Goal: Information Seeking & Learning: Check status

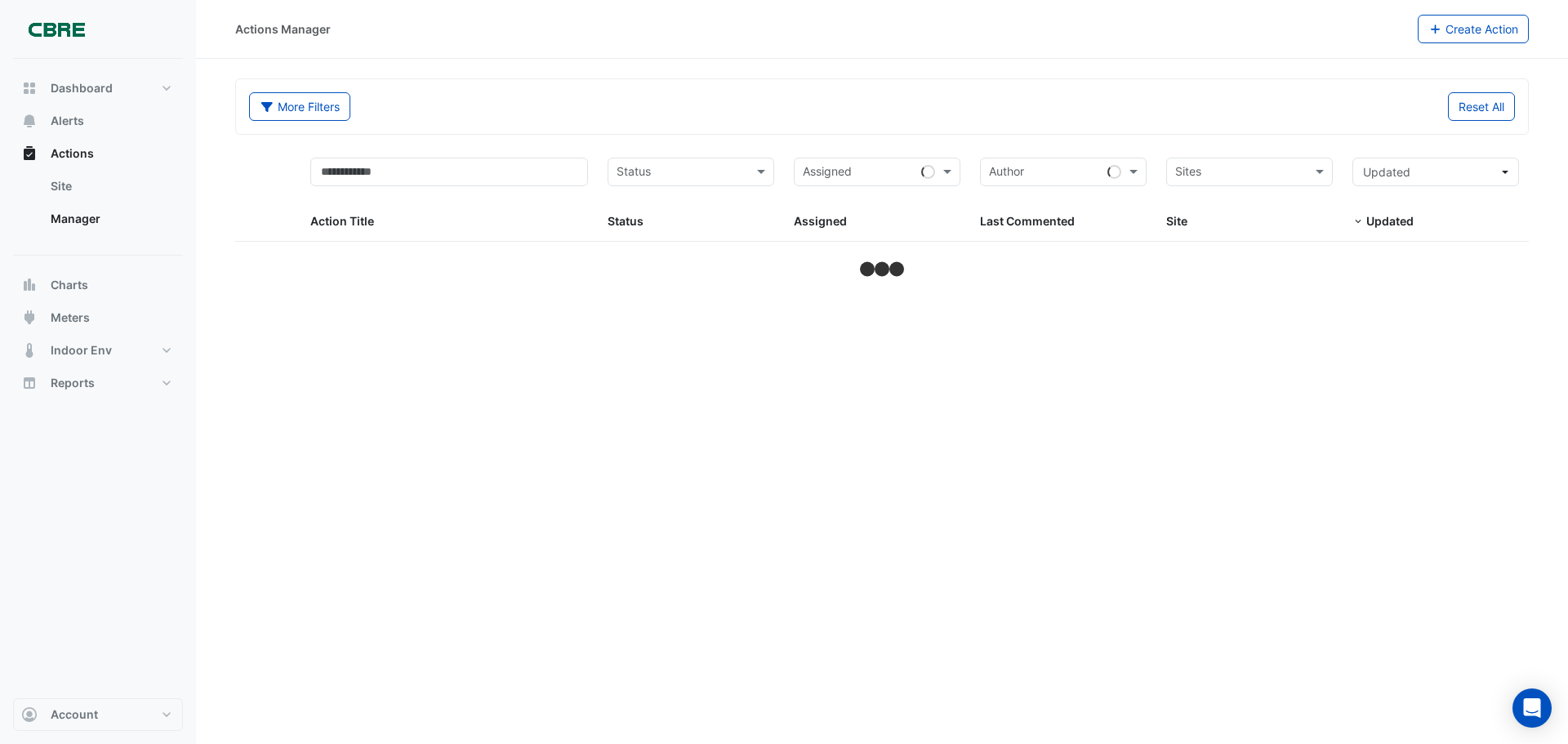
select select "***"
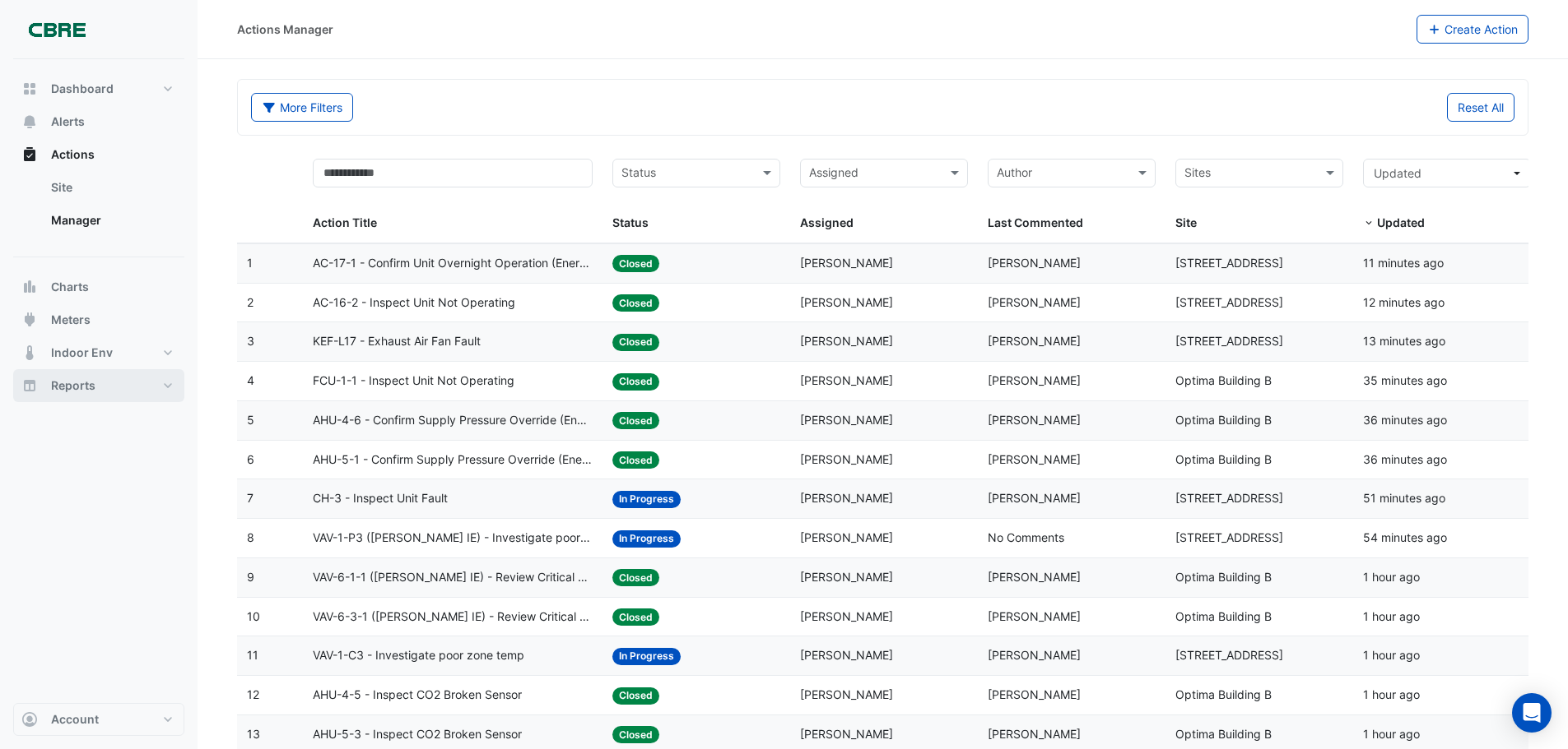
click at [80, 382] on span "Reports" at bounding box center [73, 386] width 44 height 17
select select "***"
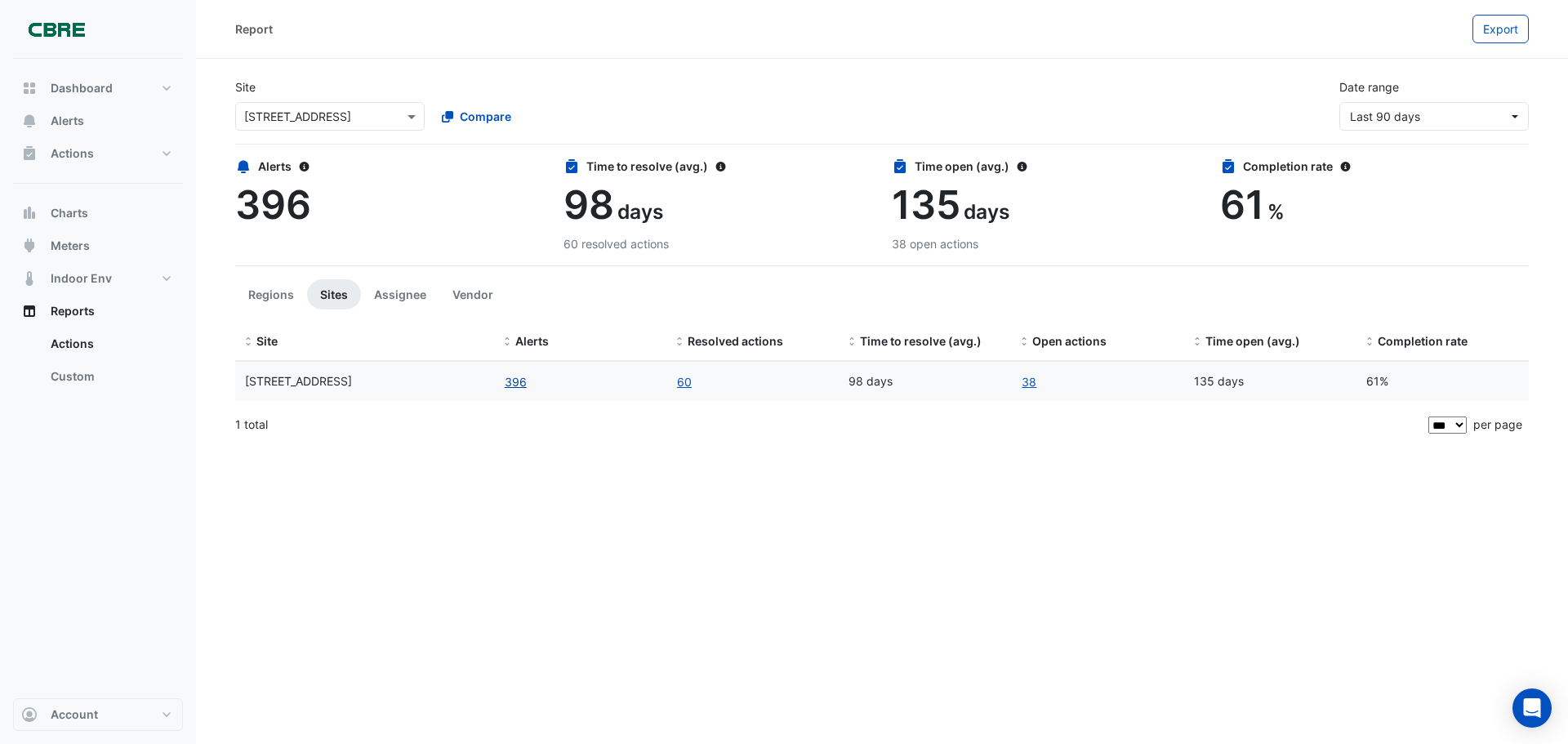
click at [513, 381] on button "396" at bounding box center [516, 382] width 24 height 19
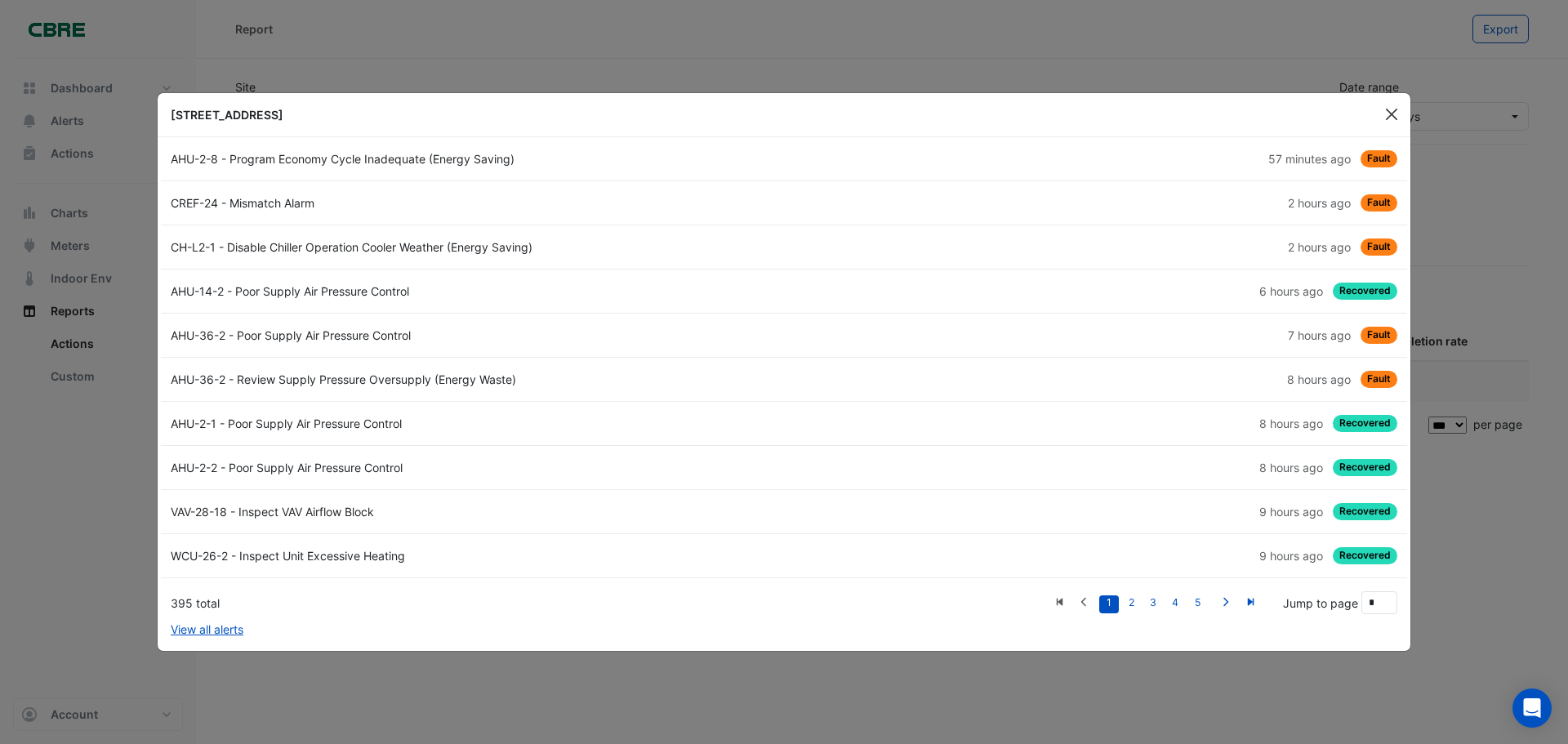
click at [1391, 116] on button "Close" at bounding box center [1391, 114] width 24 height 24
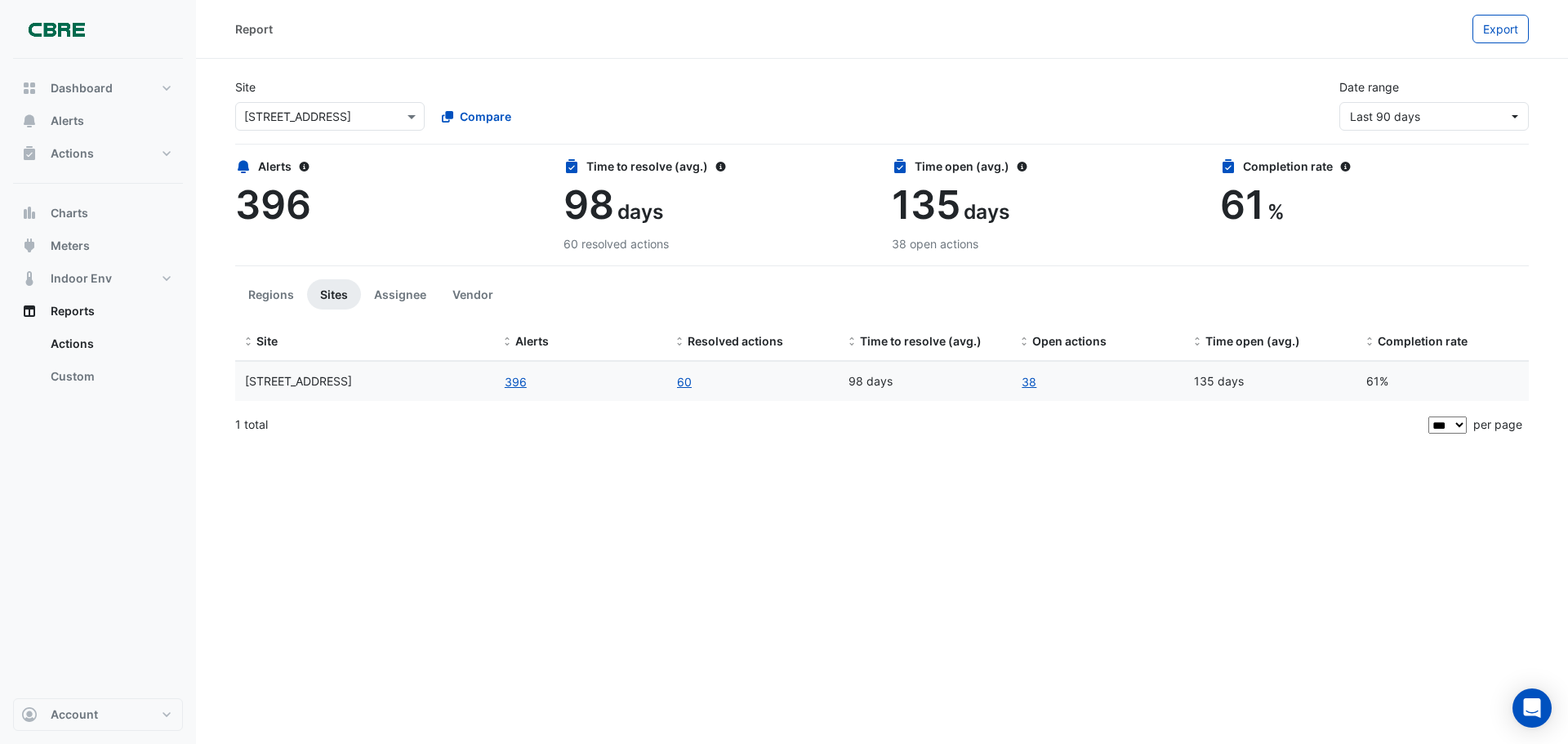
drag, startPoint x: 1033, startPoint y: 383, endPoint x: 1116, endPoint y: 397, distance: 84.2
click at [1033, 383] on link "38" at bounding box center [1030, 382] width 17 height 19
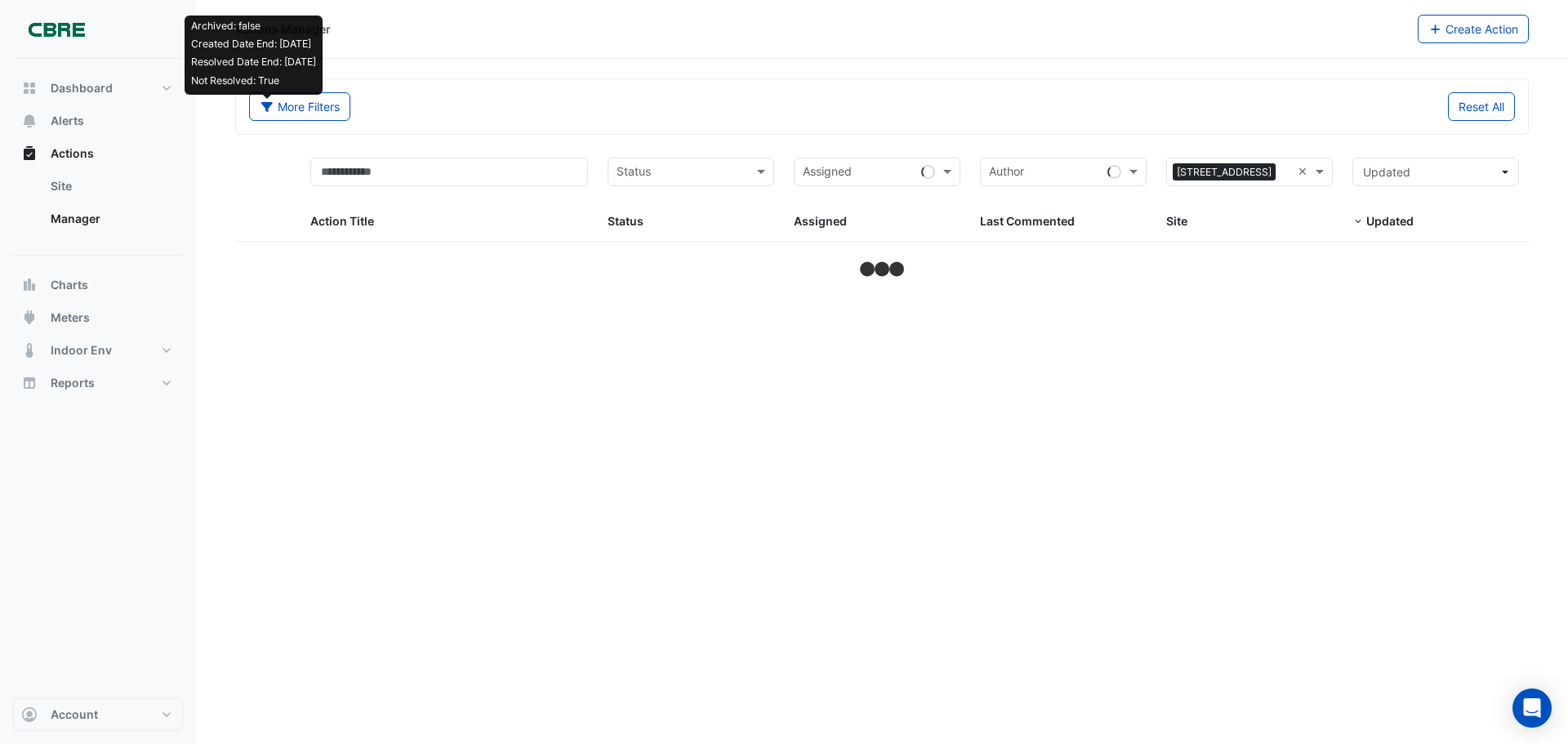
select select "***"
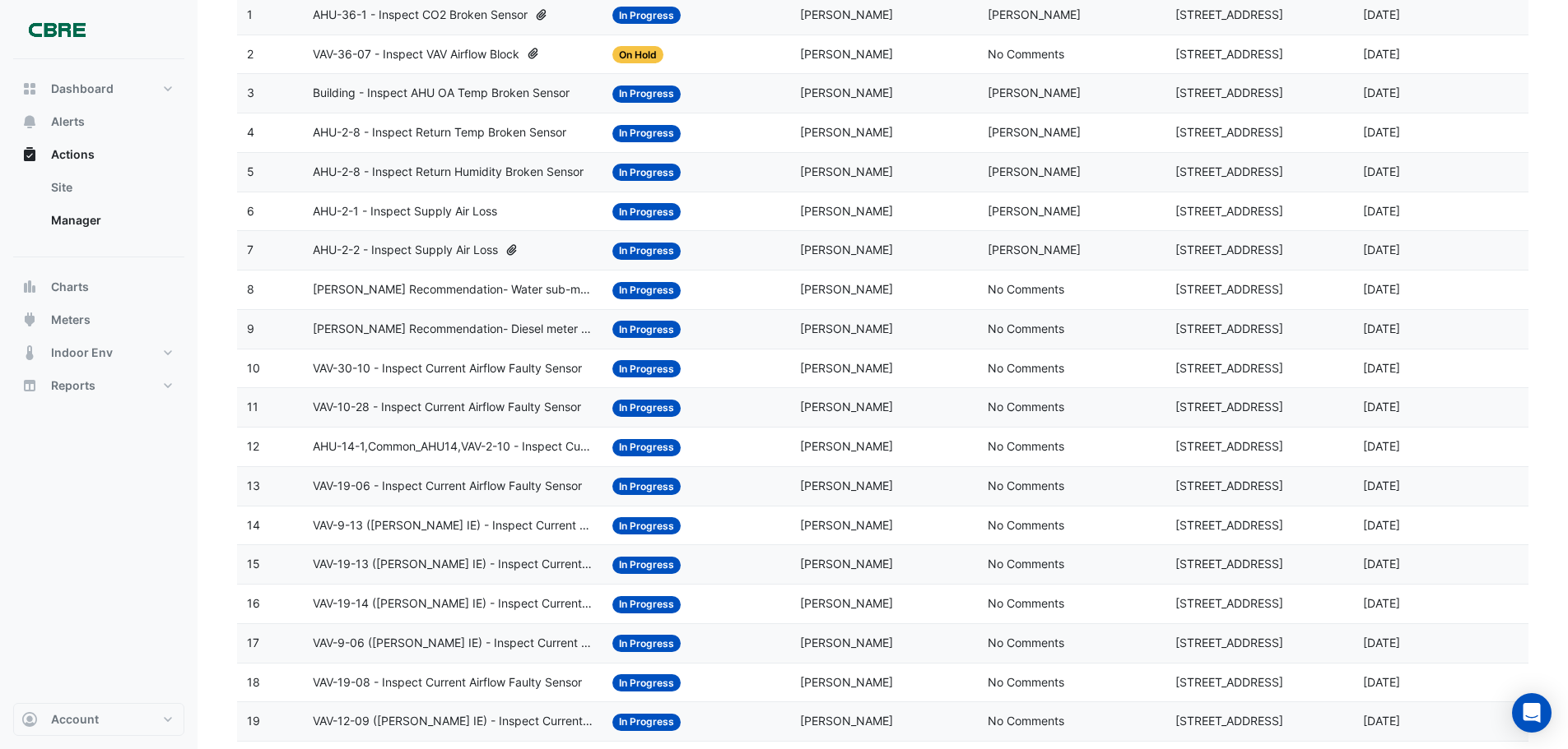
scroll to position [576, 0]
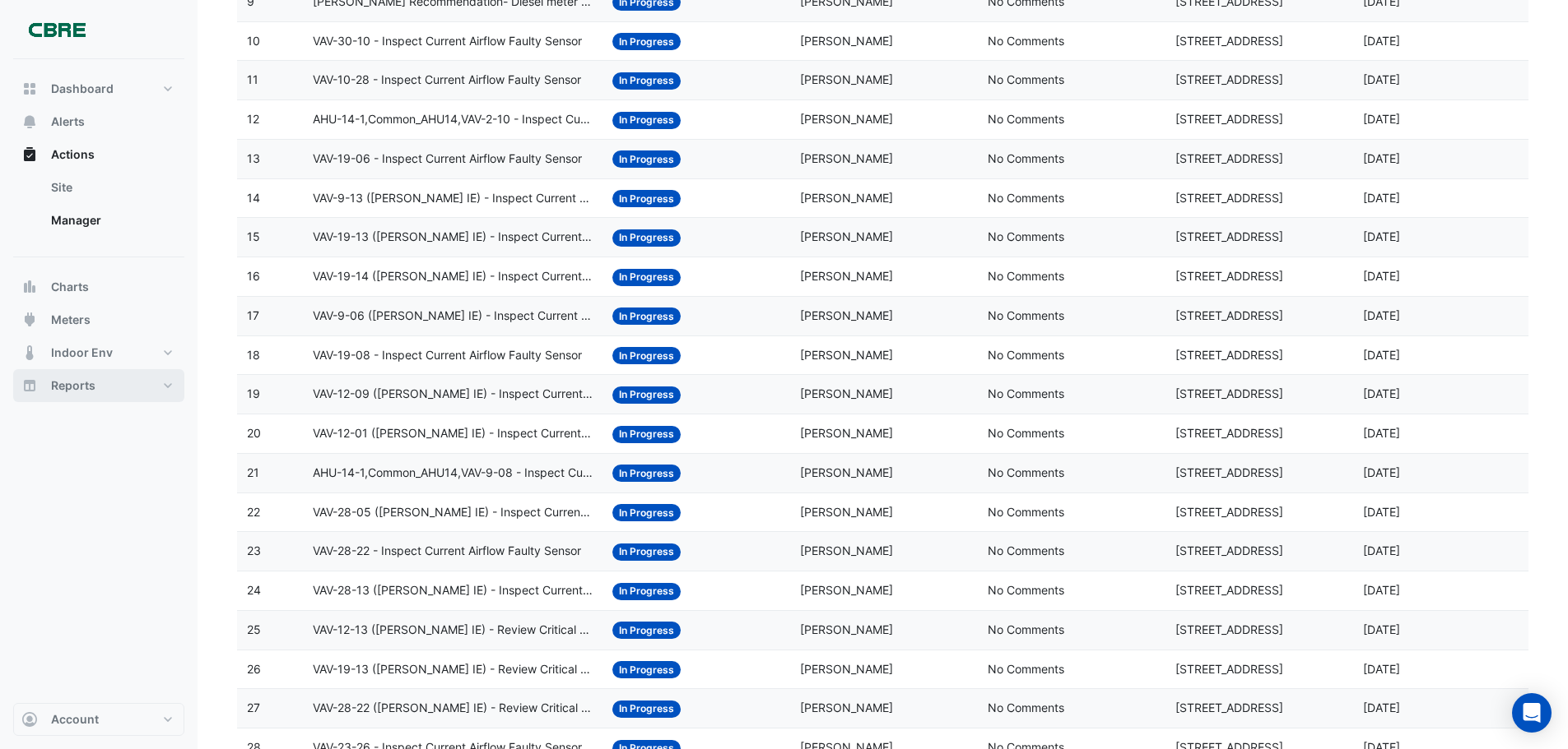
click at [164, 380] on button "Reports" at bounding box center [99, 385] width 171 height 33
select select "***"
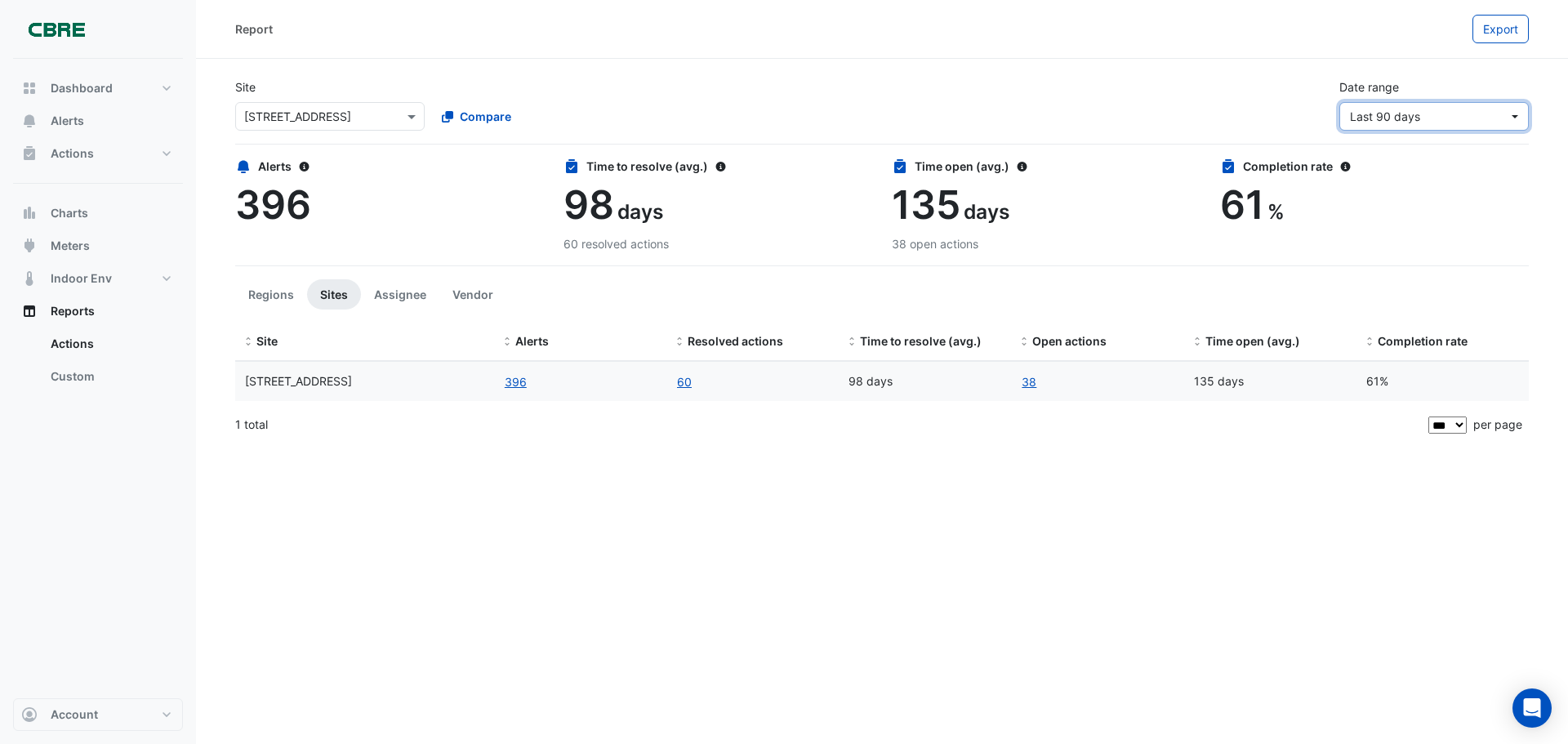
click at [1487, 119] on span "Last 90 days" at bounding box center [1429, 116] width 159 height 17
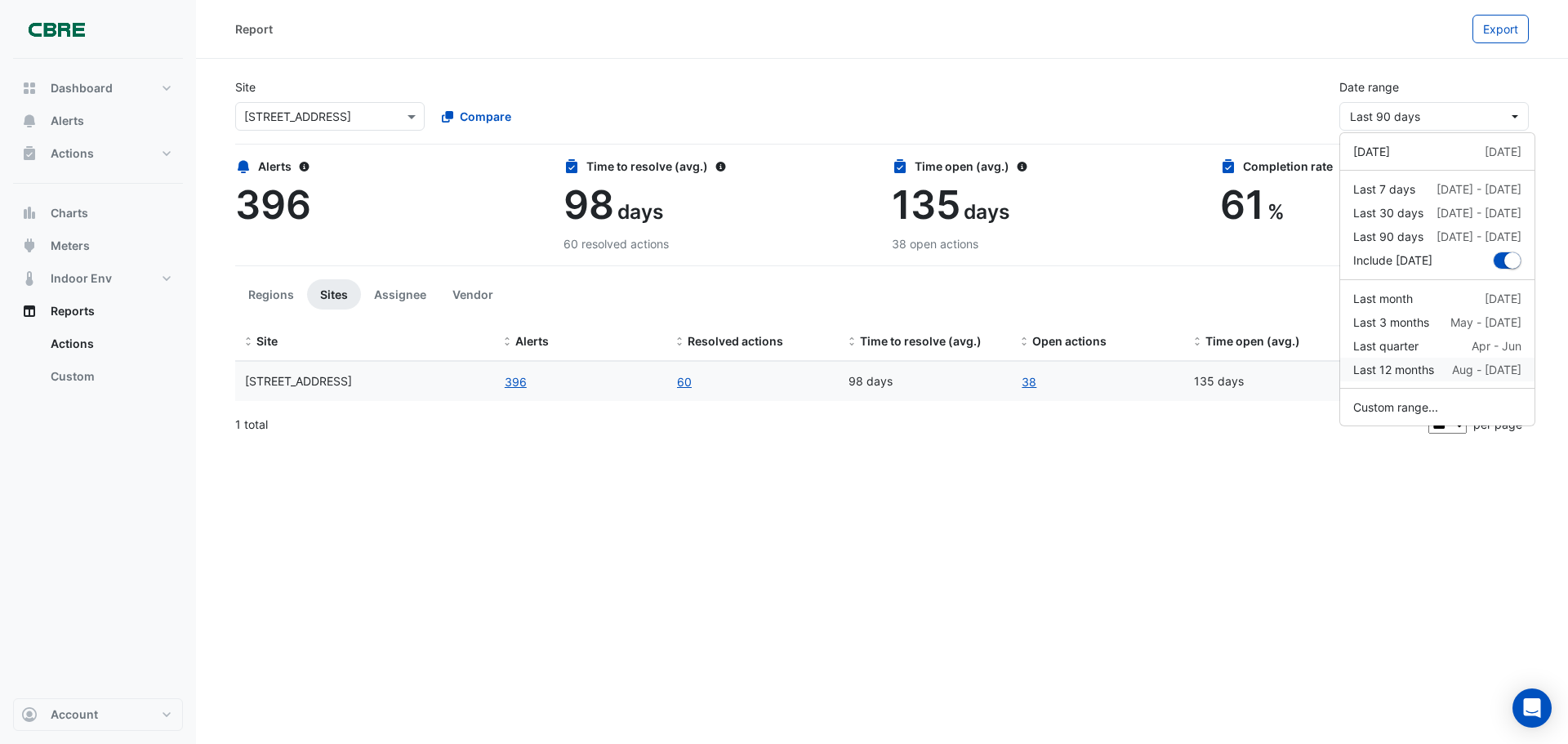
click at [1428, 373] on div "Last 12 months" at bounding box center [1394, 369] width 81 height 17
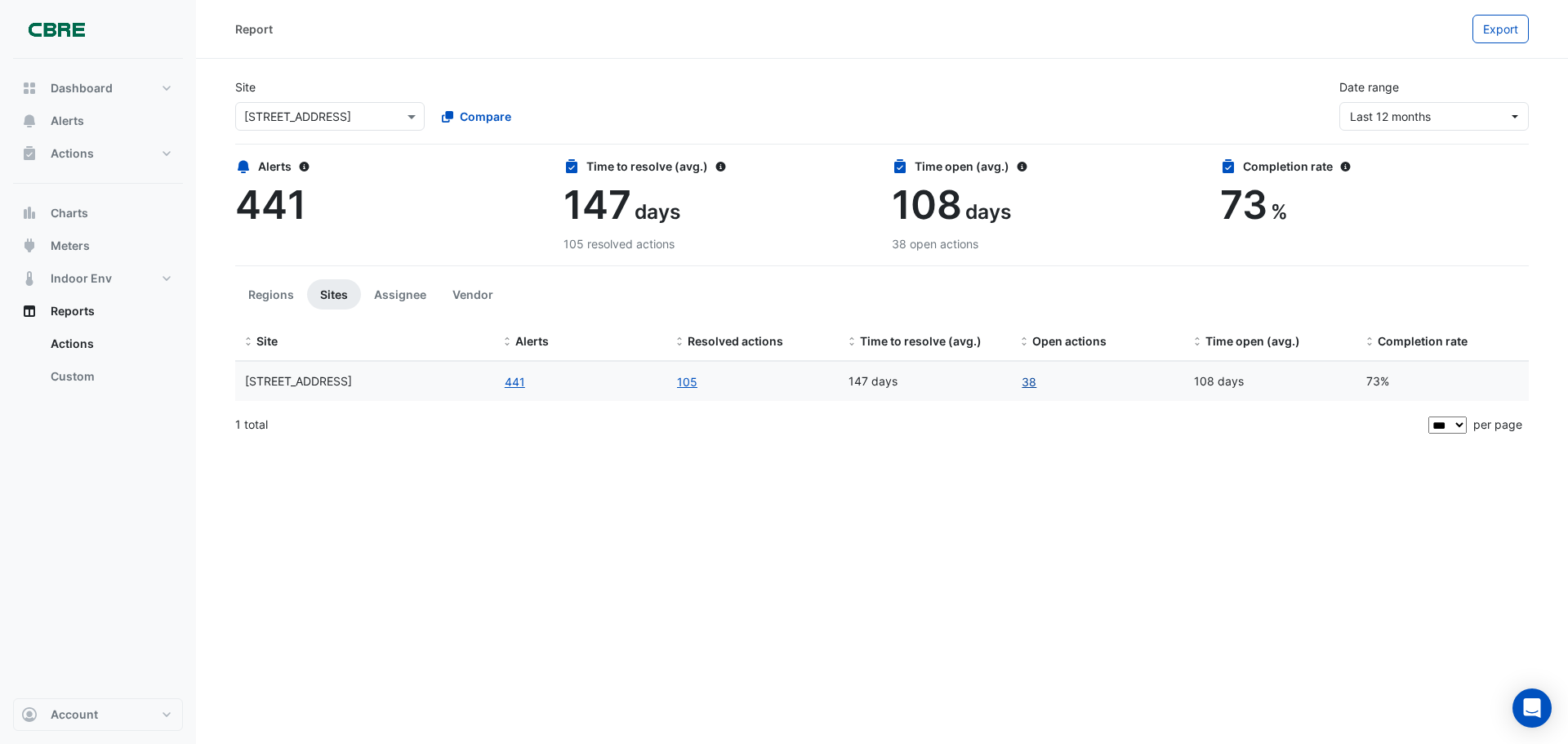
click at [1032, 382] on link "38" at bounding box center [1030, 382] width 17 height 19
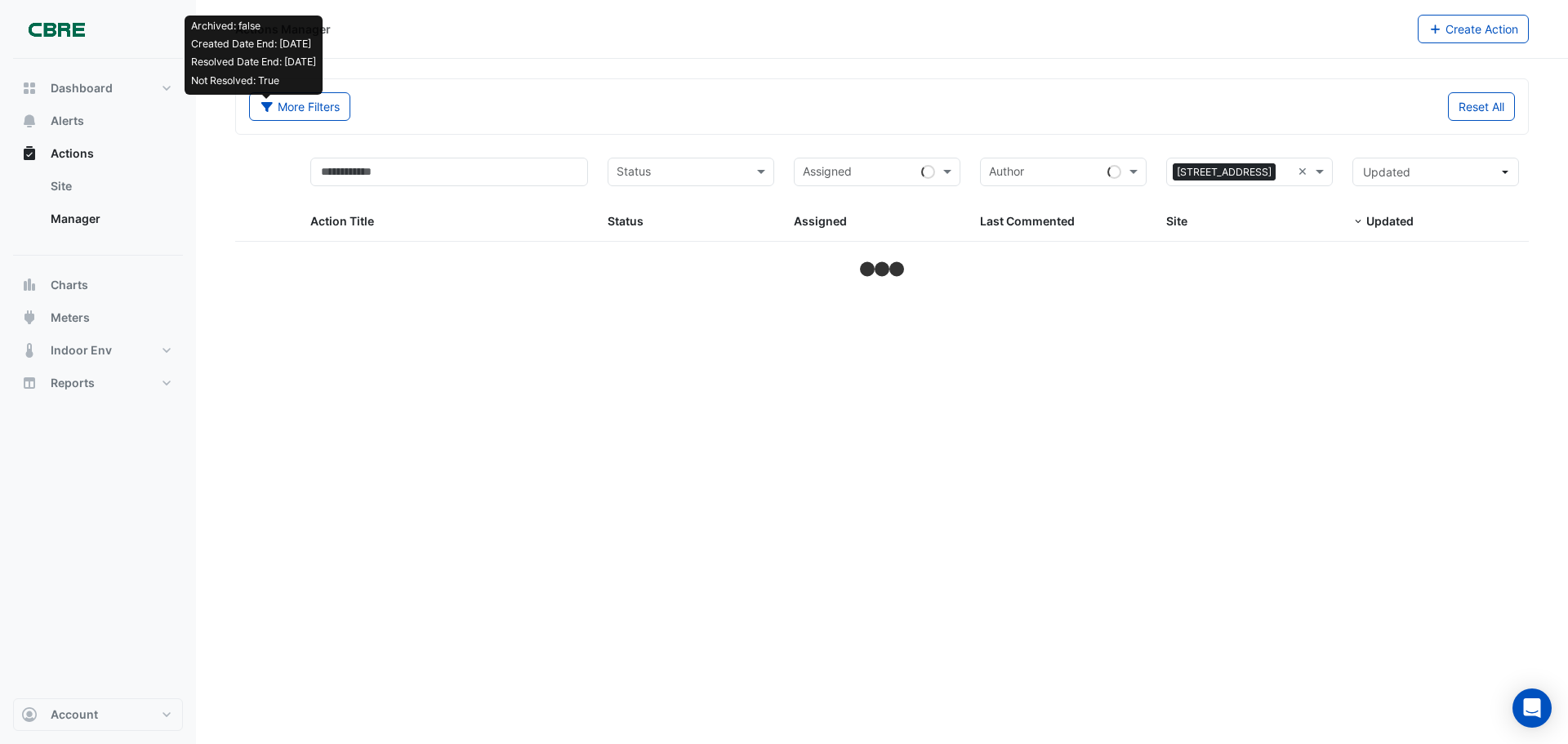
select select "***"
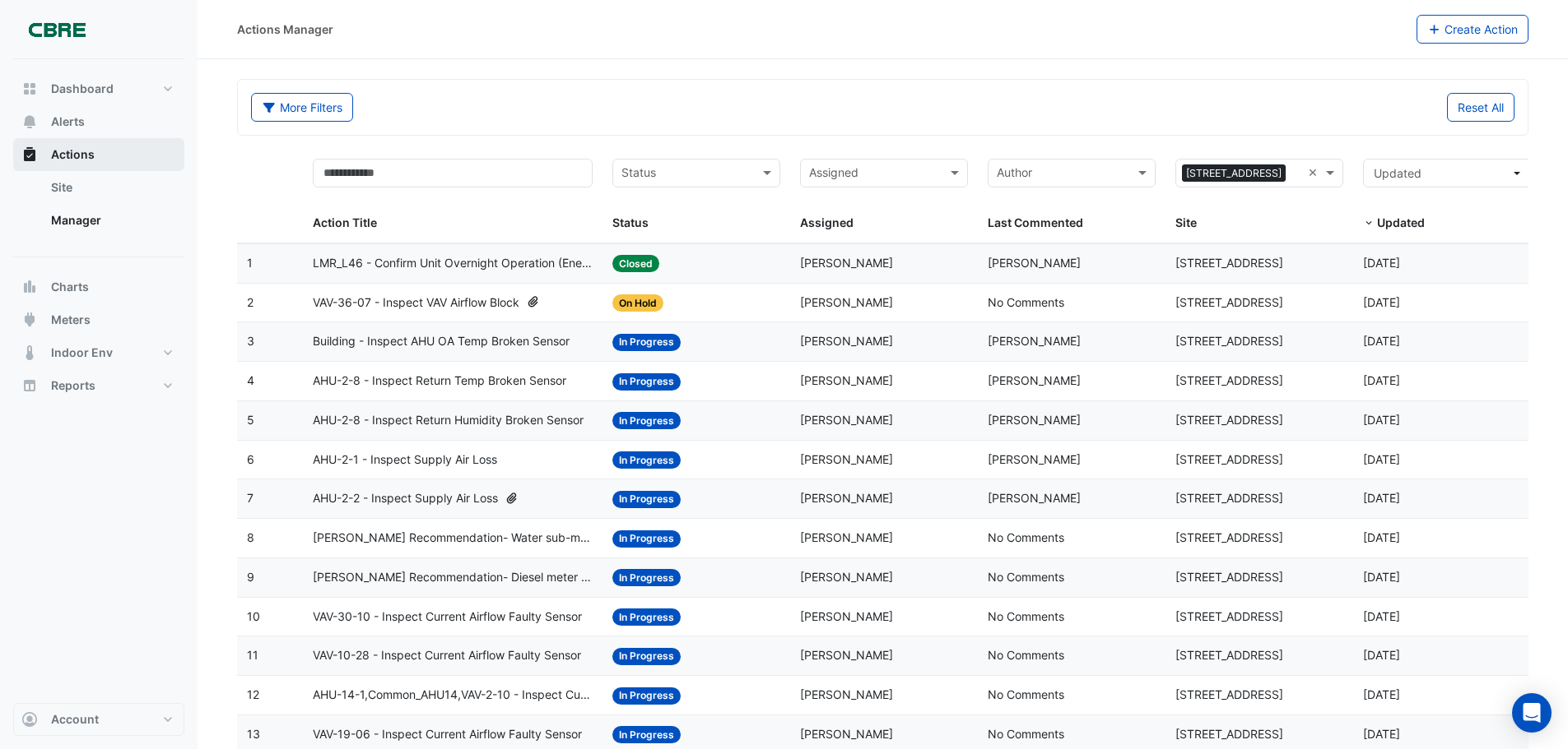
click at [79, 164] on button "Actions" at bounding box center [99, 154] width 171 height 33
click at [67, 132] on button "Alerts" at bounding box center [99, 121] width 171 height 33
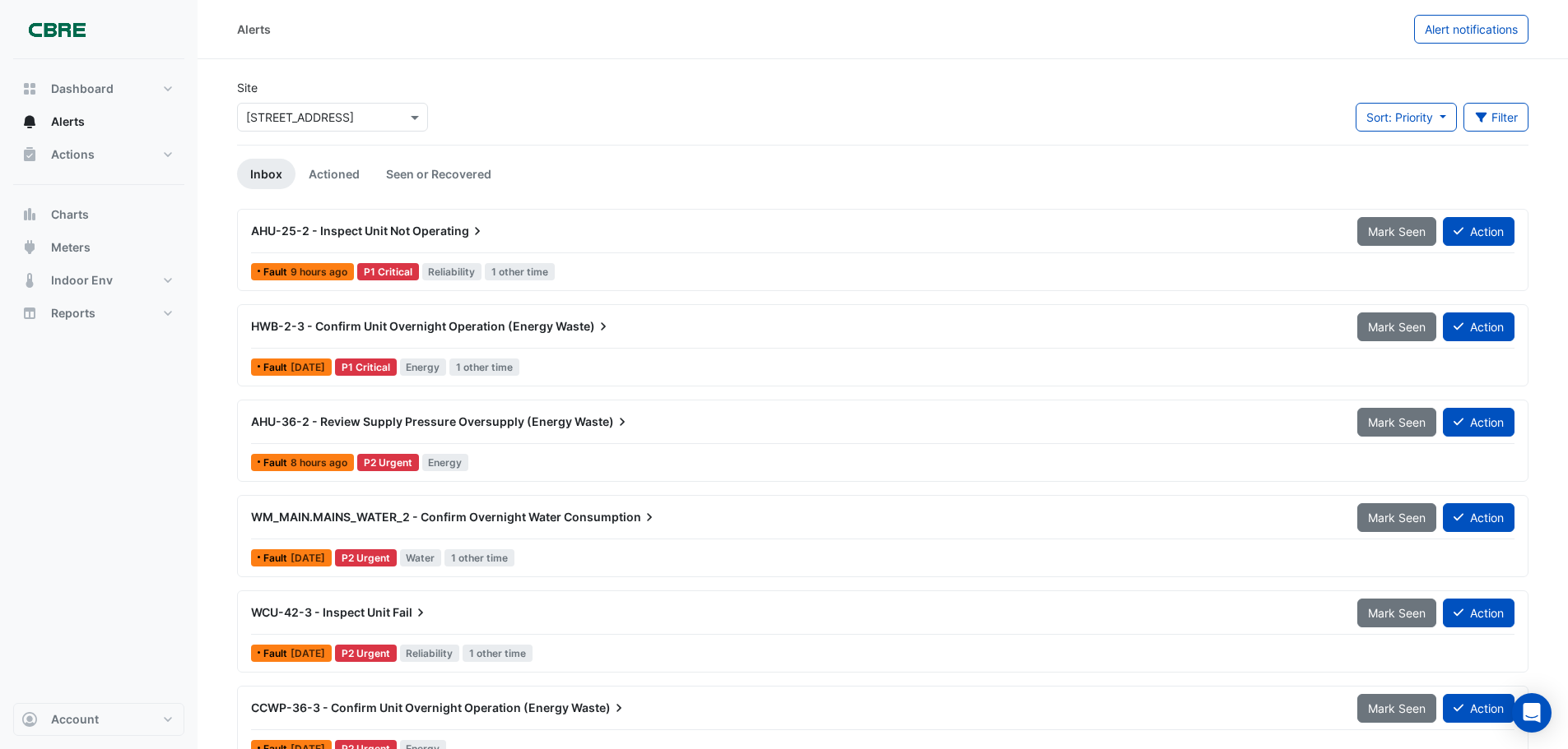
click at [521, 273] on span "1 other time" at bounding box center [520, 272] width 70 height 18
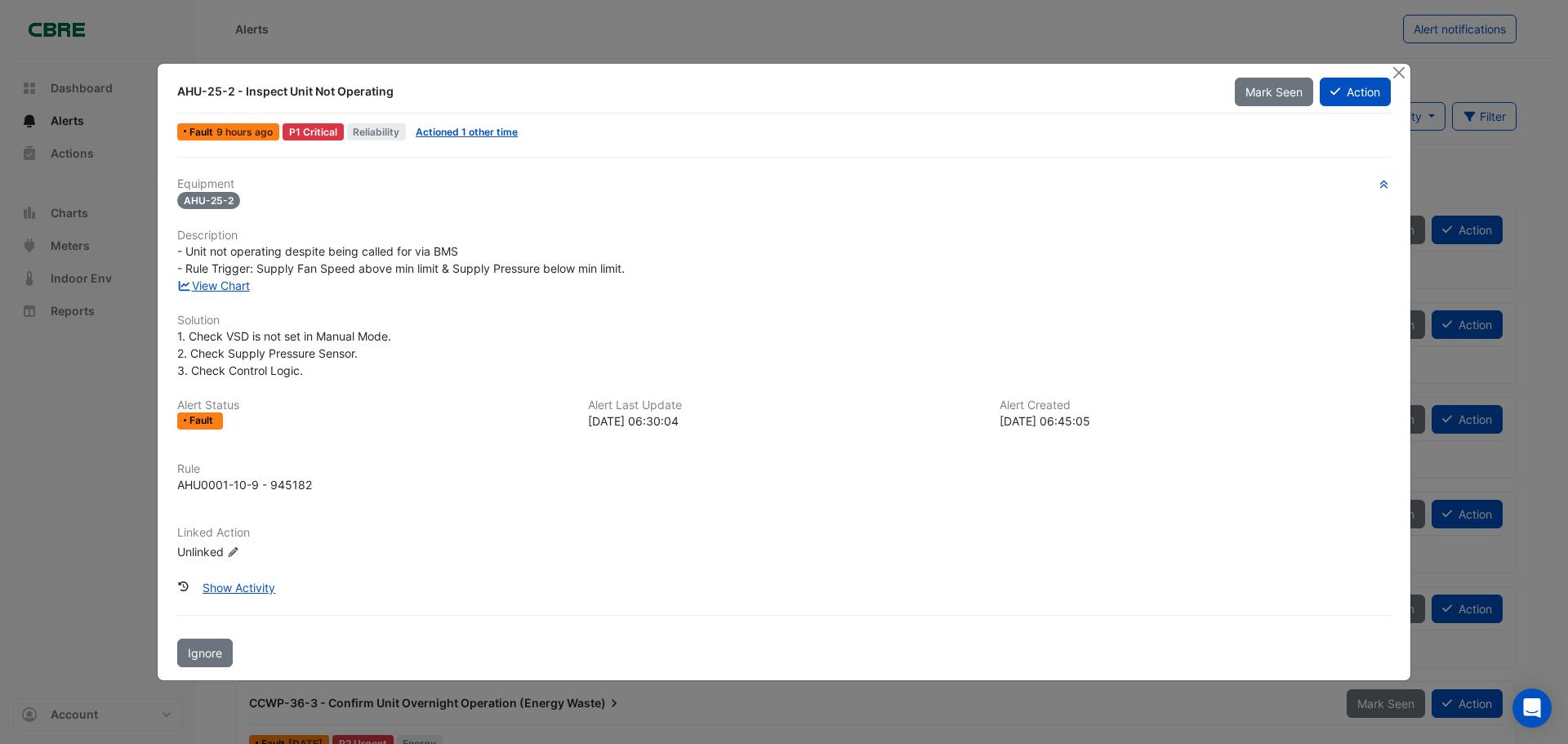
click at [111, 454] on ngb-modal-window "AHU-25-2 - Inspect Unit Not Operating Mark Seen Action Fault 9 hours ago P1 Cri…" at bounding box center [784, 372] width 1568 height 744
click at [1394, 71] on button "Close" at bounding box center [1398, 72] width 17 height 17
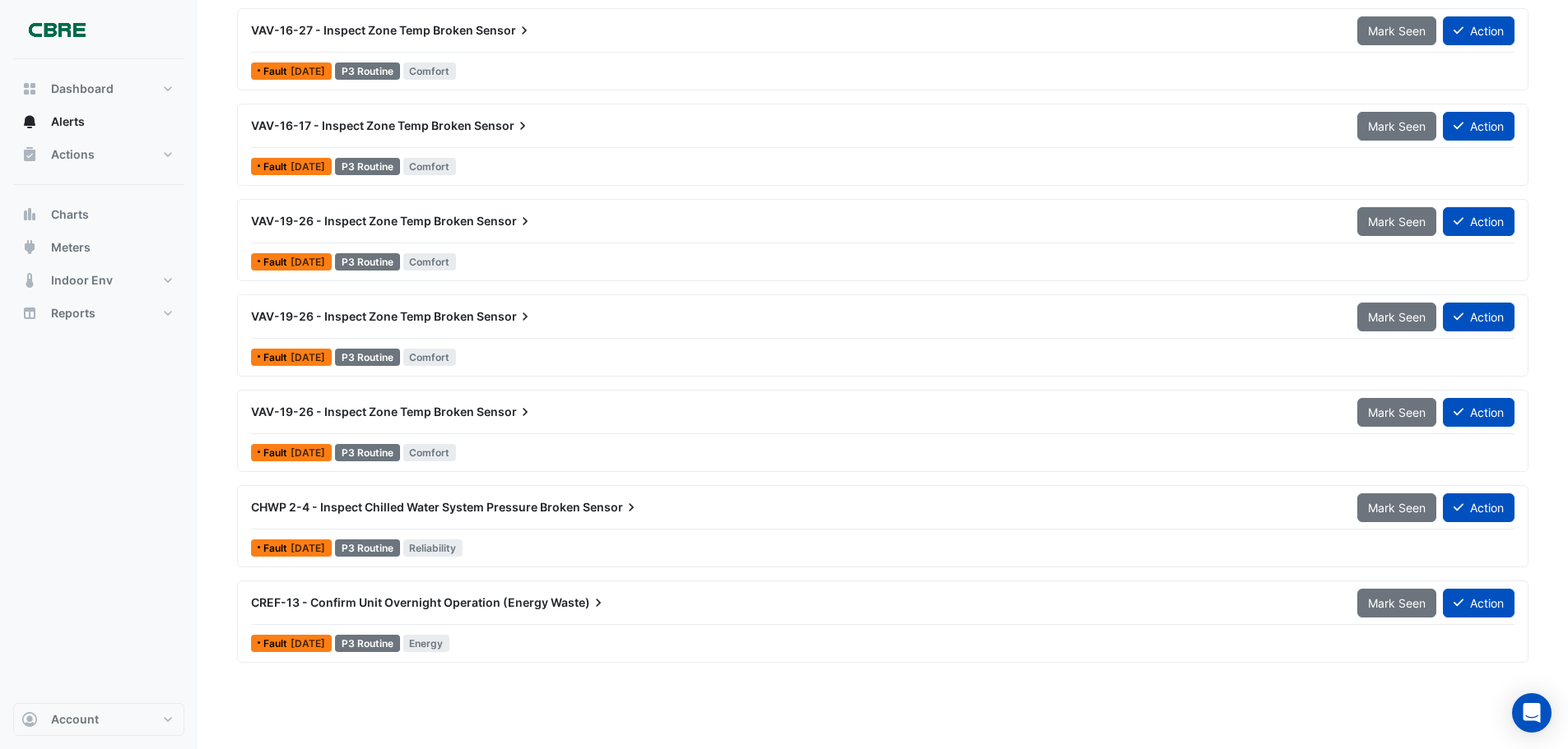
scroll to position [10395, 0]
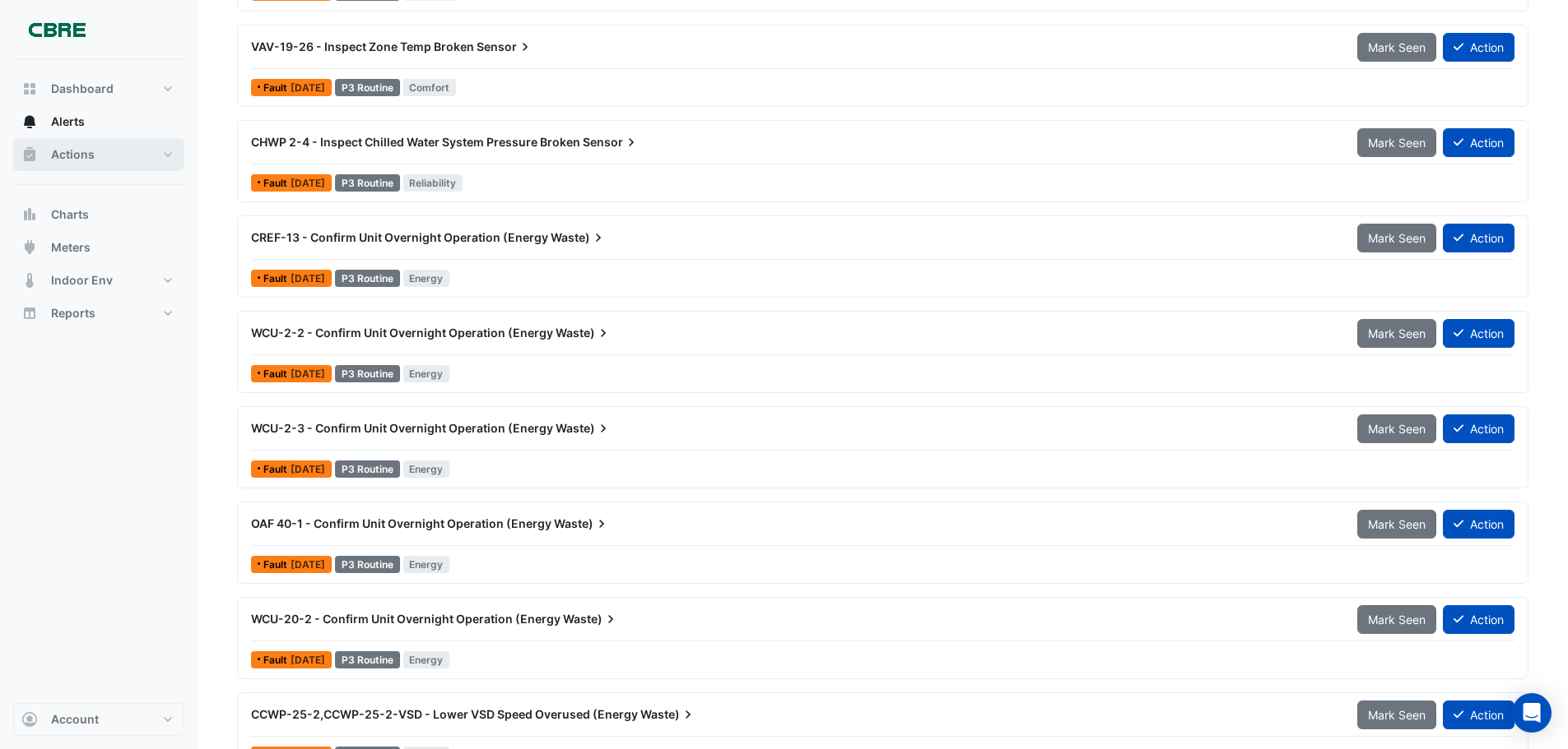
click at [96, 148] on button "Actions" at bounding box center [99, 154] width 171 height 33
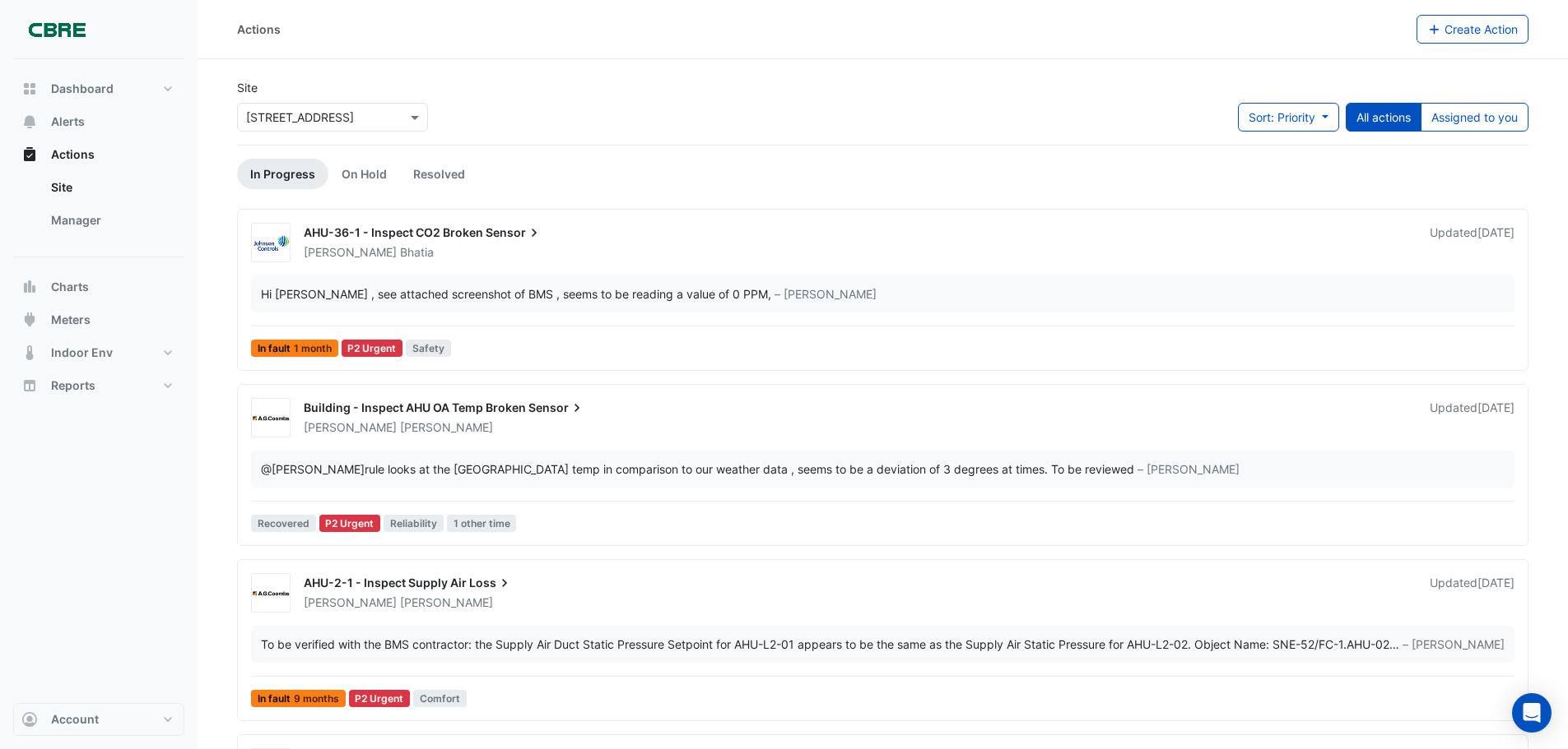
click at [352, 129] on div "Select a Site × [STREET_ADDRESS]" at bounding box center [332, 117] width 191 height 28
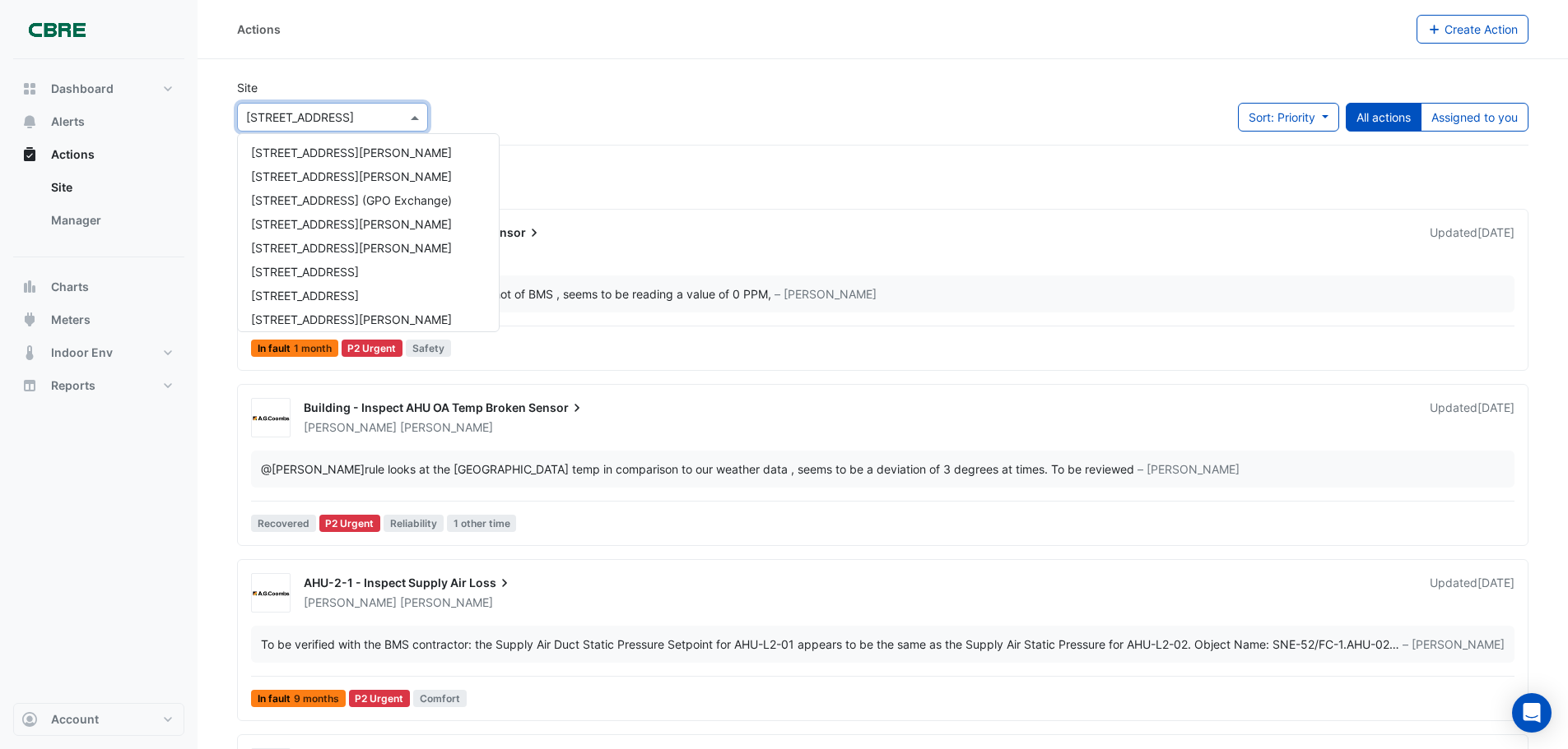
scroll to position [556, 0]
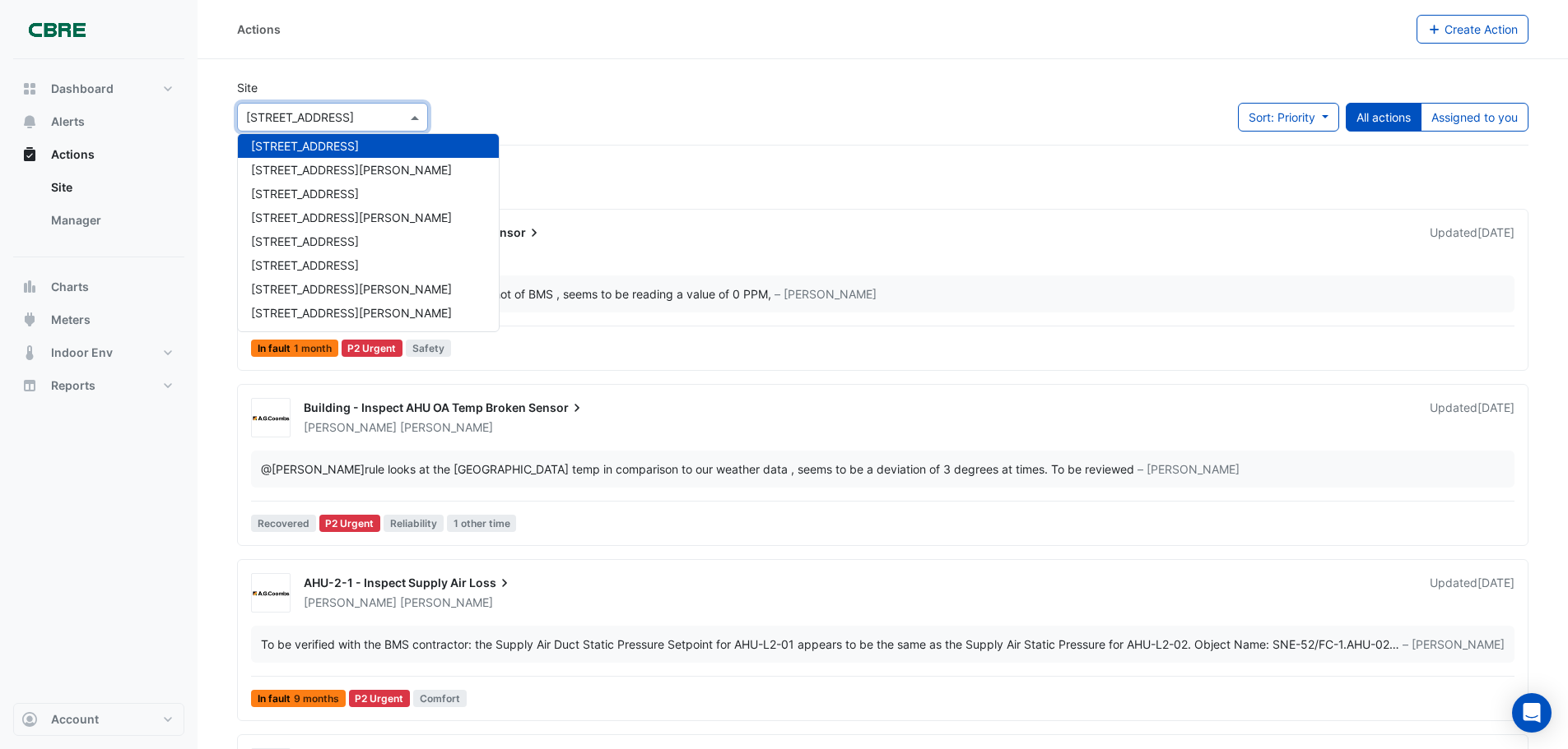
click at [354, 121] on input "text" at bounding box center [316, 118] width 140 height 18
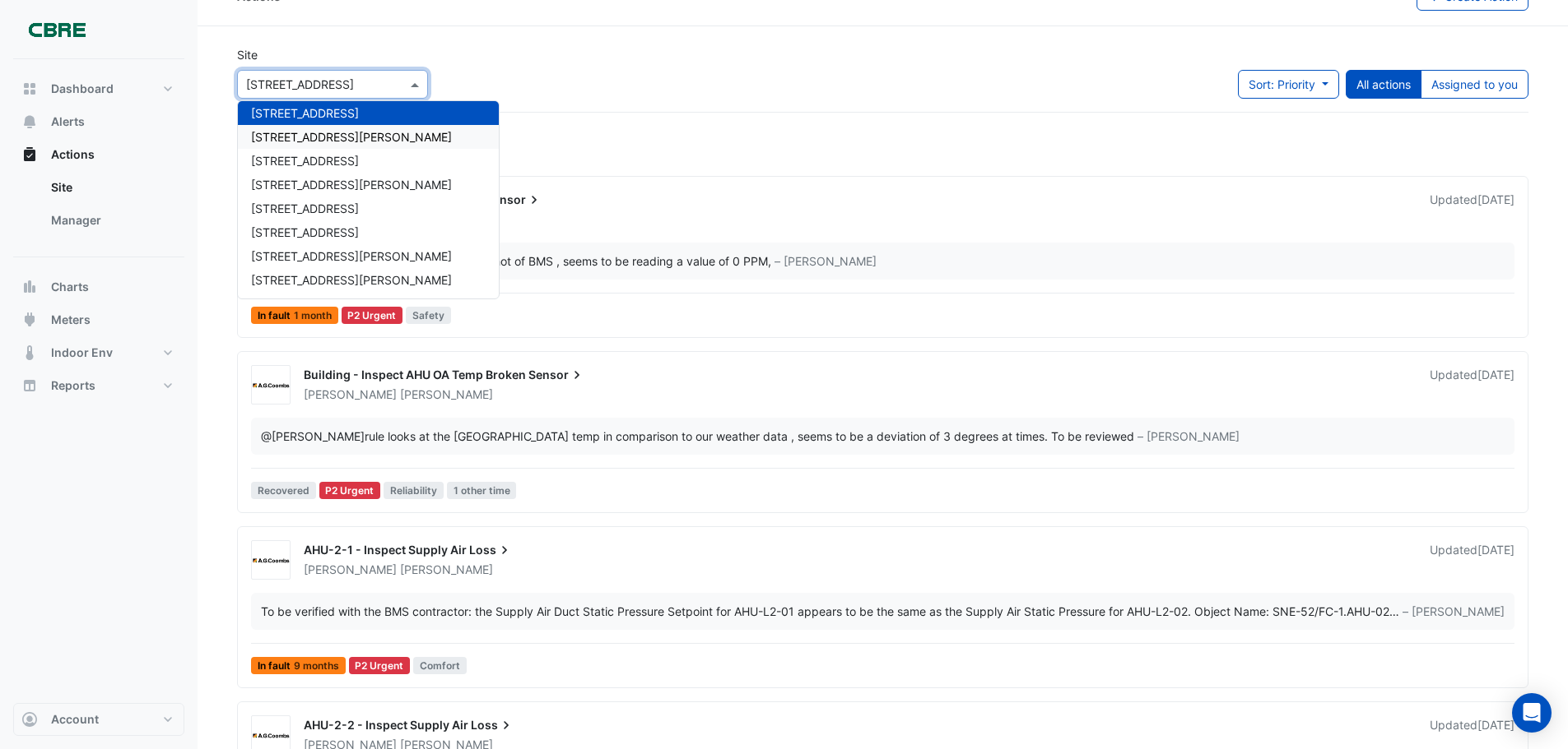
scroll to position [0, 0]
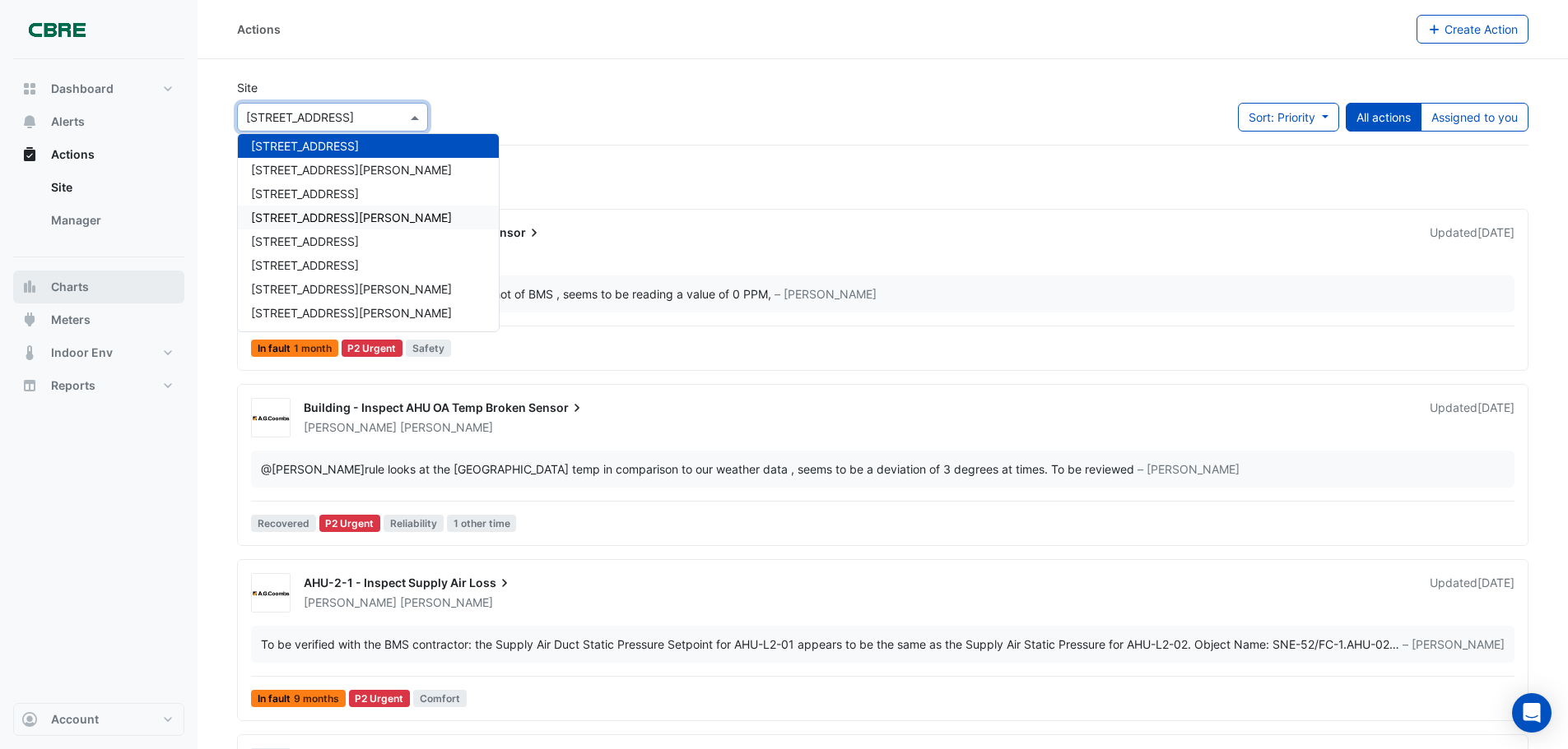
click at [84, 286] on span "Charts" at bounding box center [69, 287] width 38 height 17
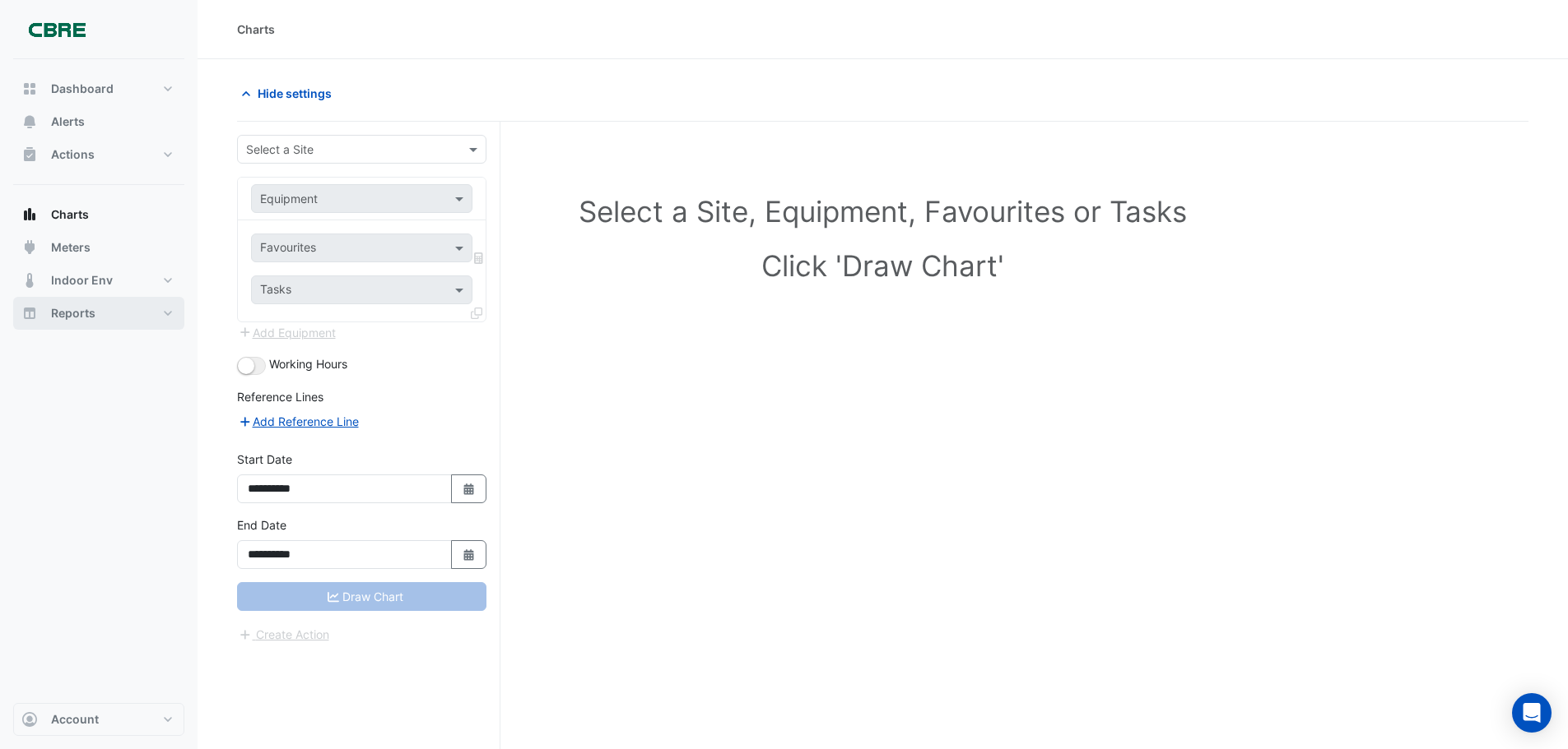
click at [171, 312] on button "Reports" at bounding box center [99, 313] width 171 height 33
select select "***"
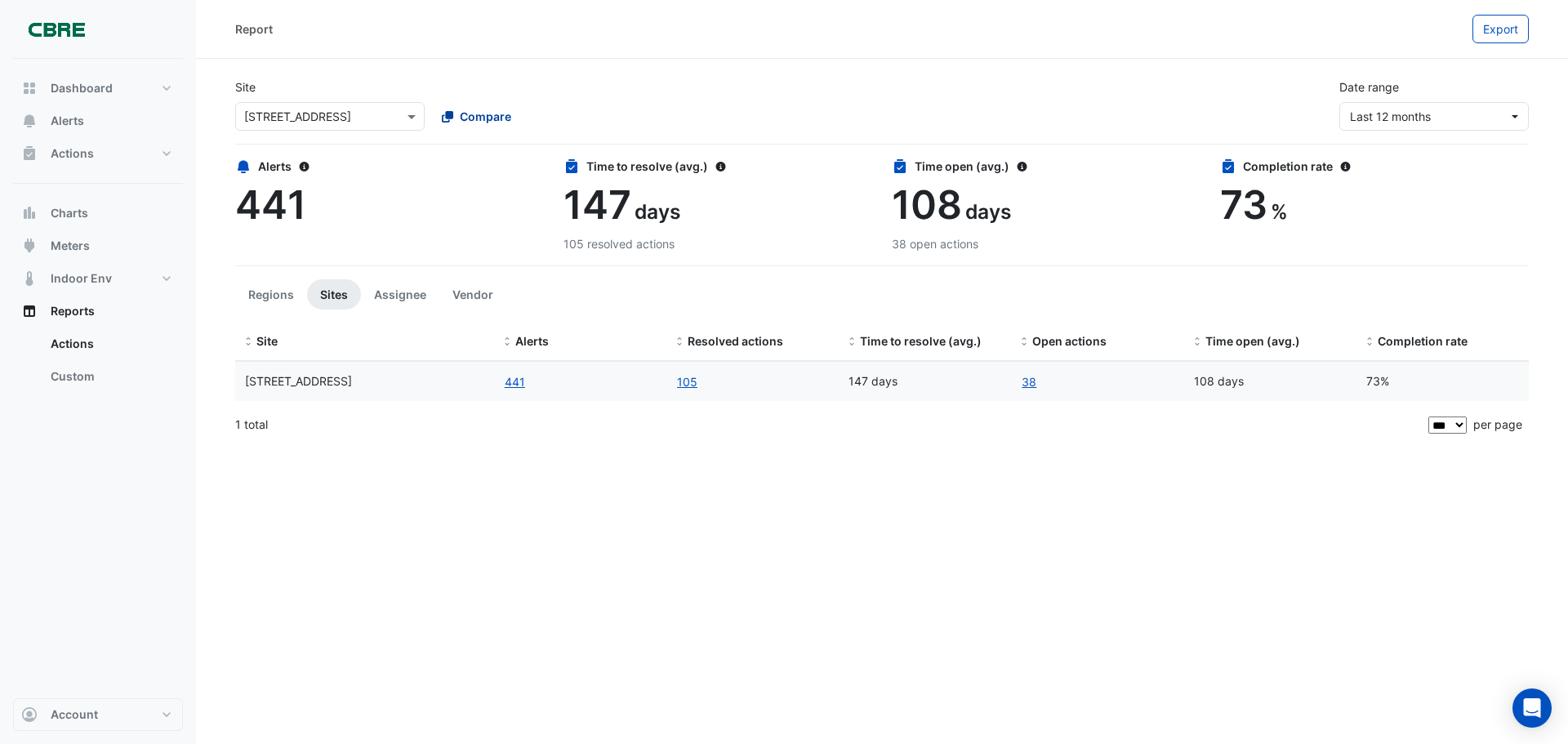
click at [484, 113] on span "Compare" at bounding box center [485, 116] width 52 height 17
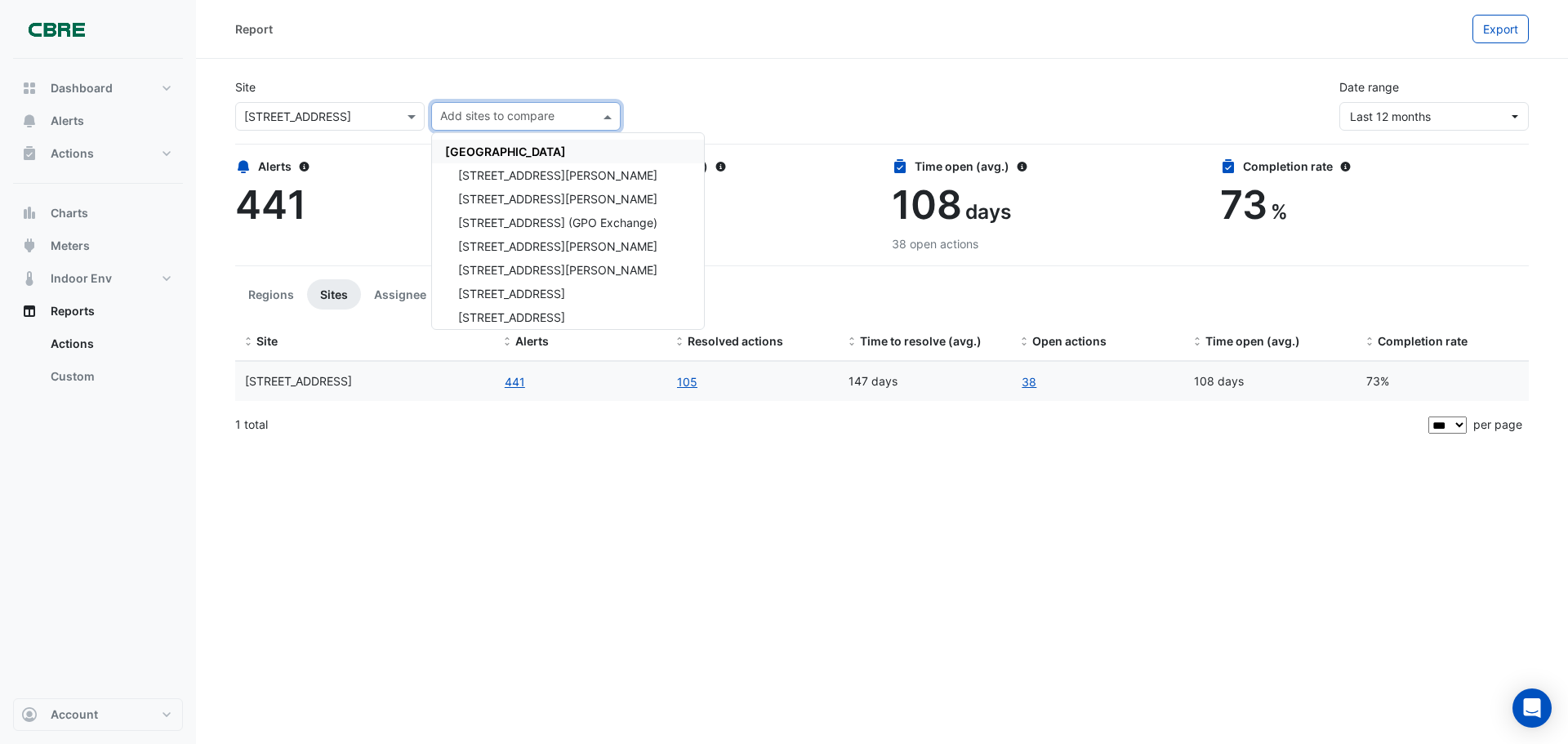
click at [484, 113] on input "text" at bounding box center [517, 118] width 153 height 17
click at [597, 77] on div "Site Select a Site × [STREET_ADDRESS] Add sites to compare [GEOGRAPHIC_DATA] [G…" at bounding box center [882, 98] width 1314 height 66
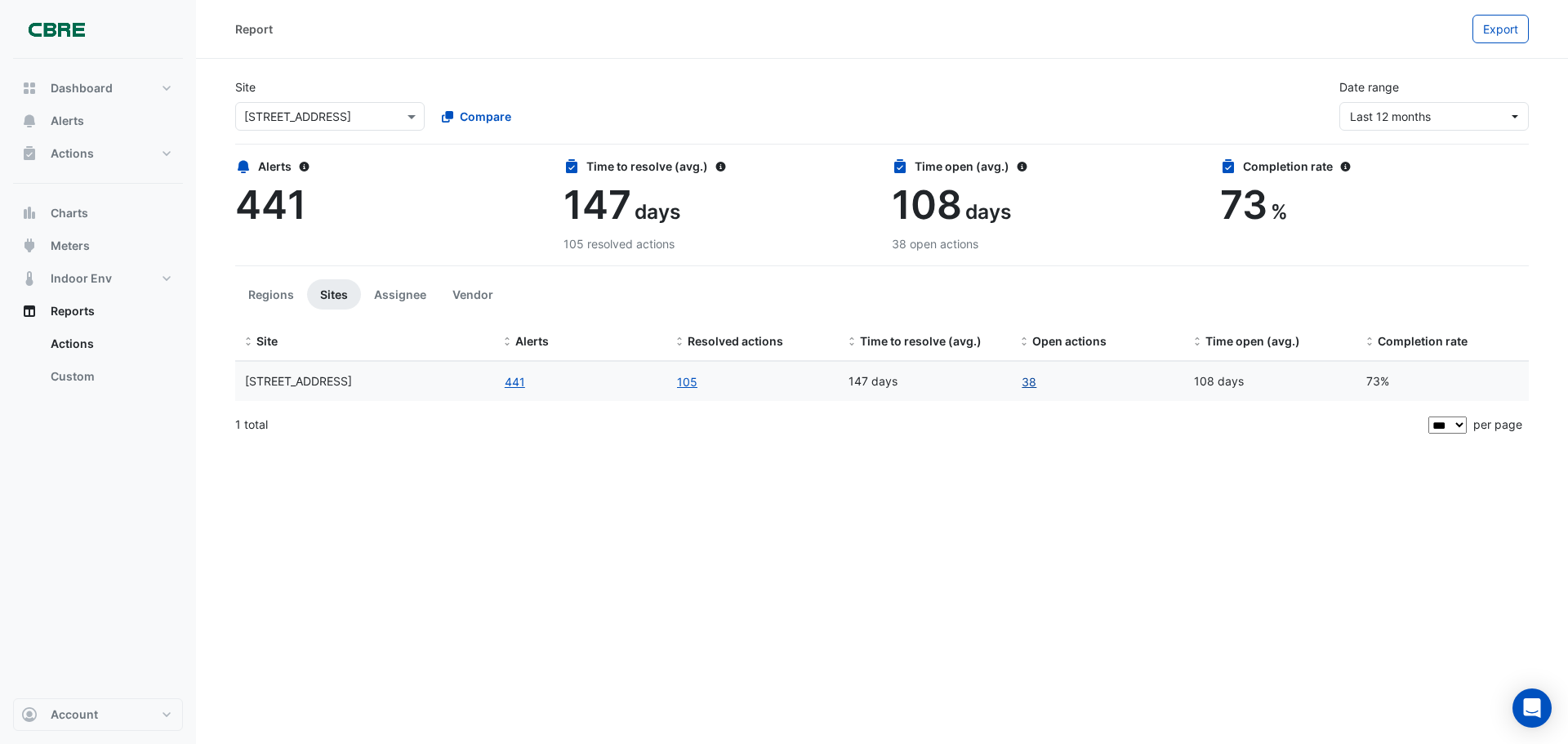
click at [1033, 381] on link "38" at bounding box center [1030, 382] width 17 height 19
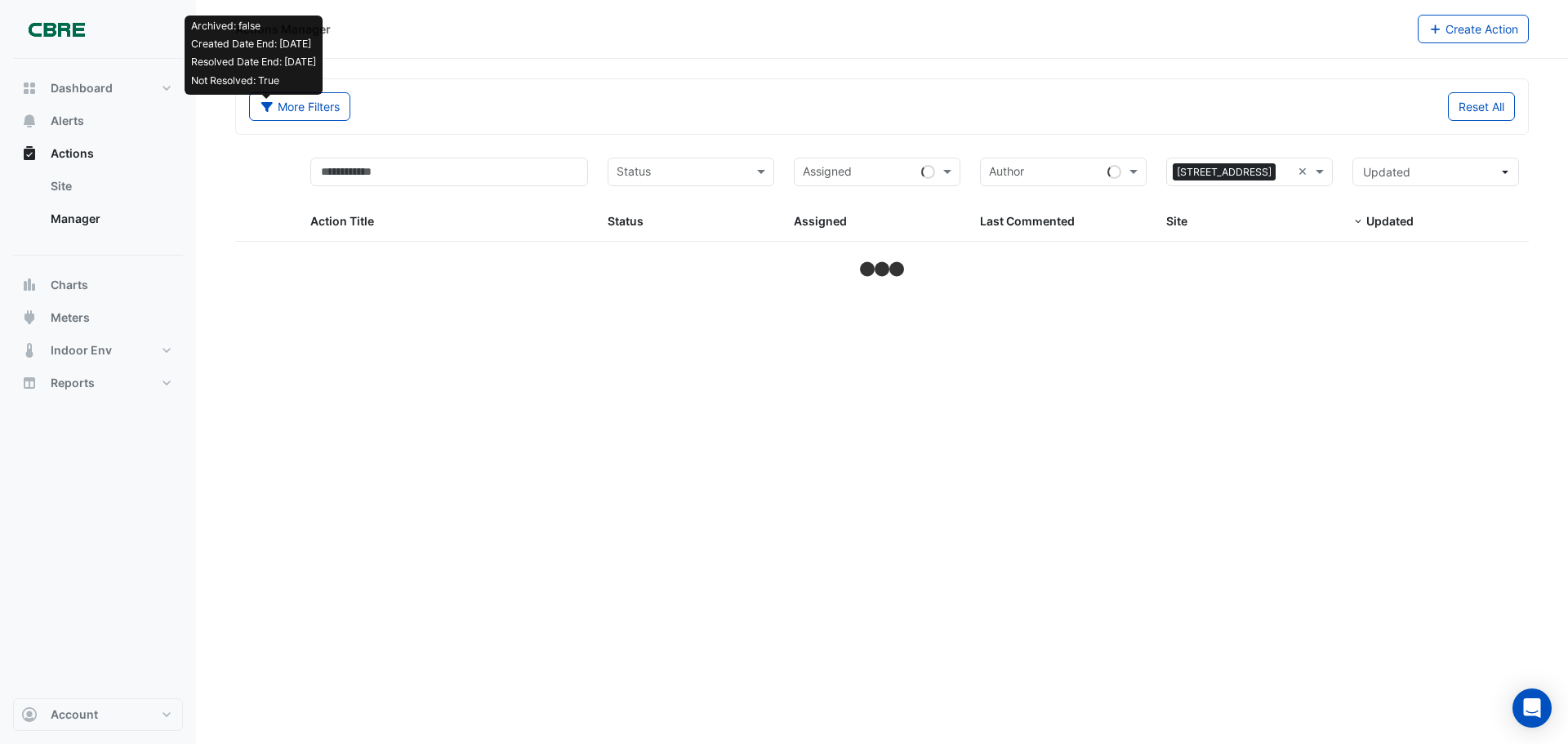
select select "***"
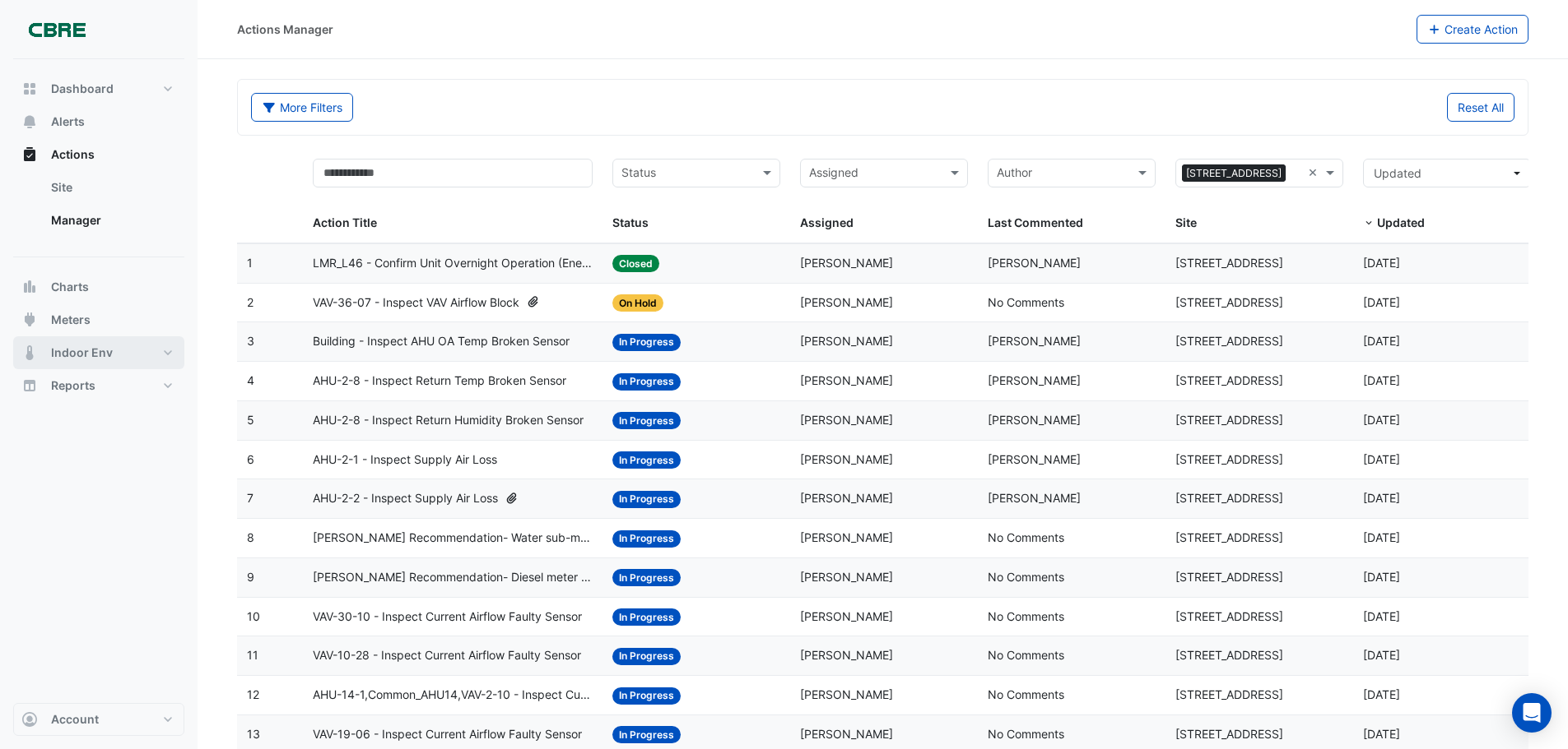
click at [76, 355] on span "Indoor Env" at bounding box center [82, 353] width 62 height 17
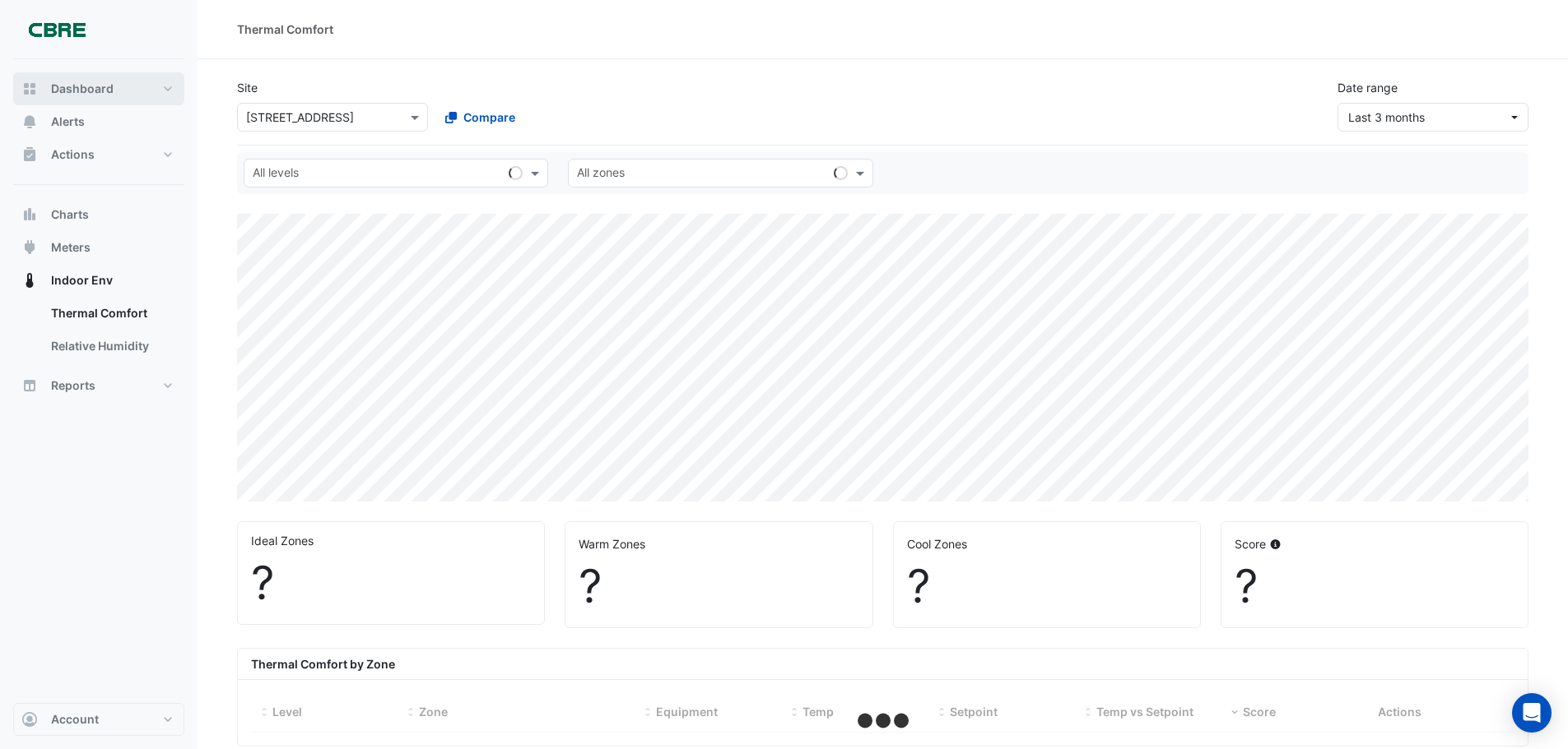
click at [92, 90] on span "Dashboard" at bounding box center [82, 89] width 63 height 17
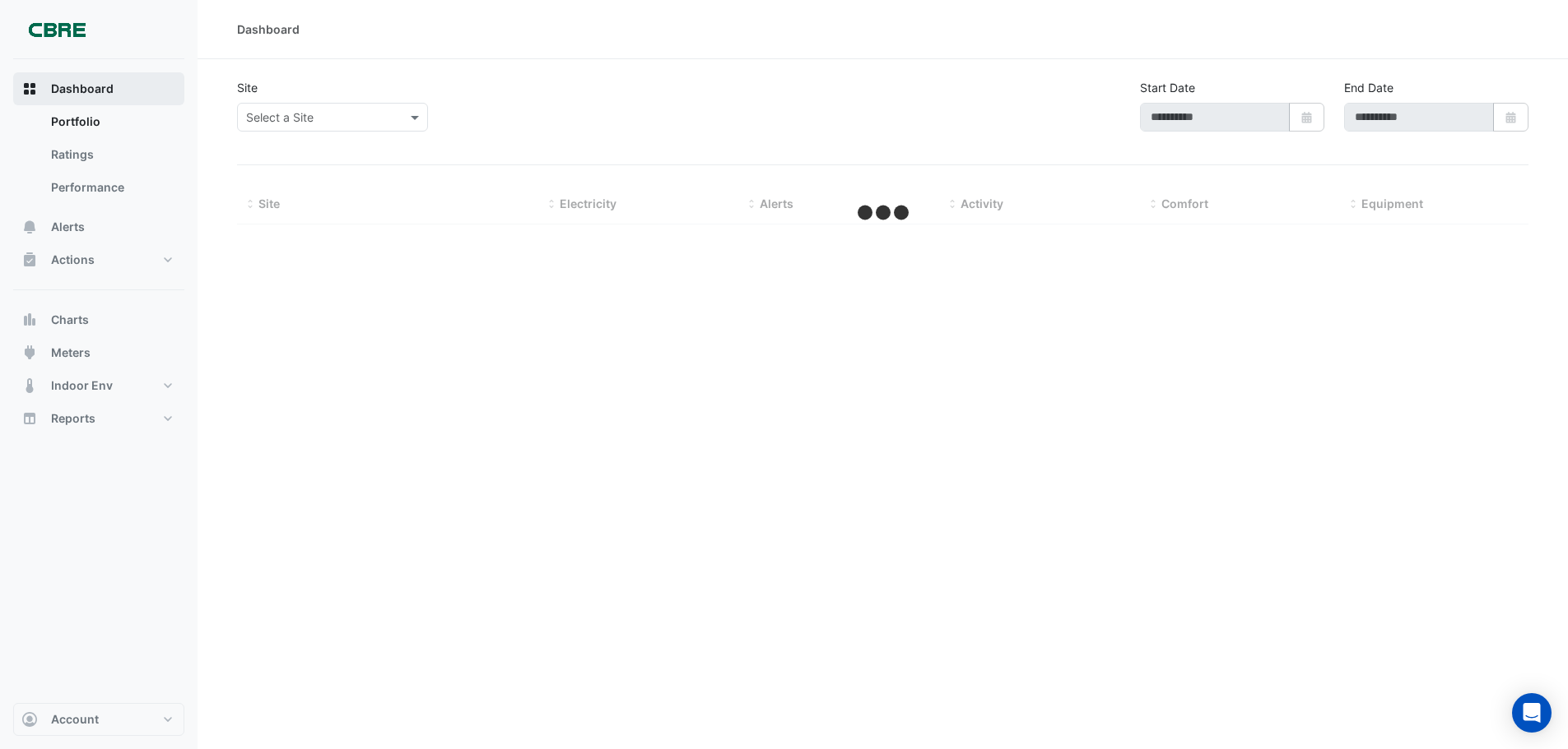
type input "**********"
select select "***"
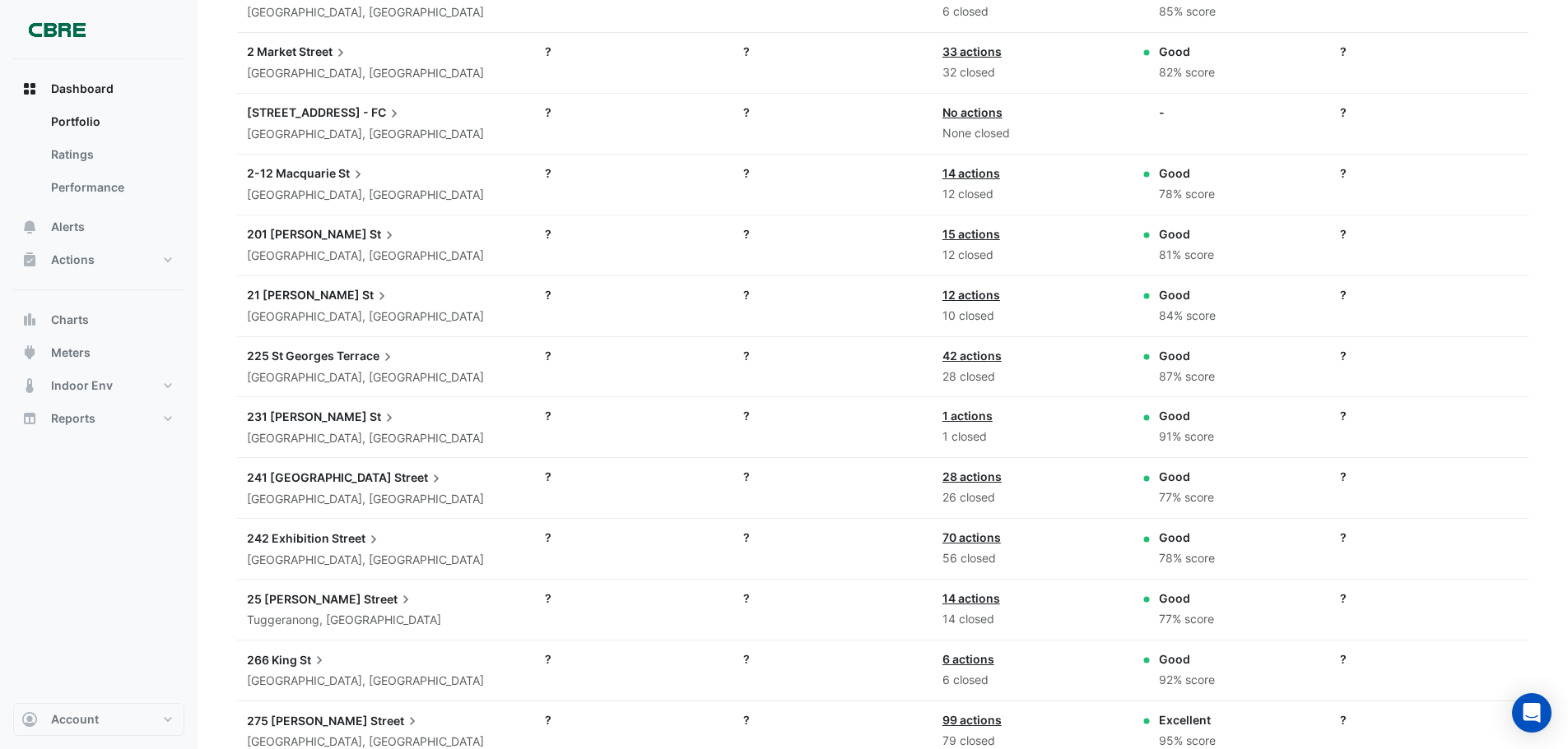
scroll to position [1536, 0]
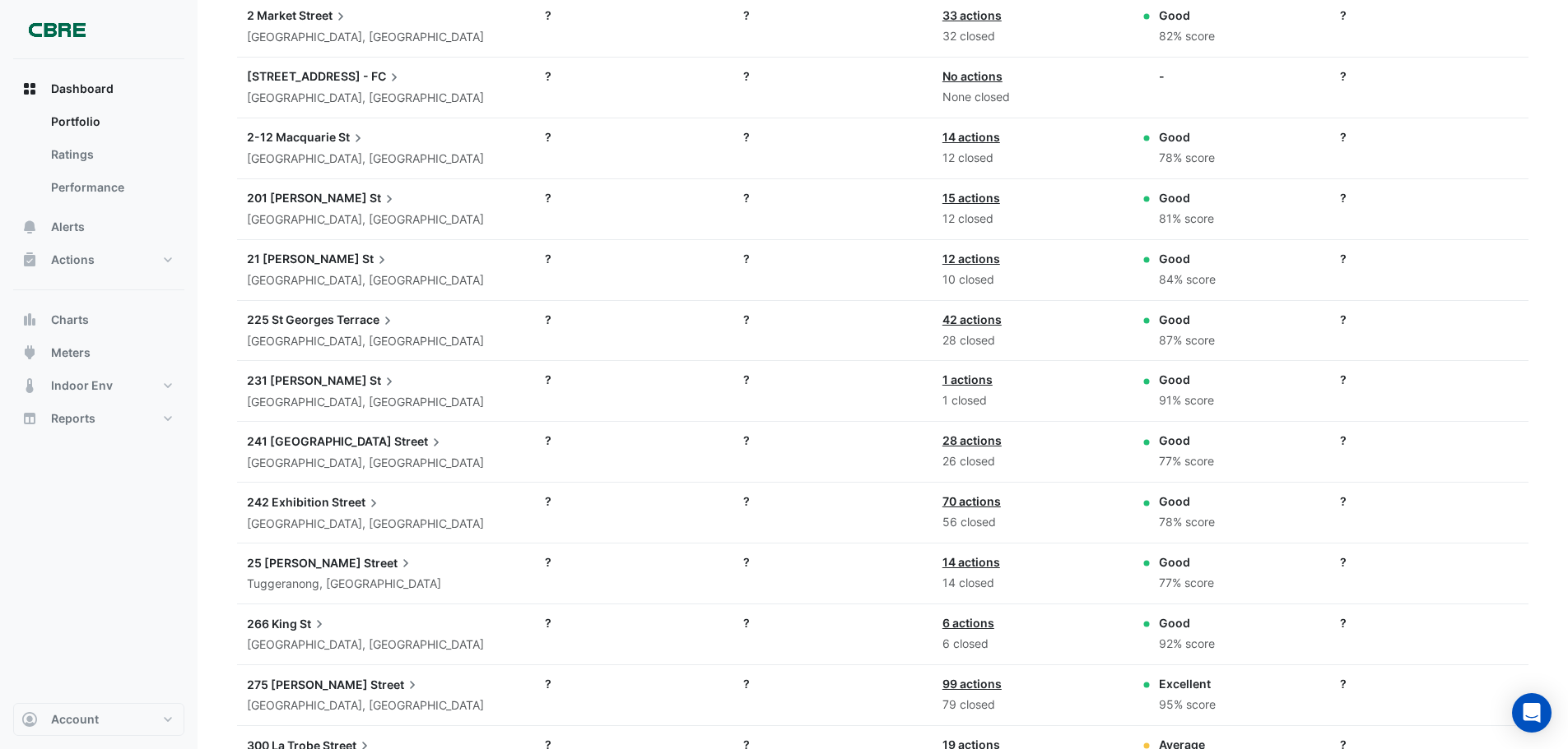
click at [981, 508] on link "70 actions" at bounding box center [972, 501] width 59 height 14
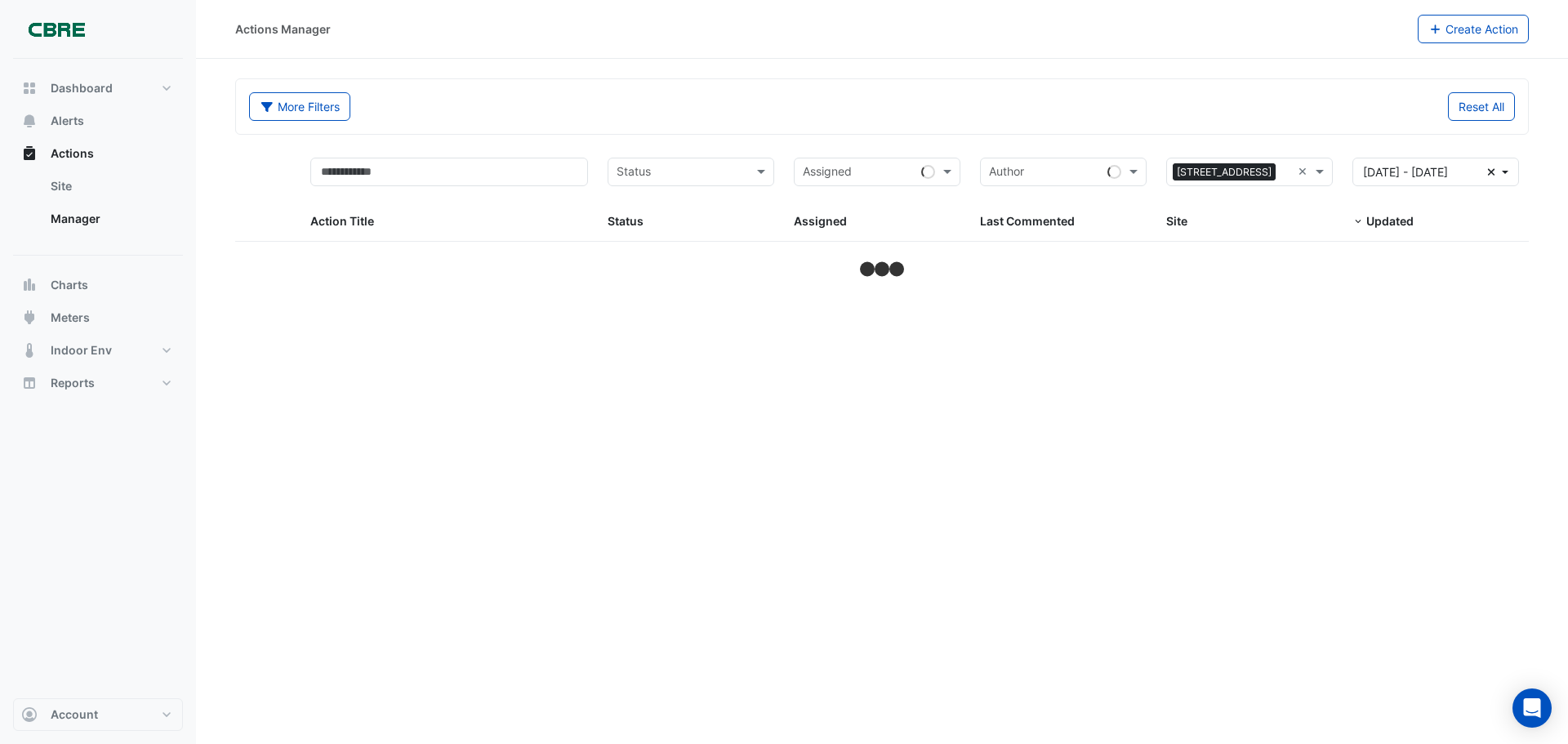
select select "***"
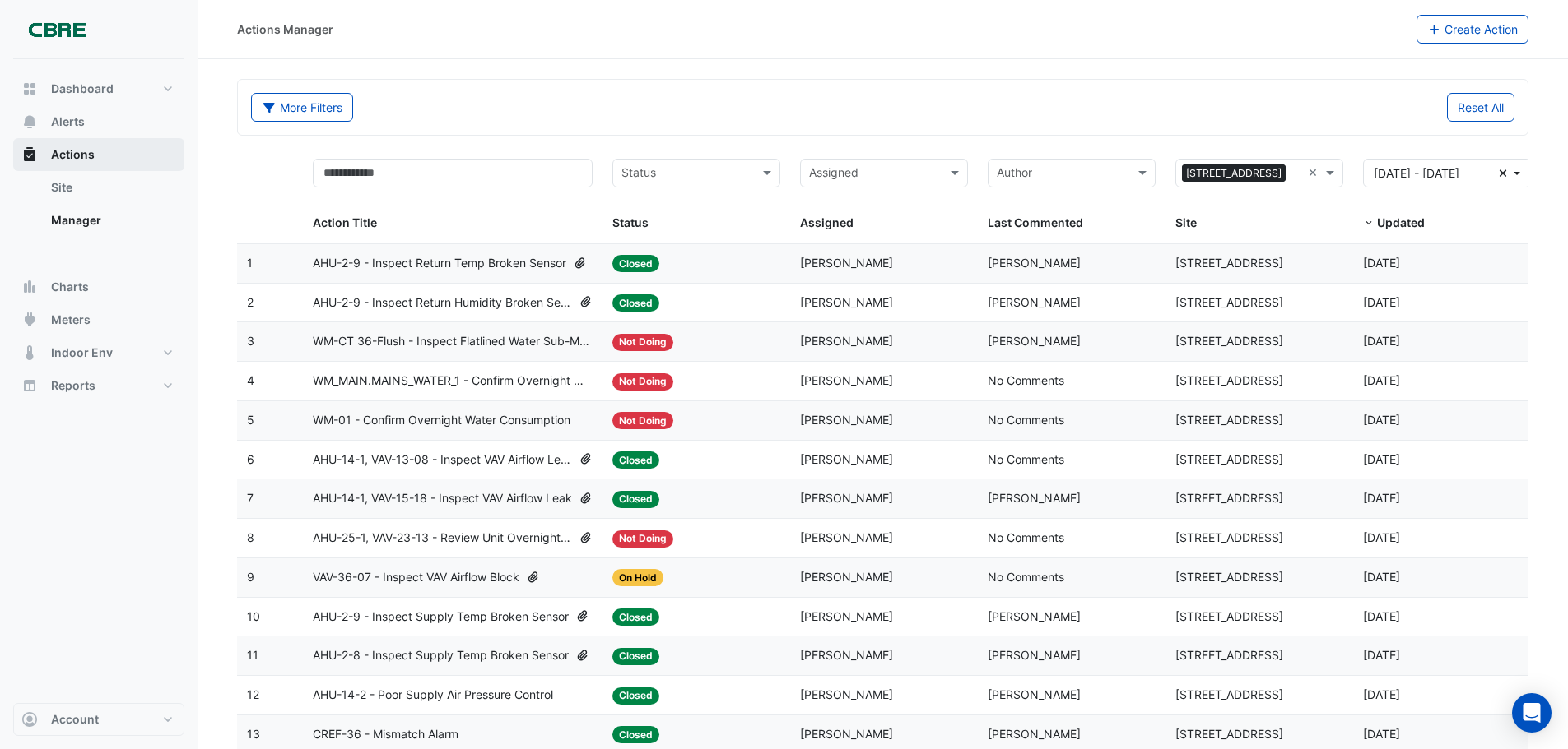
click at [63, 158] on span "Actions" at bounding box center [73, 155] width 44 height 17
click at [88, 115] on button "Alerts" at bounding box center [99, 121] width 171 height 33
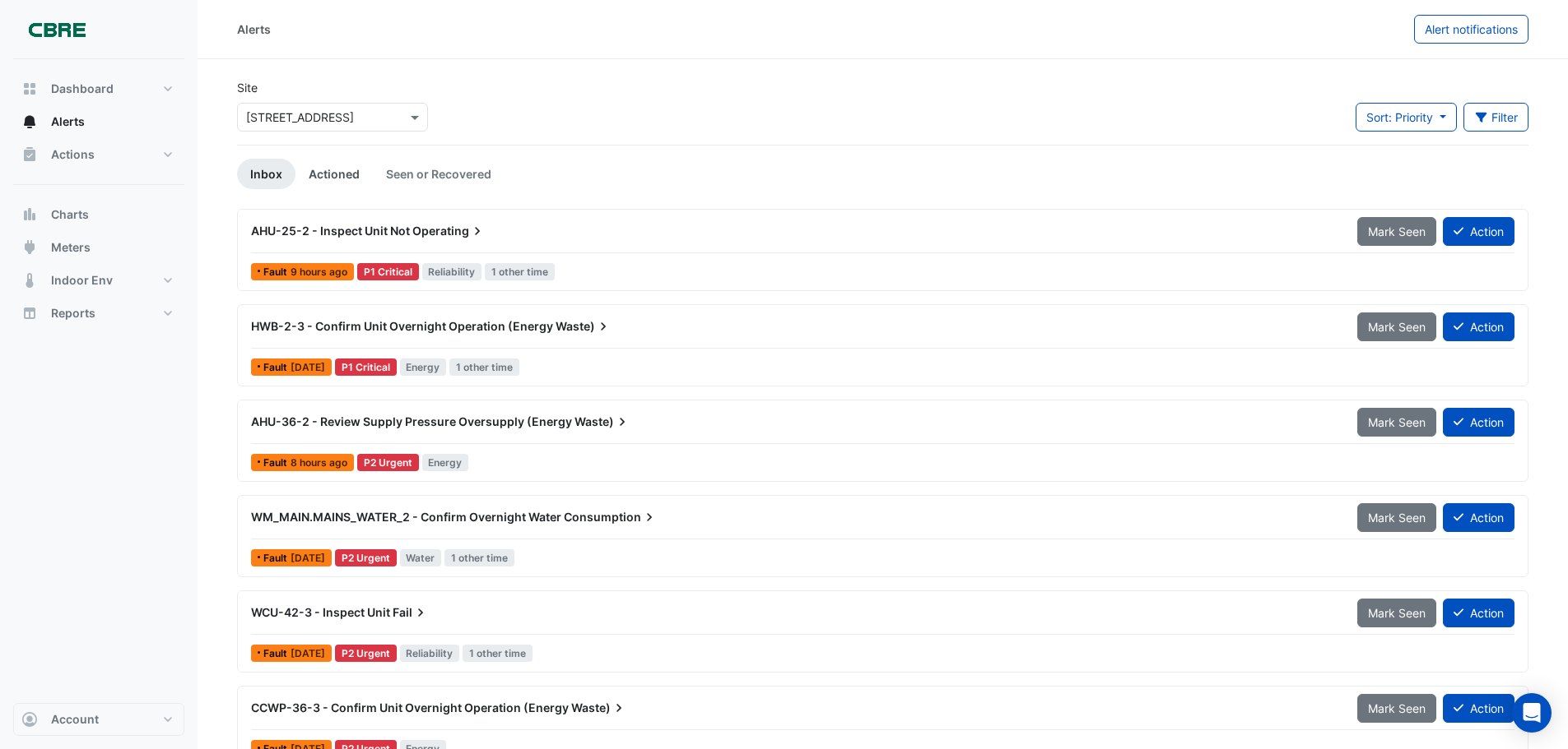
click at [330, 172] on link "Actioned" at bounding box center [334, 174] width 77 height 30
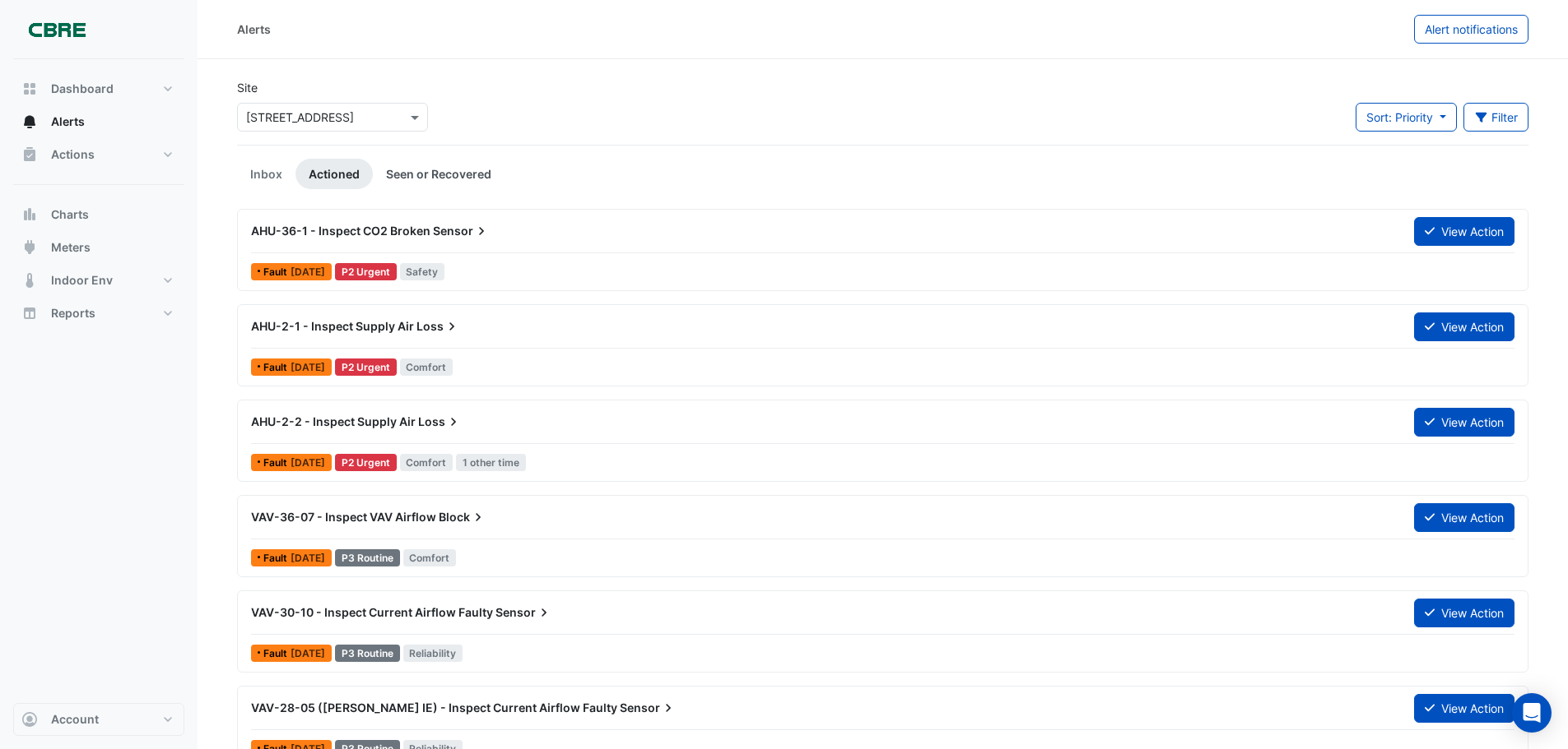
click at [451, 169] on link "Seen or Recovered" at bounding box center [438, 174] width 131 height 30
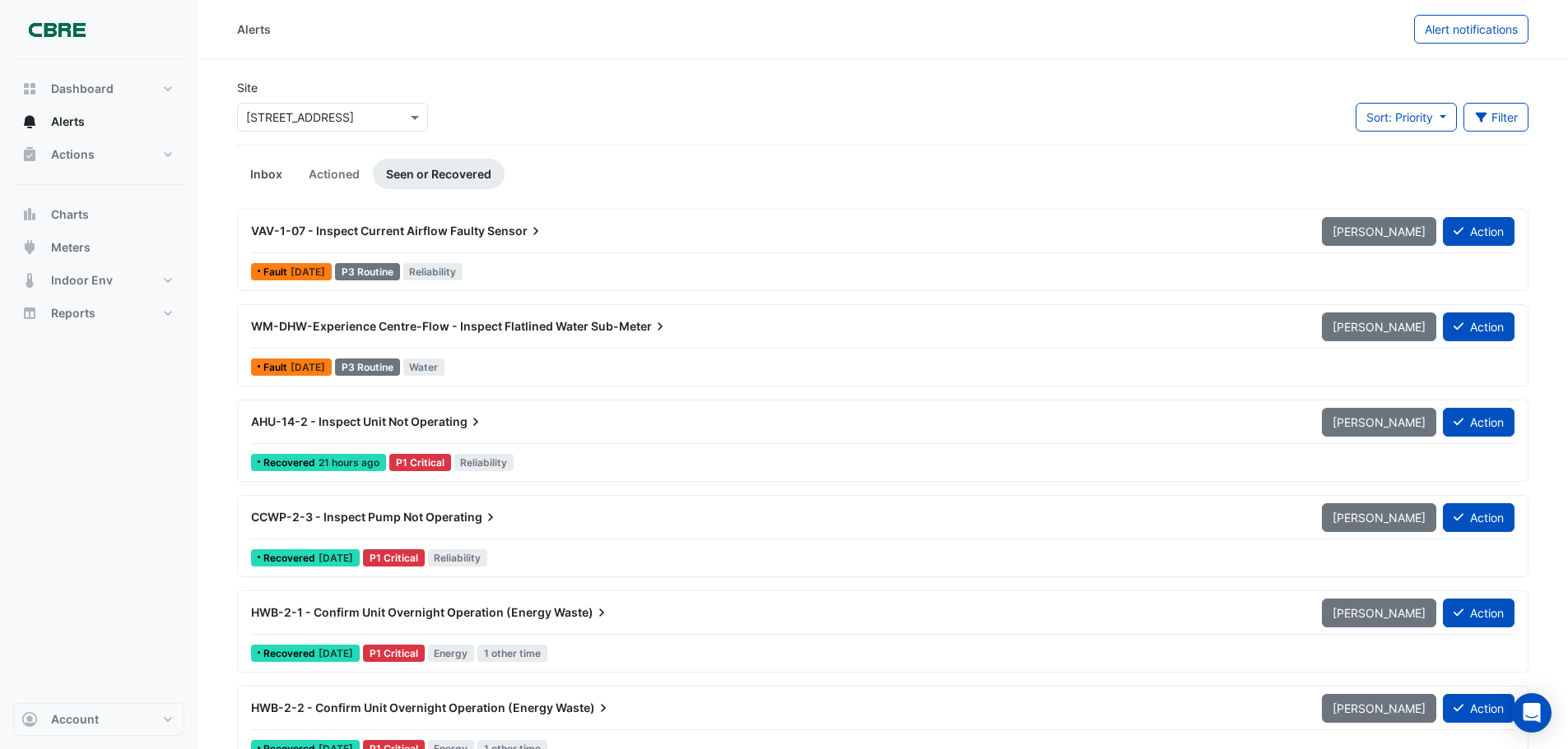
click at [279, 170] on link "Inbox" at bounding box center [266, 174] width 59 height 30
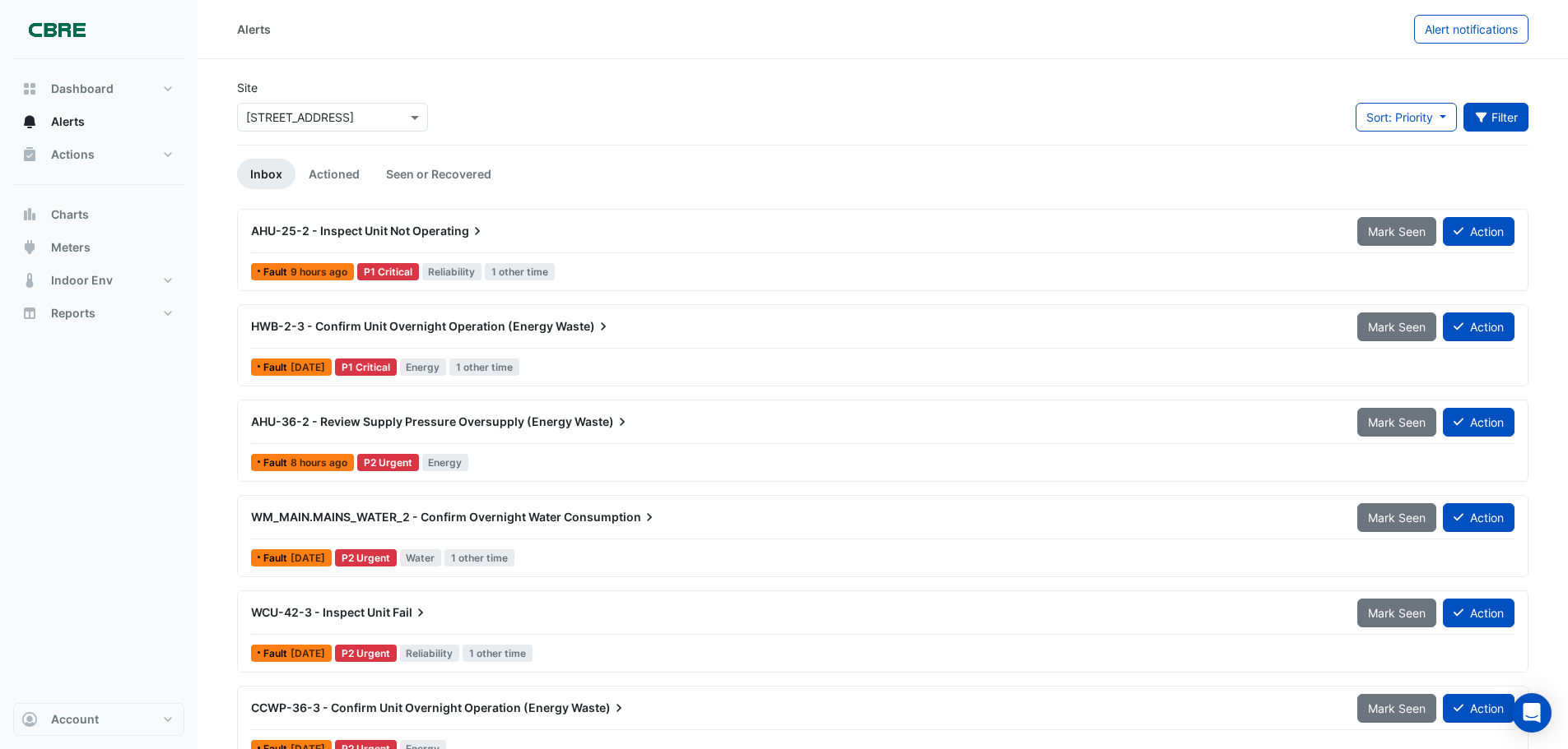
click at [1493, 126] on button "Filter" at bounding box center [1496, 117] width 66 height 28
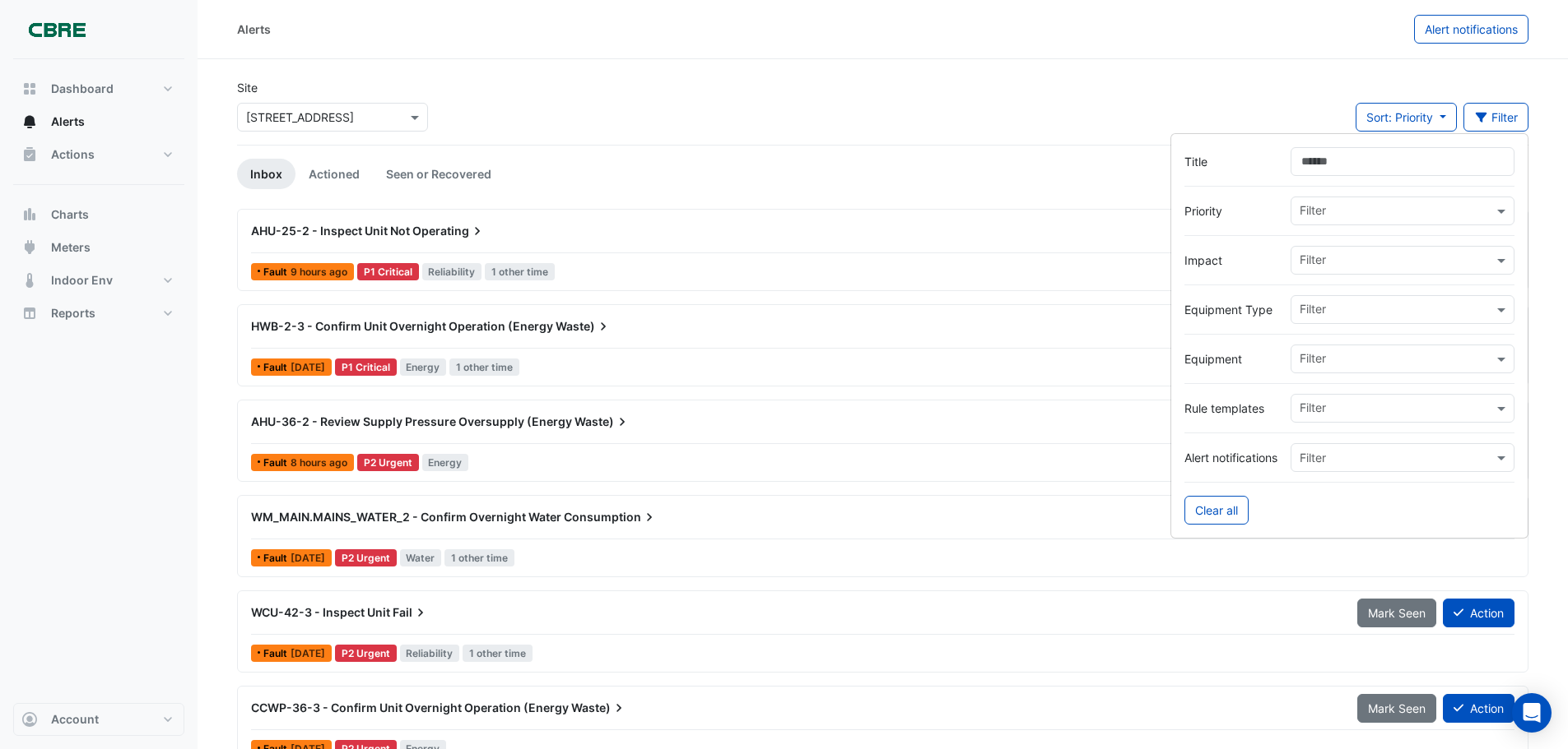
click at [1177, 99] on div "Site Select a Site × [STREET_ADDRESS] Sort: Priority Priority Updated Filter" at bounding box center [882, 111] width 1311 height 66
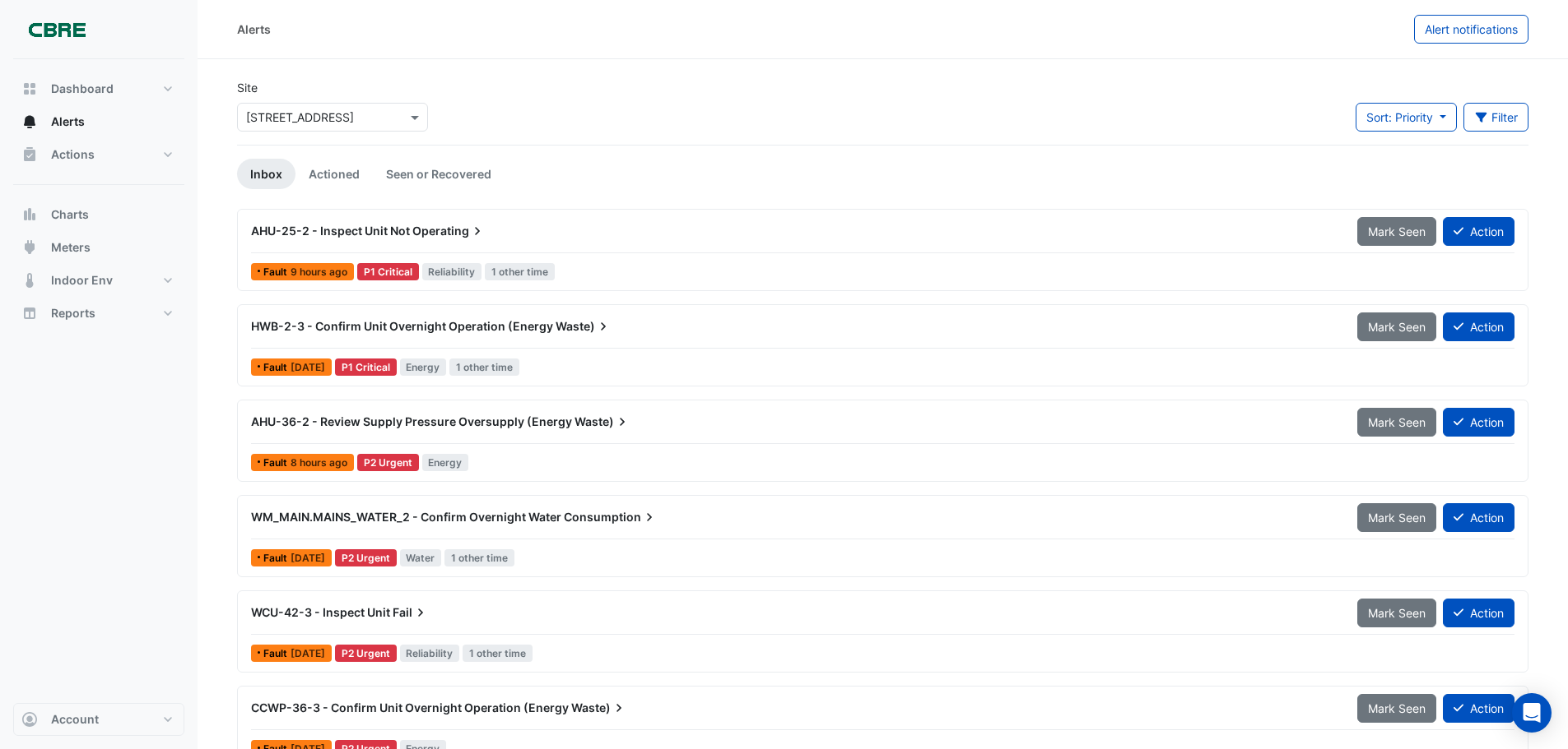
click at [361, 128] on div "Select a Site × [STREET_ADDRESS]" at bounding box center [332, 117] width 191 height 28
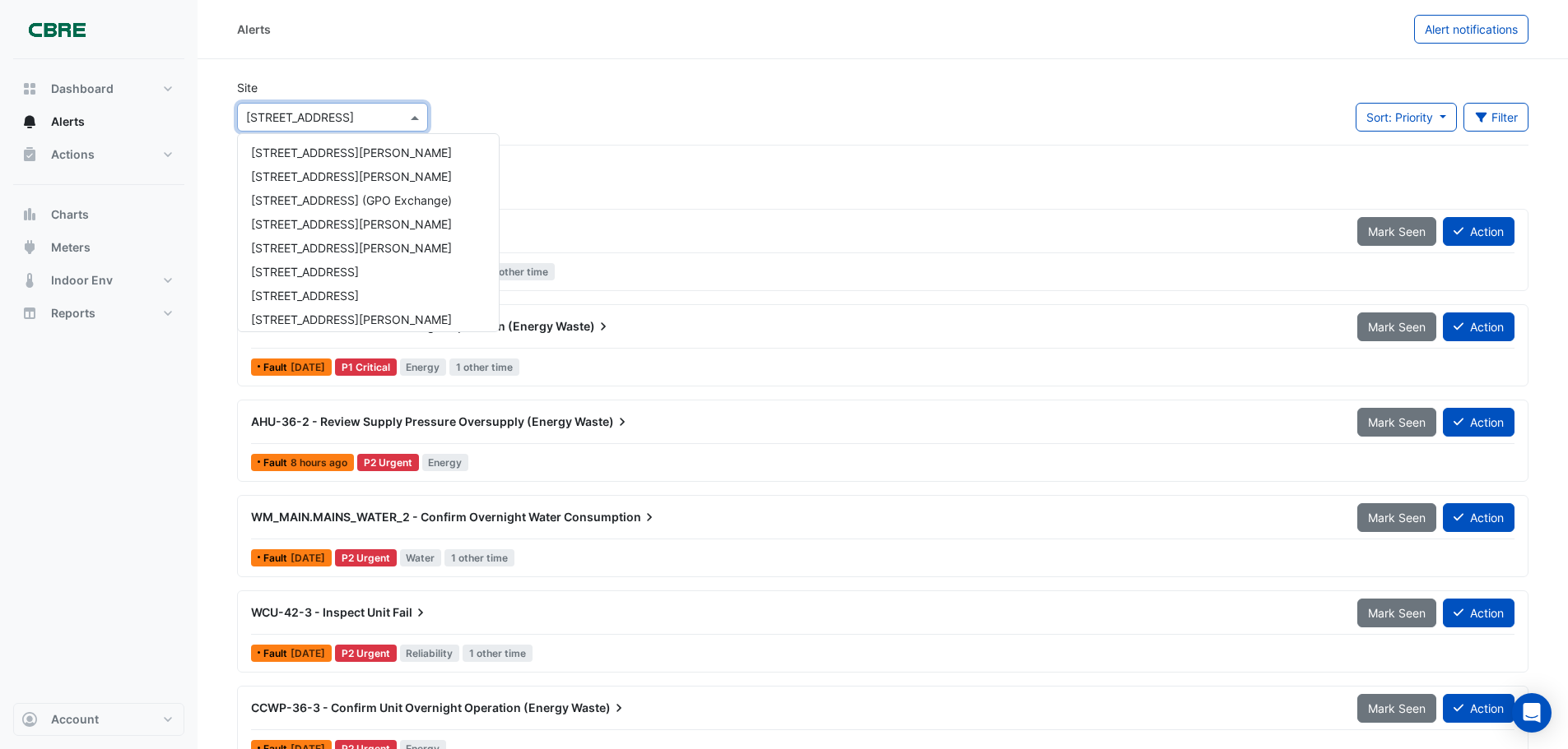
scroll to position [556, 0]
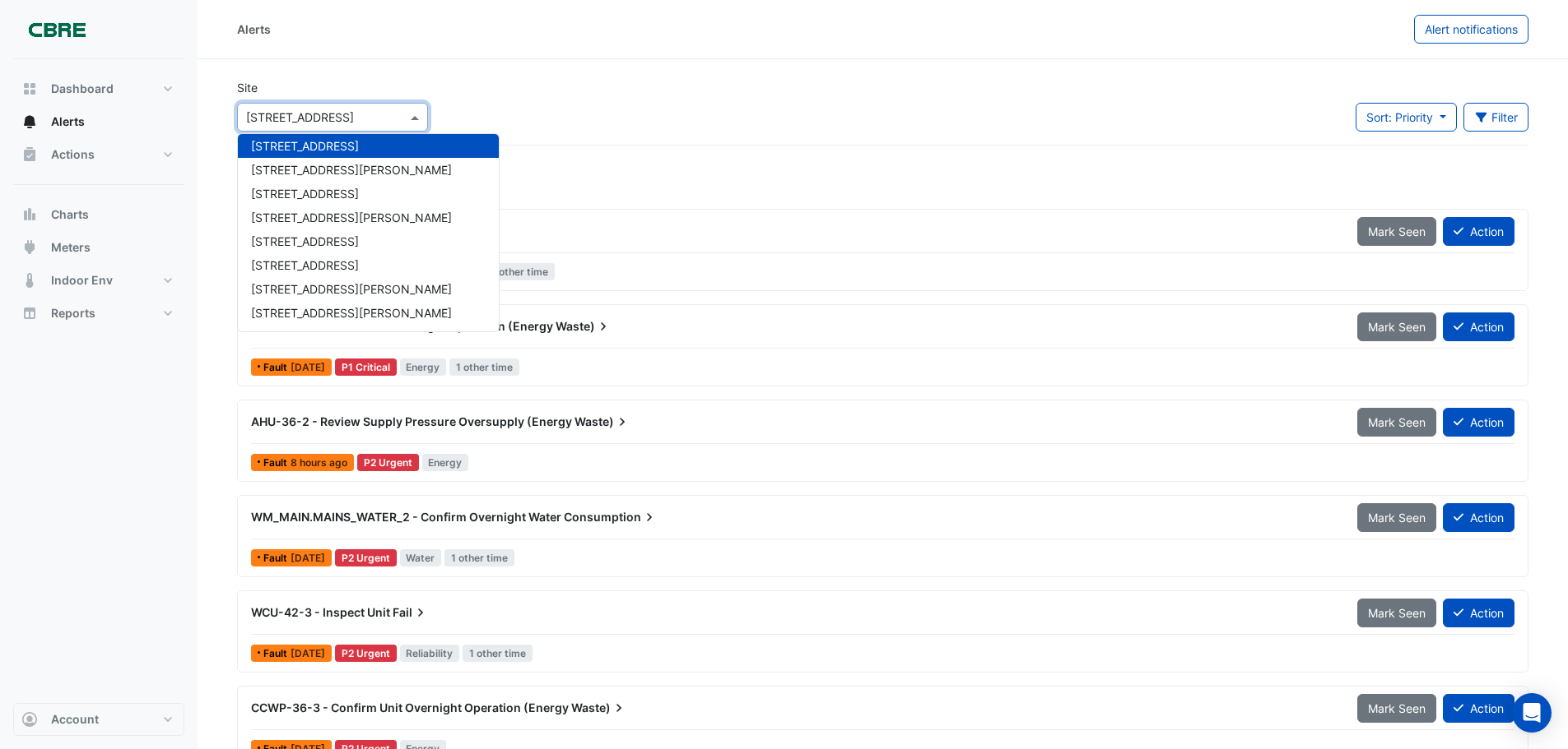
click at [362, 127] on div "Select a Site × [STREET_ADDRESS]" at bounding box center [332, 117] width 191 height 28
click at [99, 98] on button "Dashboard" at bounding box center [99, 89] width 171 height 33
select select "***"
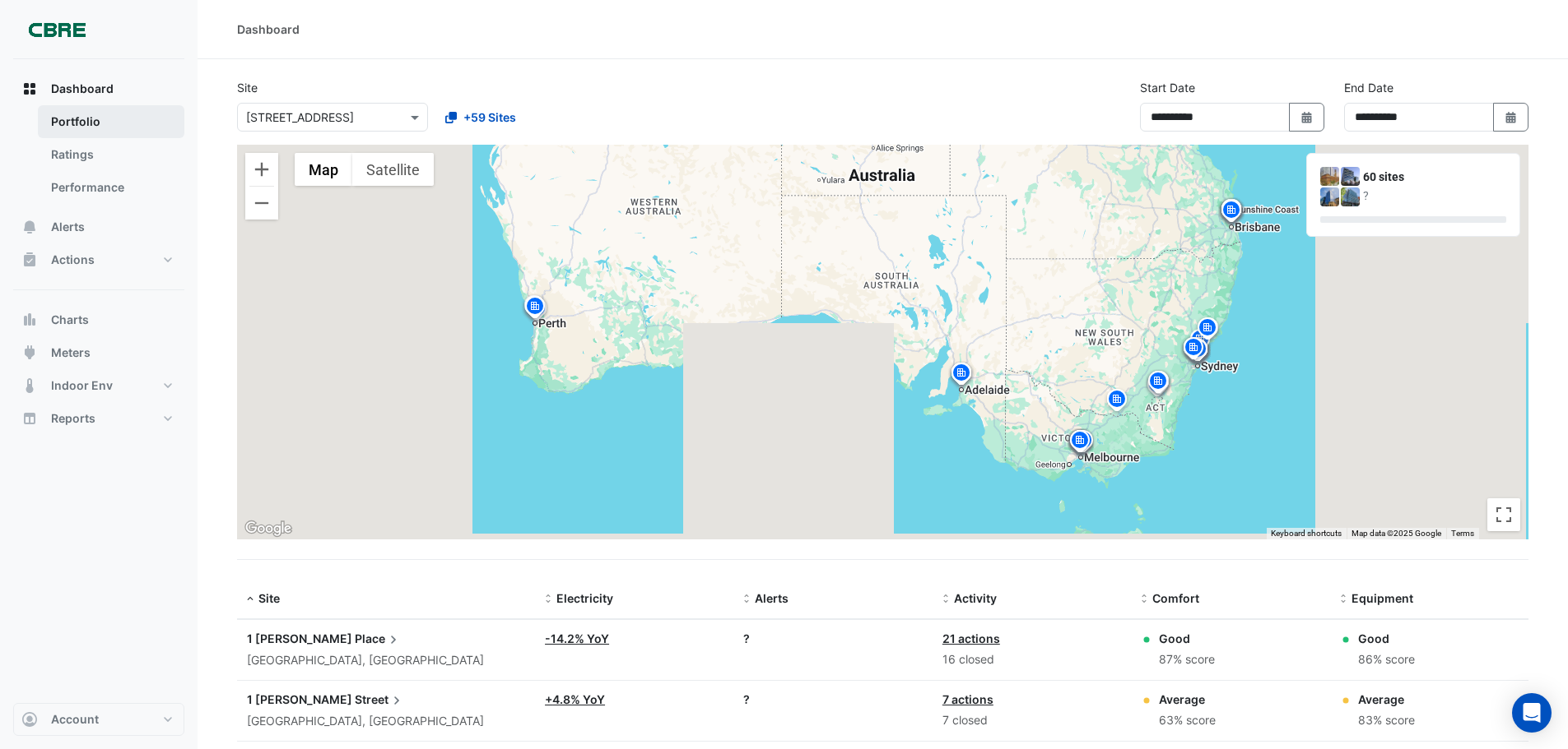
click at [61, 131] on link "Portfolio" at bounding box center [111, 121] width 147 height 33
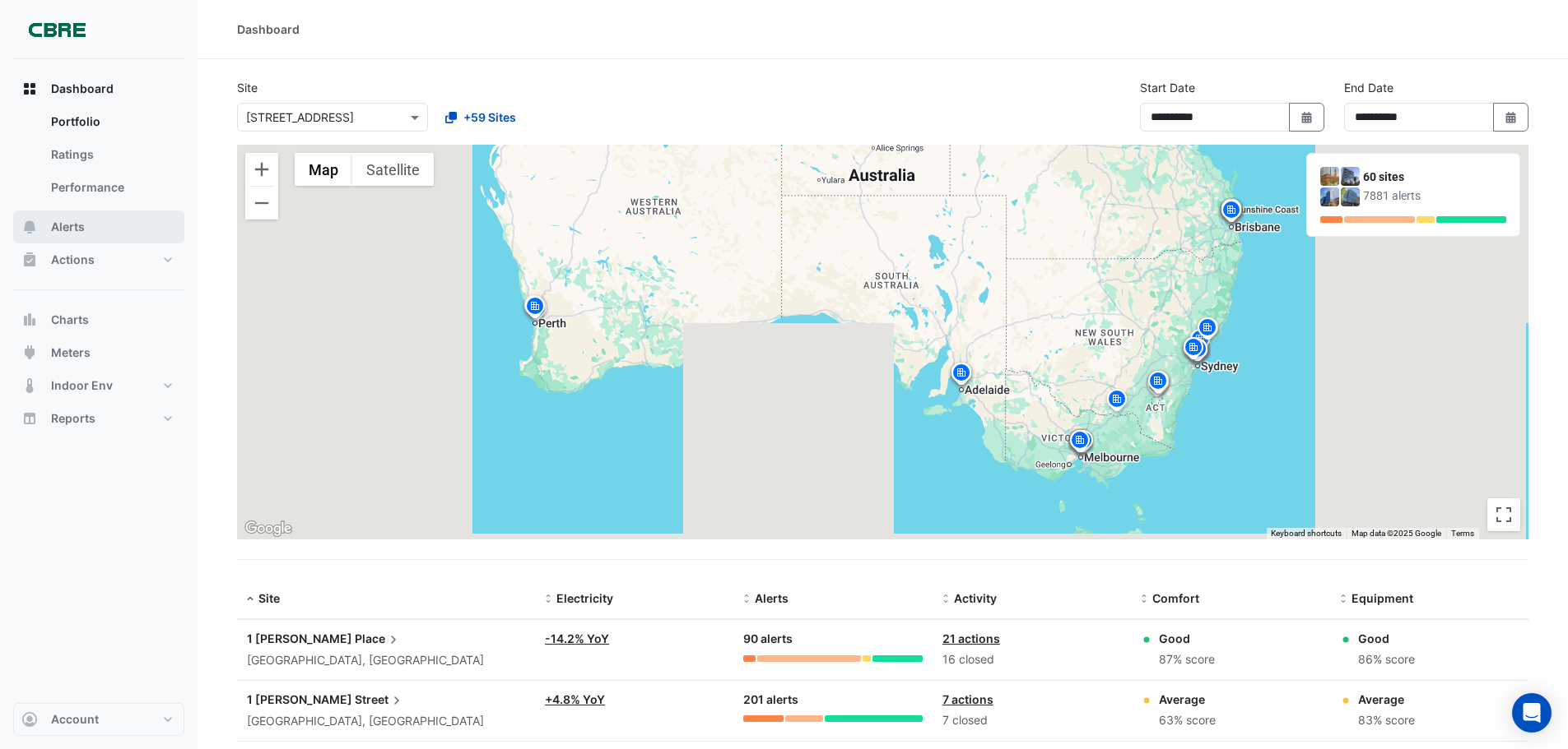
click at [59, 226] on span "Alerts" at bounding box center [68, 227] width 33 height 17
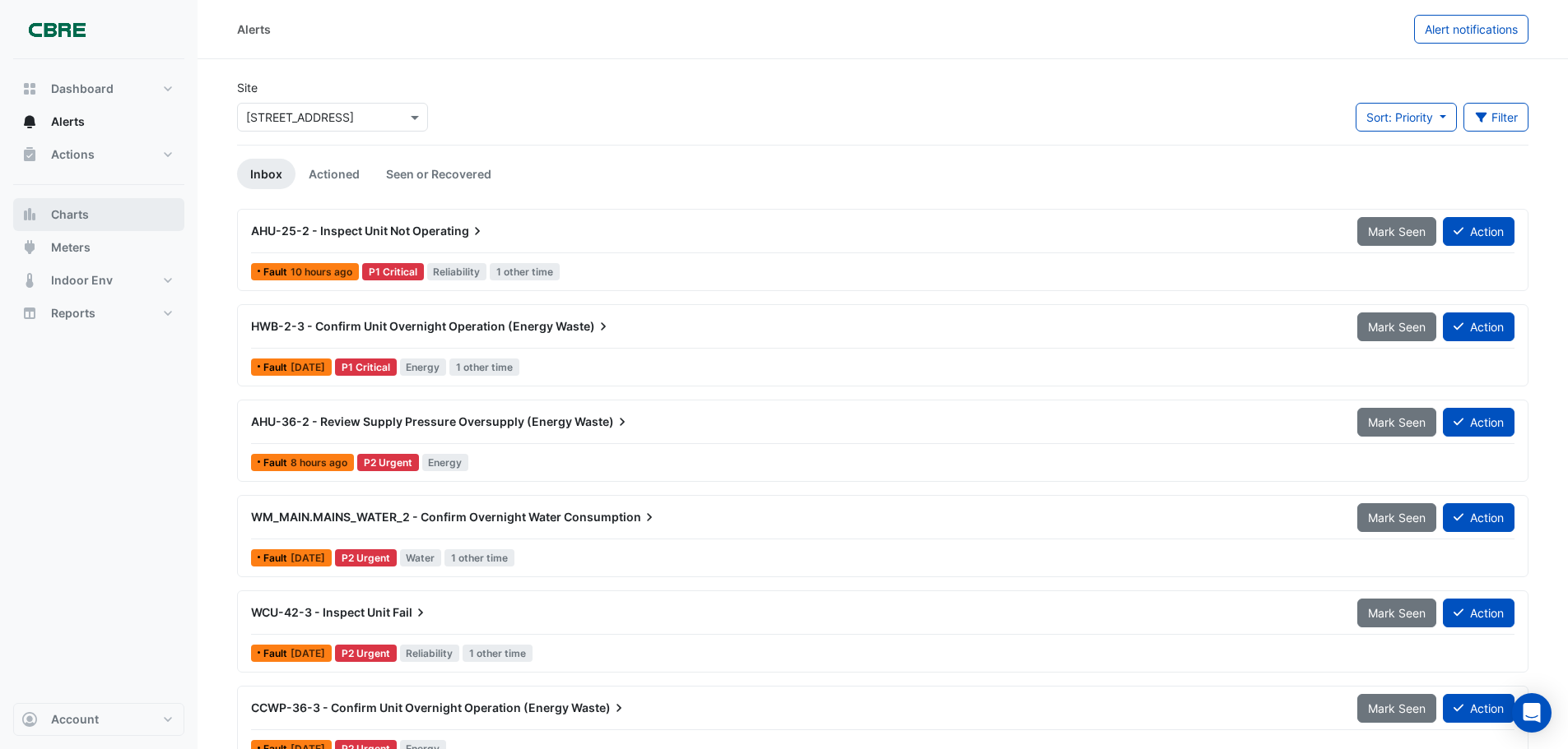
click at [96, 220] on button "Charts" at bounding box center [99, 214] width 171 height 33
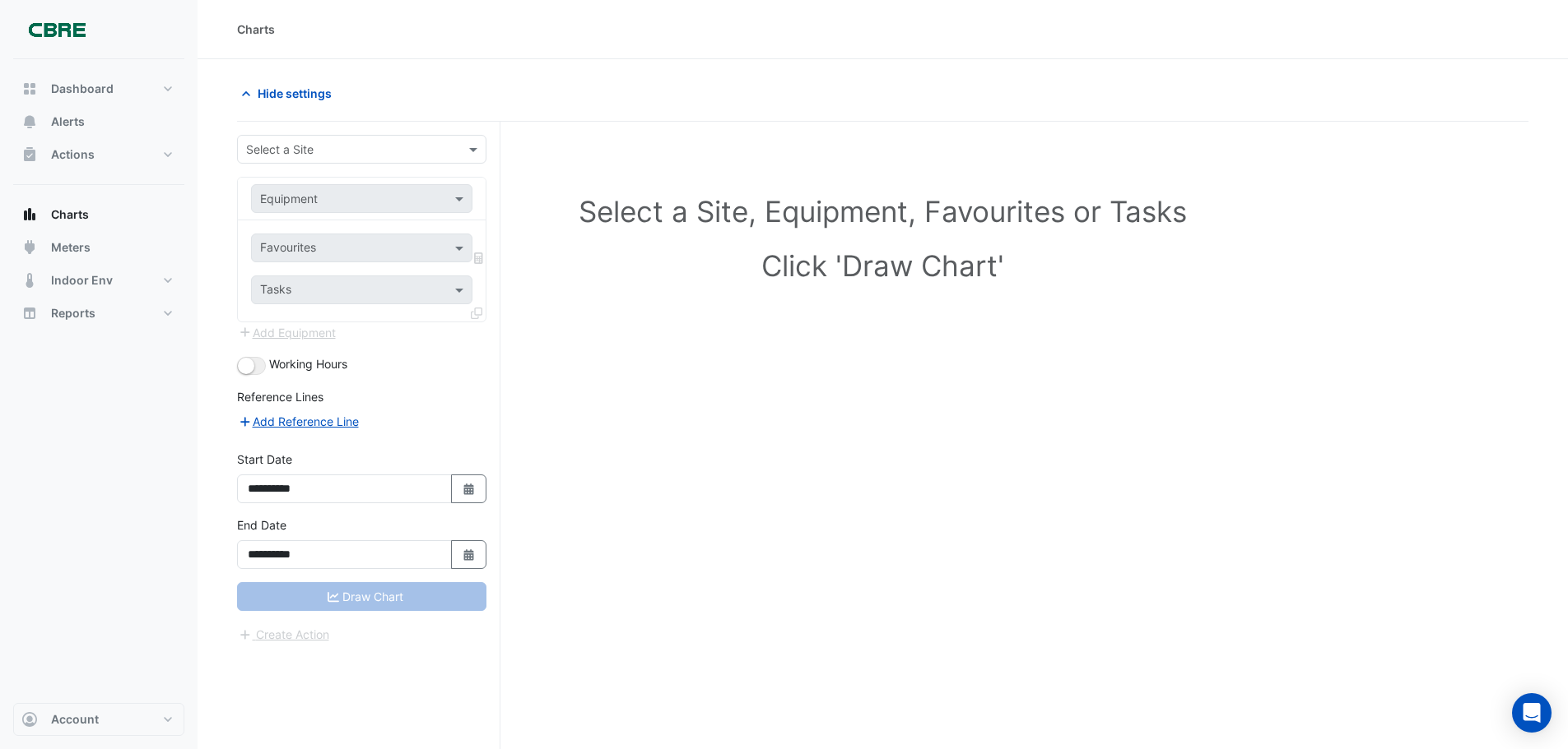
click at [418, 146] on input "text" at bounding box center [345, 150] width 198 height 18
type input "***"
click at [297, 178] on span "[STREET_ADDRESS]" at bounding box center [305, 184] width 108 height 14
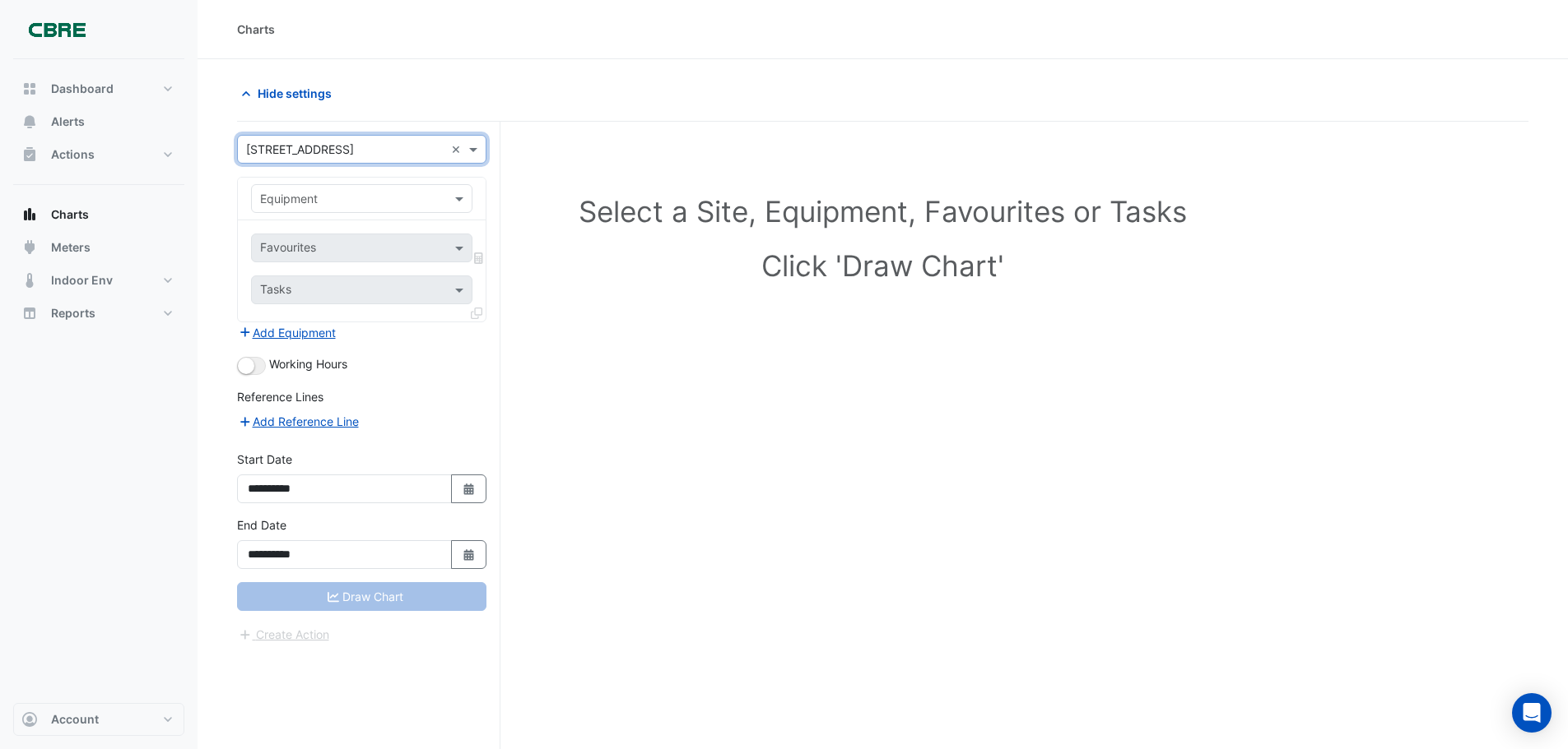
click at [362, 203] on input "text" at bounding box center [345, 199] width 170 height 18
click at [380, 201] on input "text" at bounding box center [345, 199] width 170 height 18
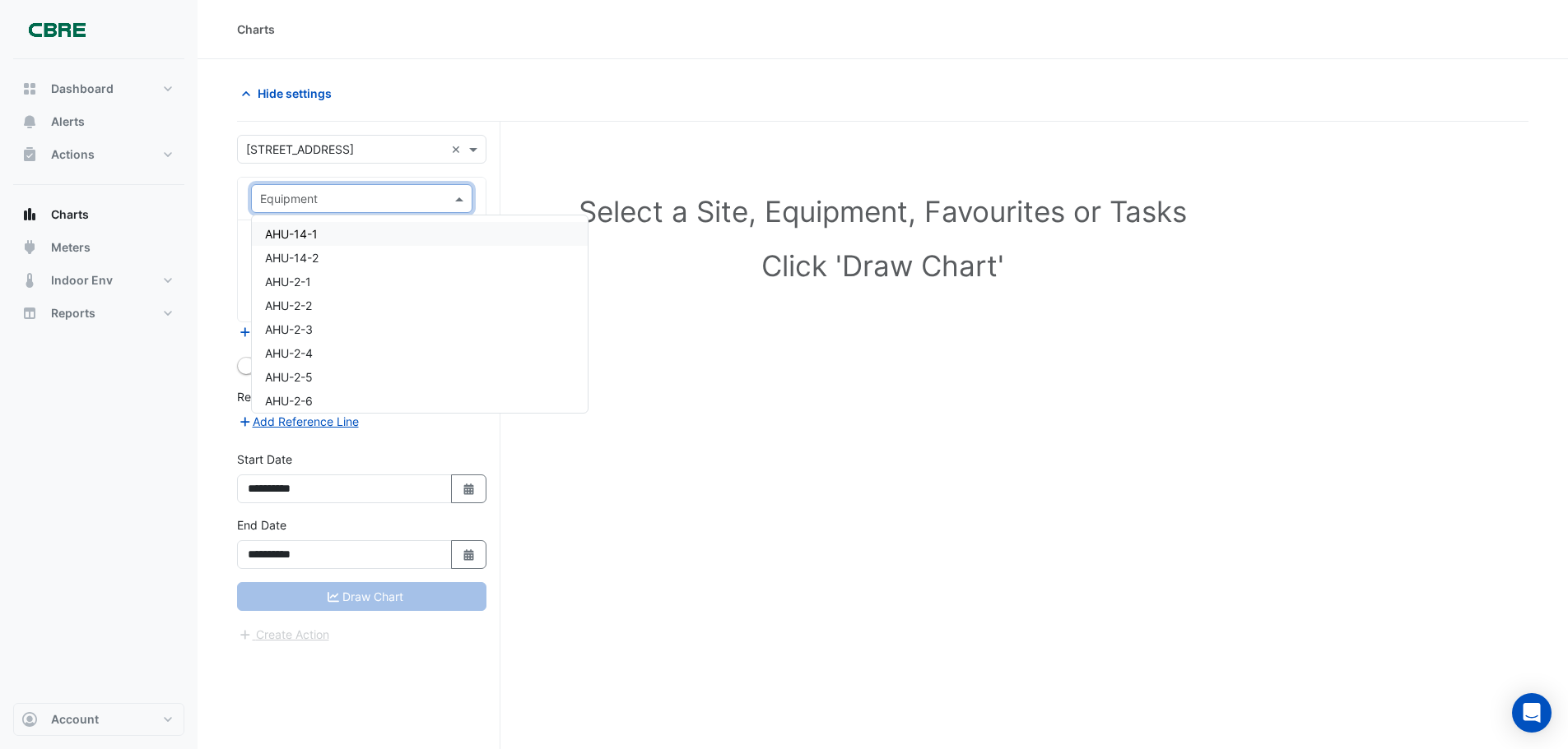
click at [754, 412] on div "Select a Site, Equipment, Favourites or Tasks Click 'Draw Chart'" at bounding box center [882, 466] width 1291 height 690
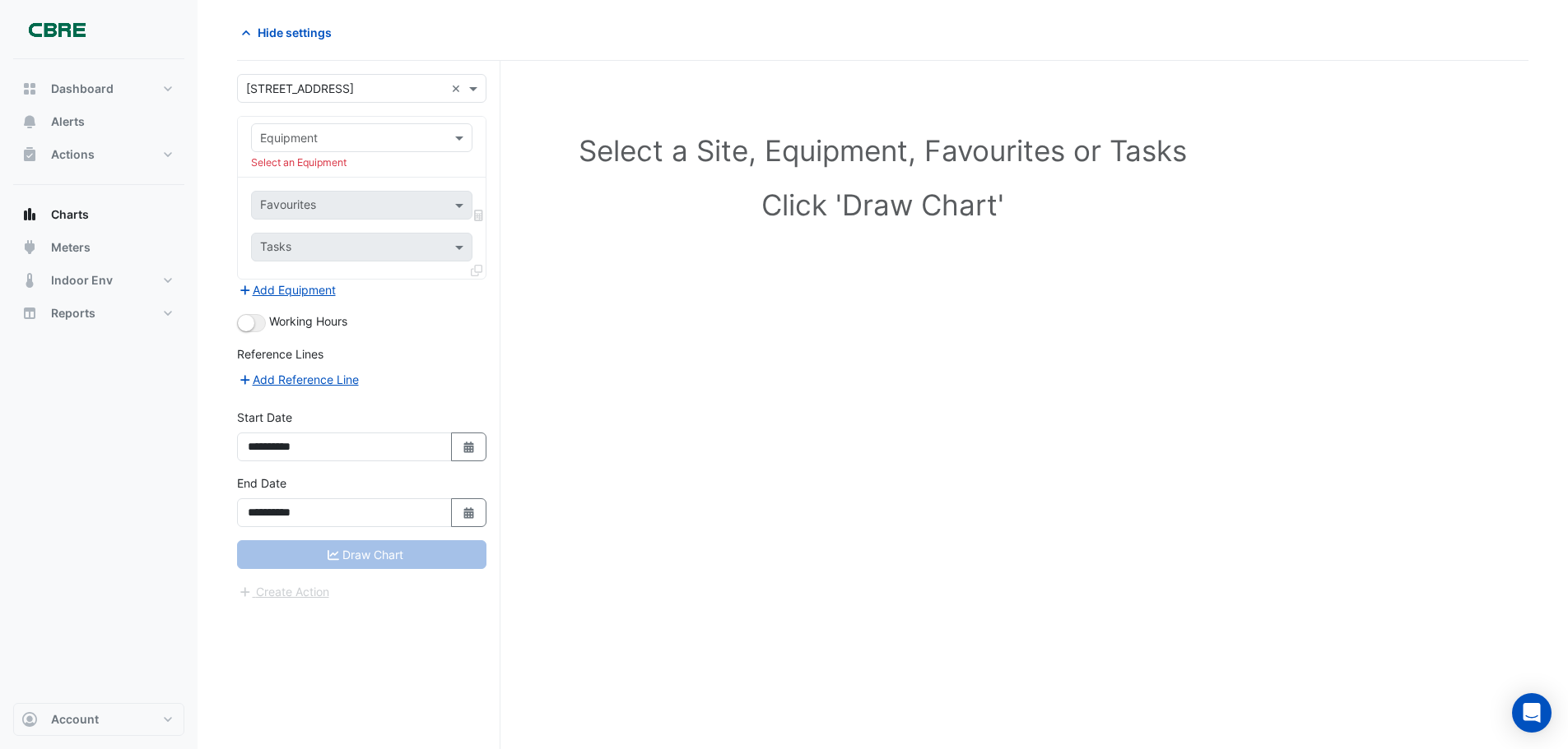
scroll to position [63, 0]
click at [59, 245] on span "Meters" at bounding box center [70, 248] width 39 height 17
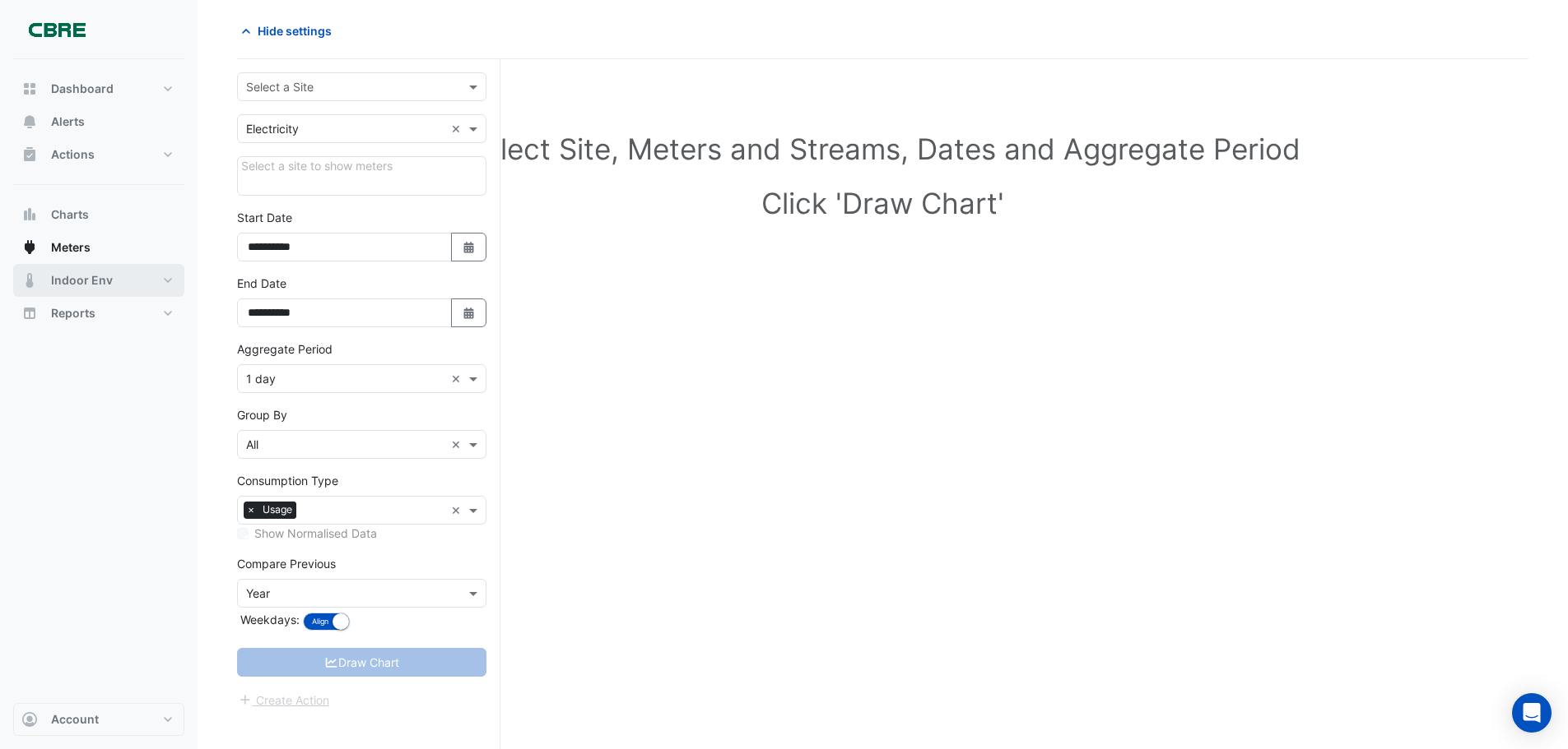
click at [49, 291] on button "Indoor Env" at bounding box center [99, 280] width 171 height 33
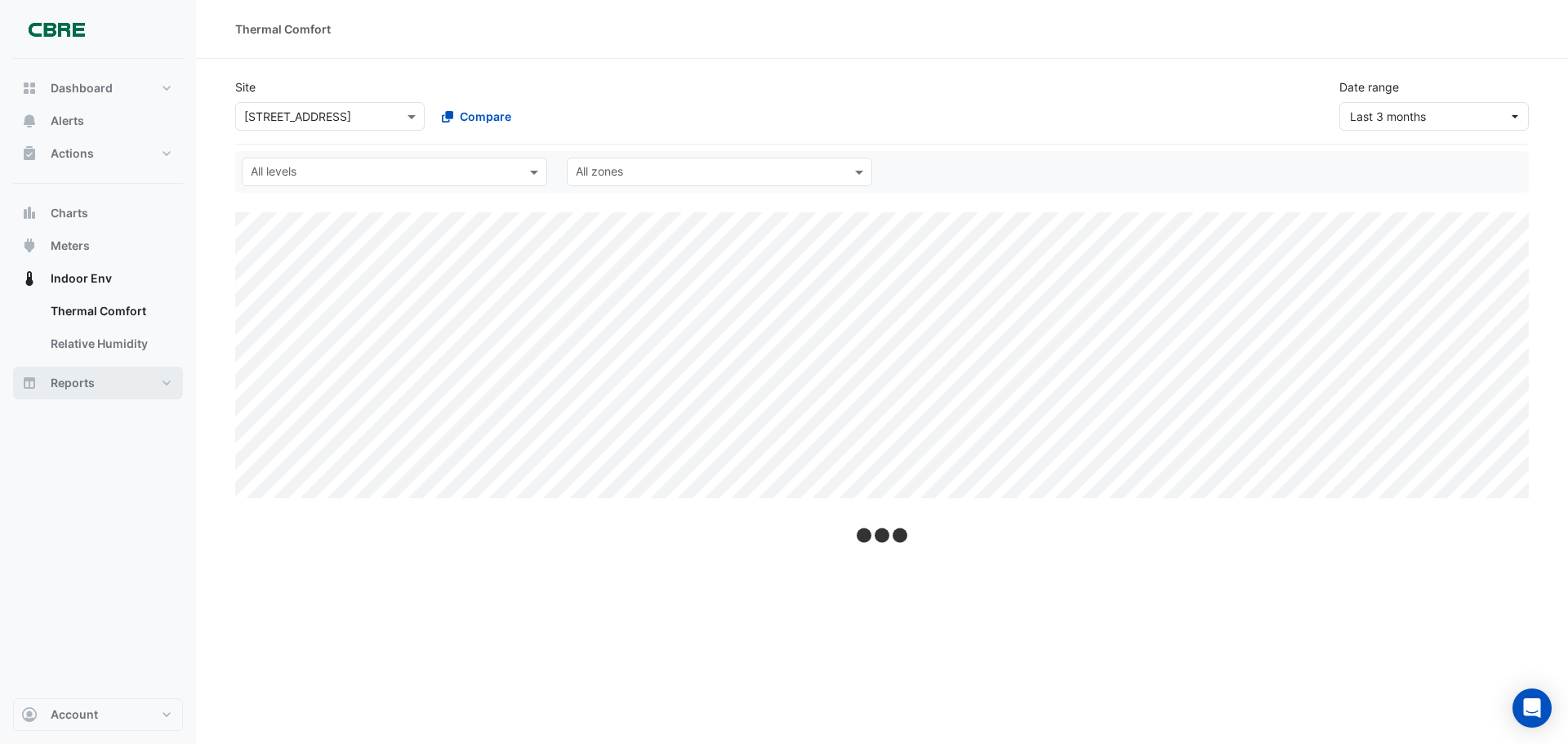
click at [71, 379] on span "Reports" at bounding box center [72, 383] width 44 height 17
select select "***"
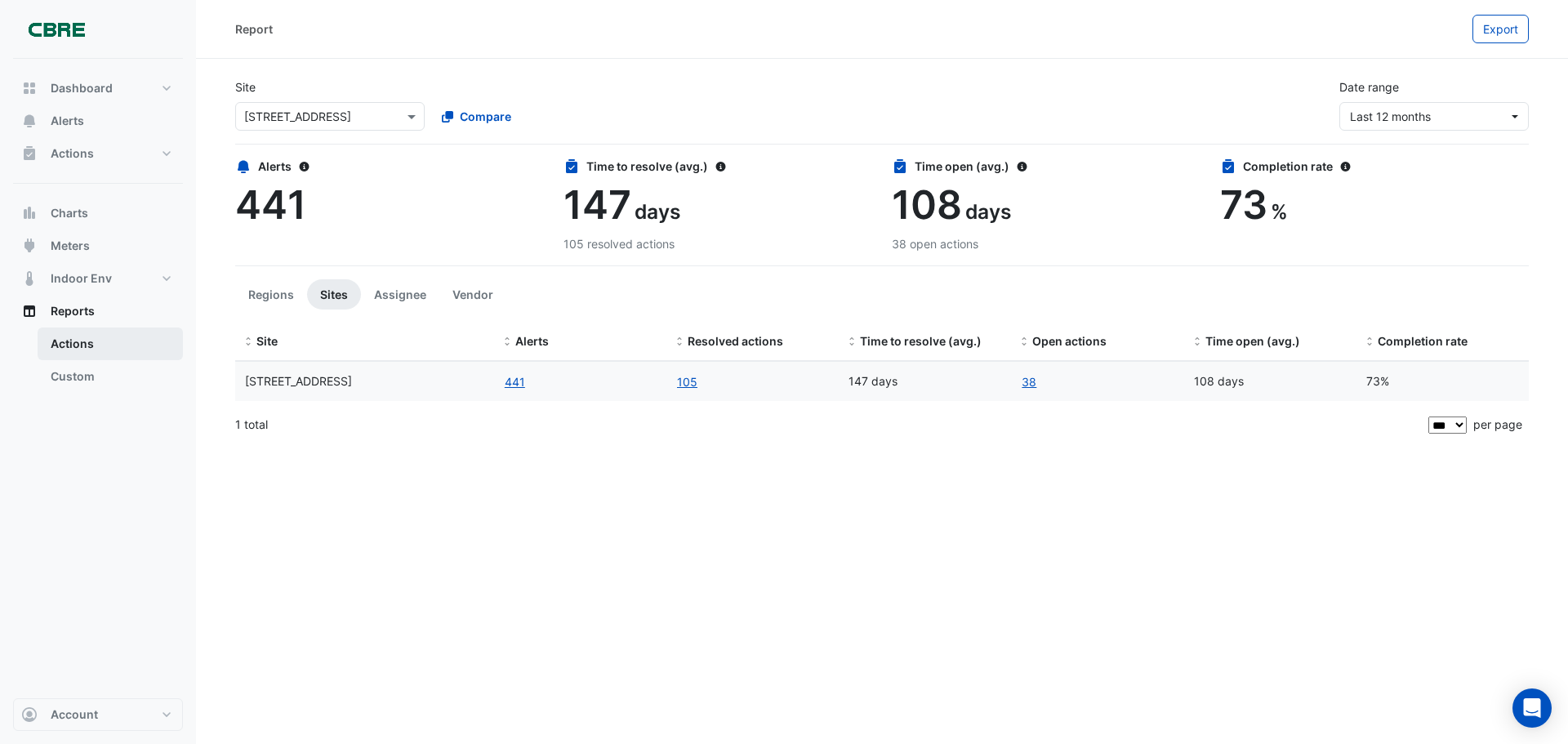
click at [131, 338] on link "Actions" at bounding box center [110, 343] width 145 height 32
click at [76, 377] on link "Custom" at bounding box center [110, 376] width 145 height 32
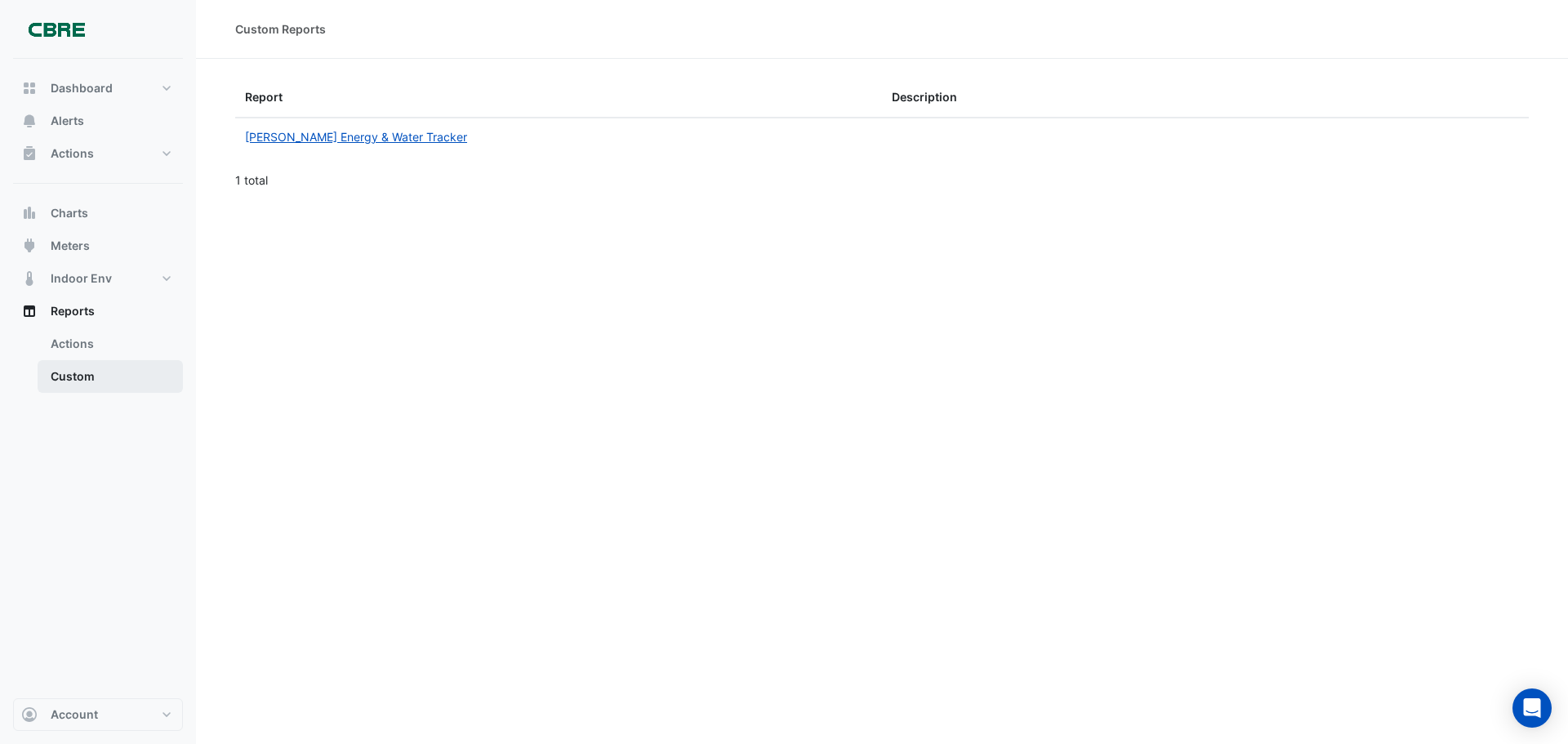
click at [97, 375] on link "Custom" at bounding box center [110, 376] width 145 height 32
click at [317, 131] on link "[PERSON_NAME] Energy & Water Tracker" at bounding box center [356, 136] width 222 height 14
click at [69, 333] on link "Actions" at bounding box center [110, 343] width 145 height 32
select select "***"
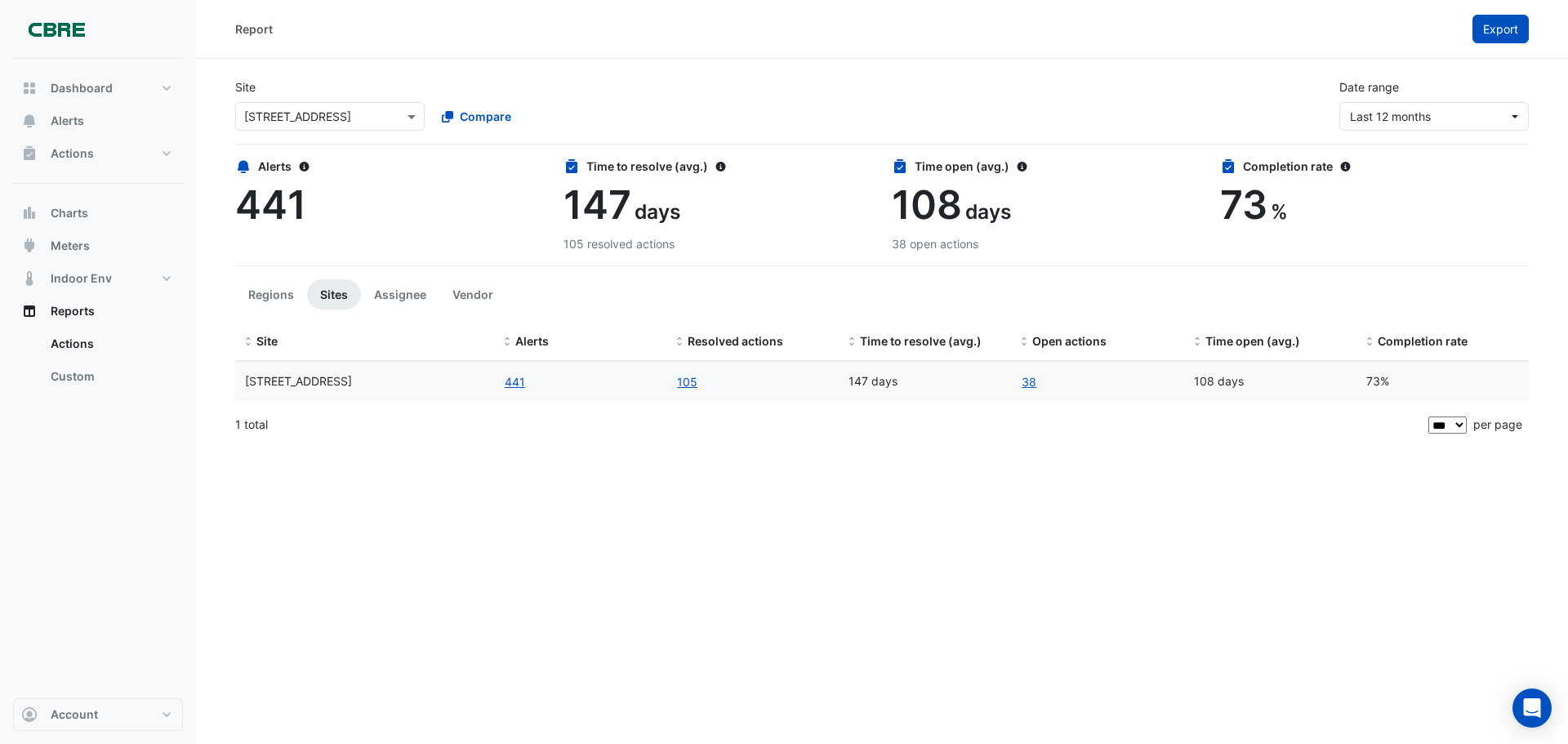
click at [1499, 24] on span "Export" at bounding box center [1501, 29] width 35 height 14
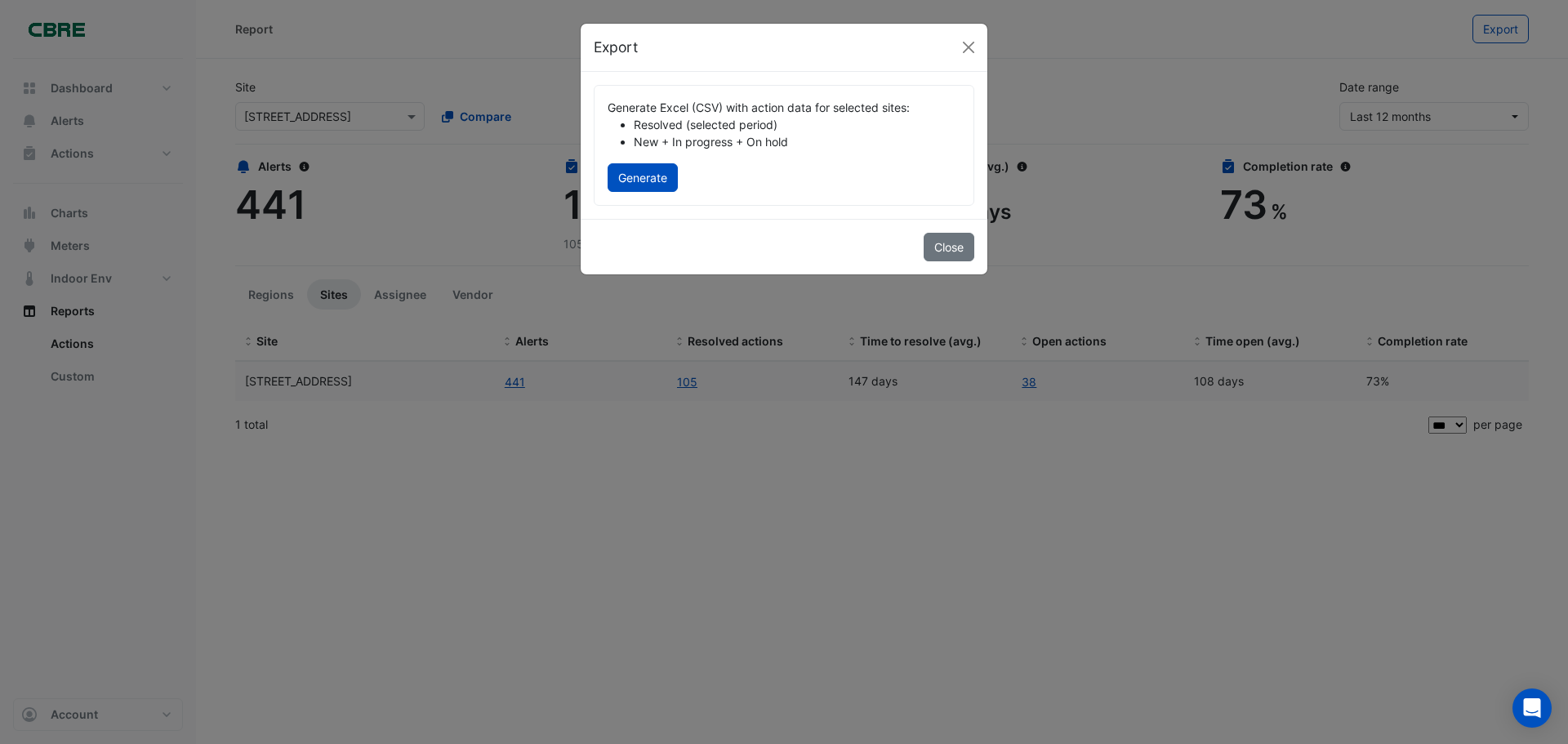
click at [981, 44] on div "Export" at bounding box center [784, 48] width 407 height 48
click at [961, 42] on button "Close" at bounding box center [968, 47] width 24 height 24
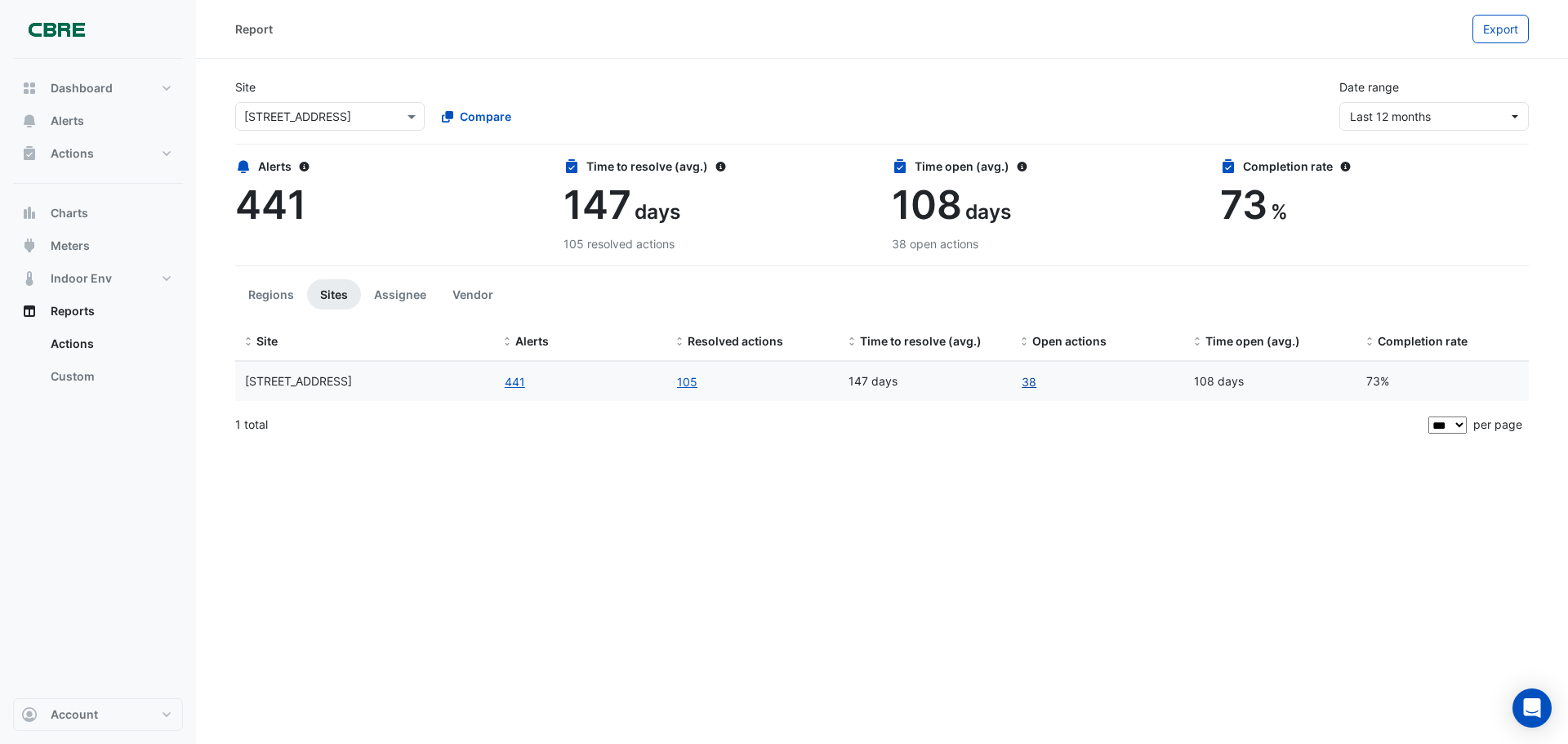
click at [1027, 377] on link "38" at bounding box center [1030, 382] width 17 height 19
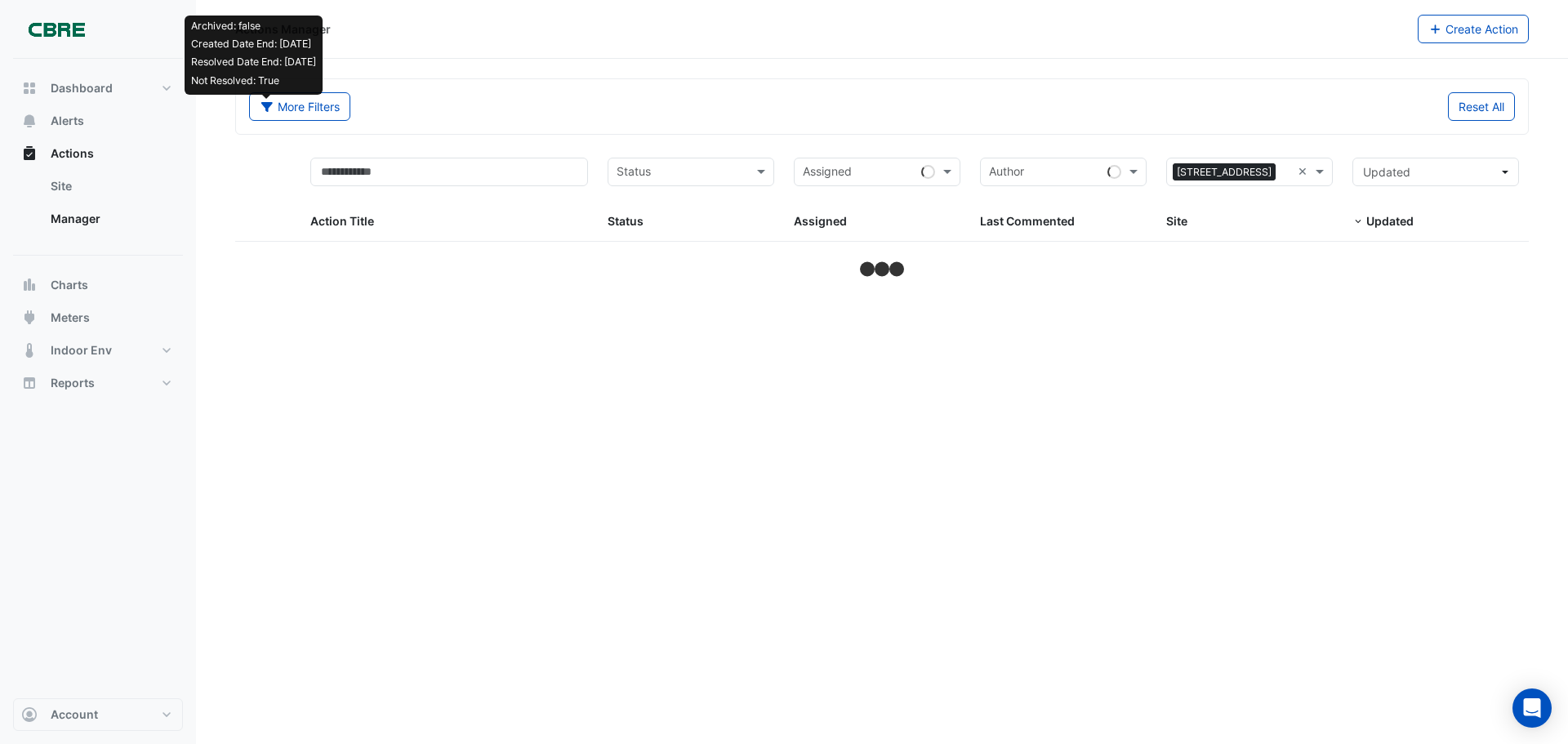
drag, startPoint x: 696, startPoint y: 70, endPoint x: 659, endPoint y: 68, distance: 37.1
click at [696, 70] on section "Archived: false Created Date End: [DATE] Resolved Date End: [DATE] Not Resolved…" at bounding box center [882, 170] width 1372 height 222
select select "***"
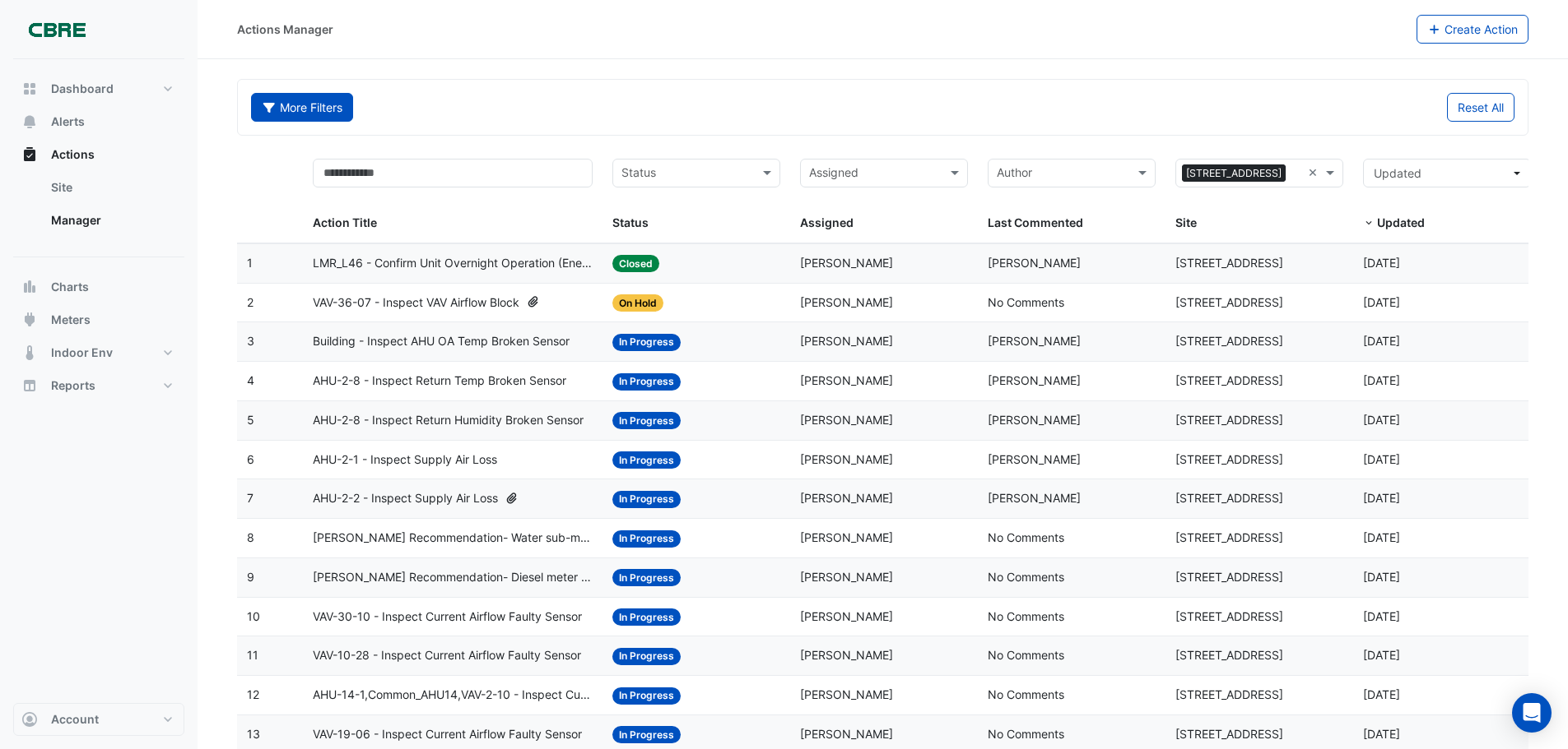
click at [260, 104] on button "More Filters" at bounding box center [302, 107] width 102 height 28
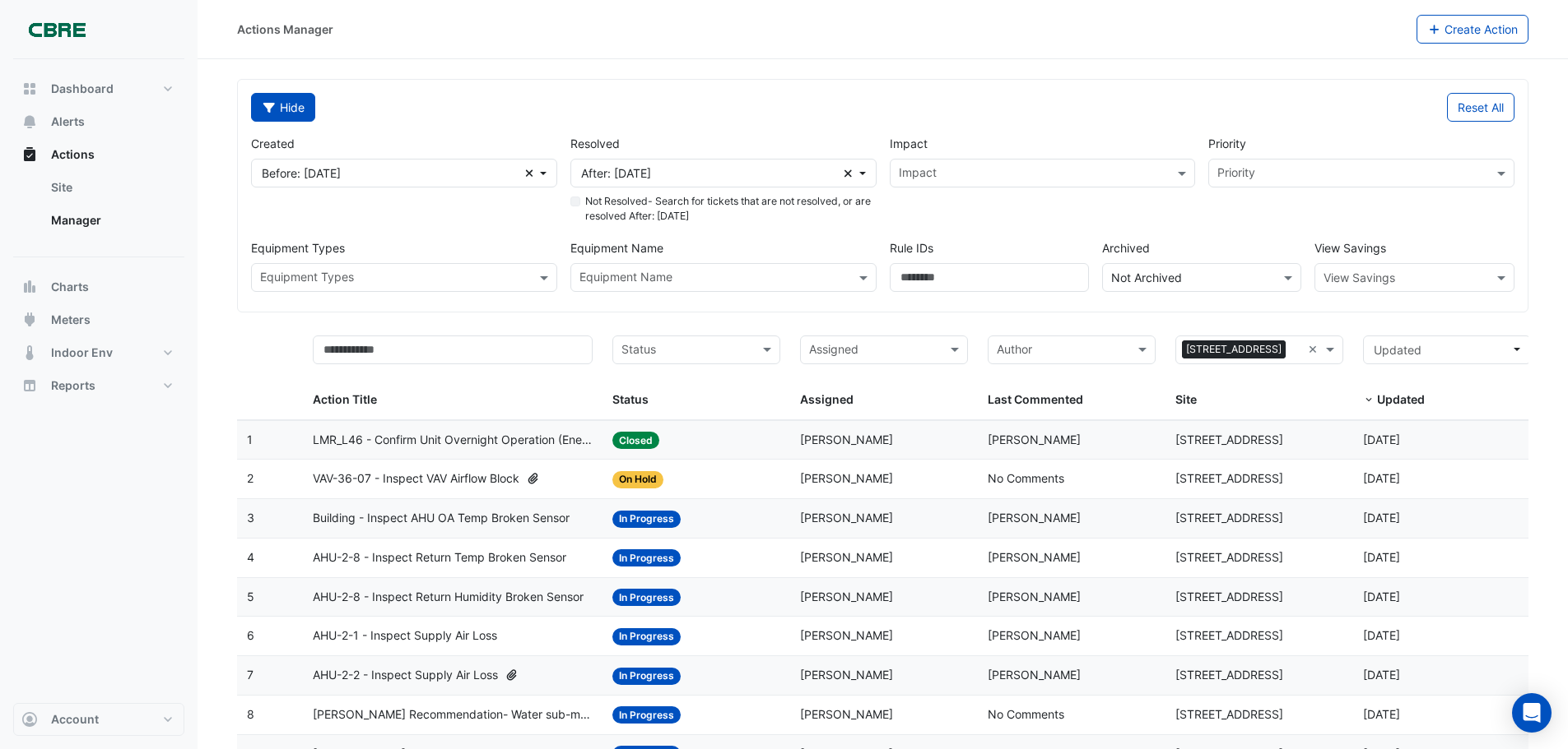
click at [273, 104] on icon "button" at bounding box center [270, 108] width 12 height 10
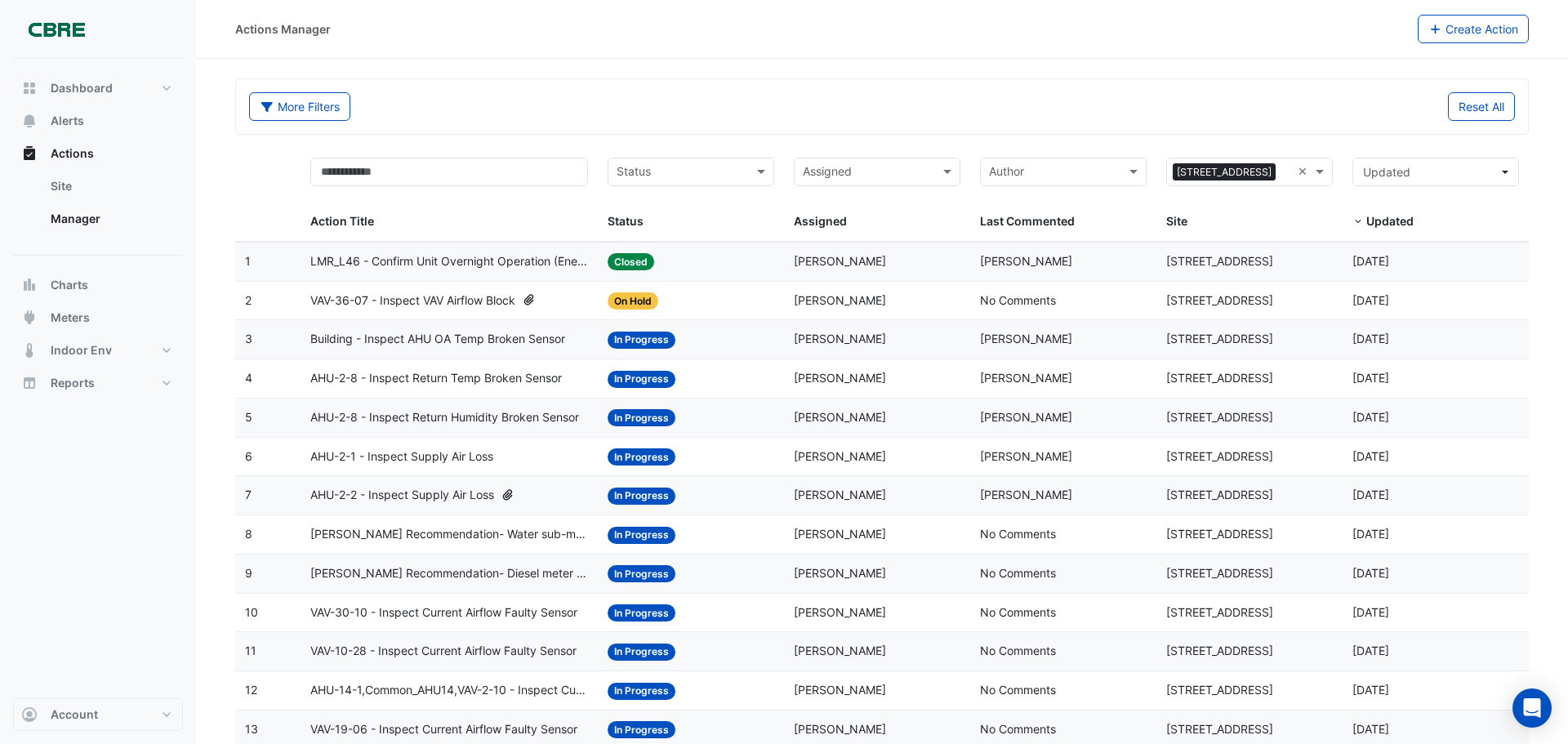
select select "***"
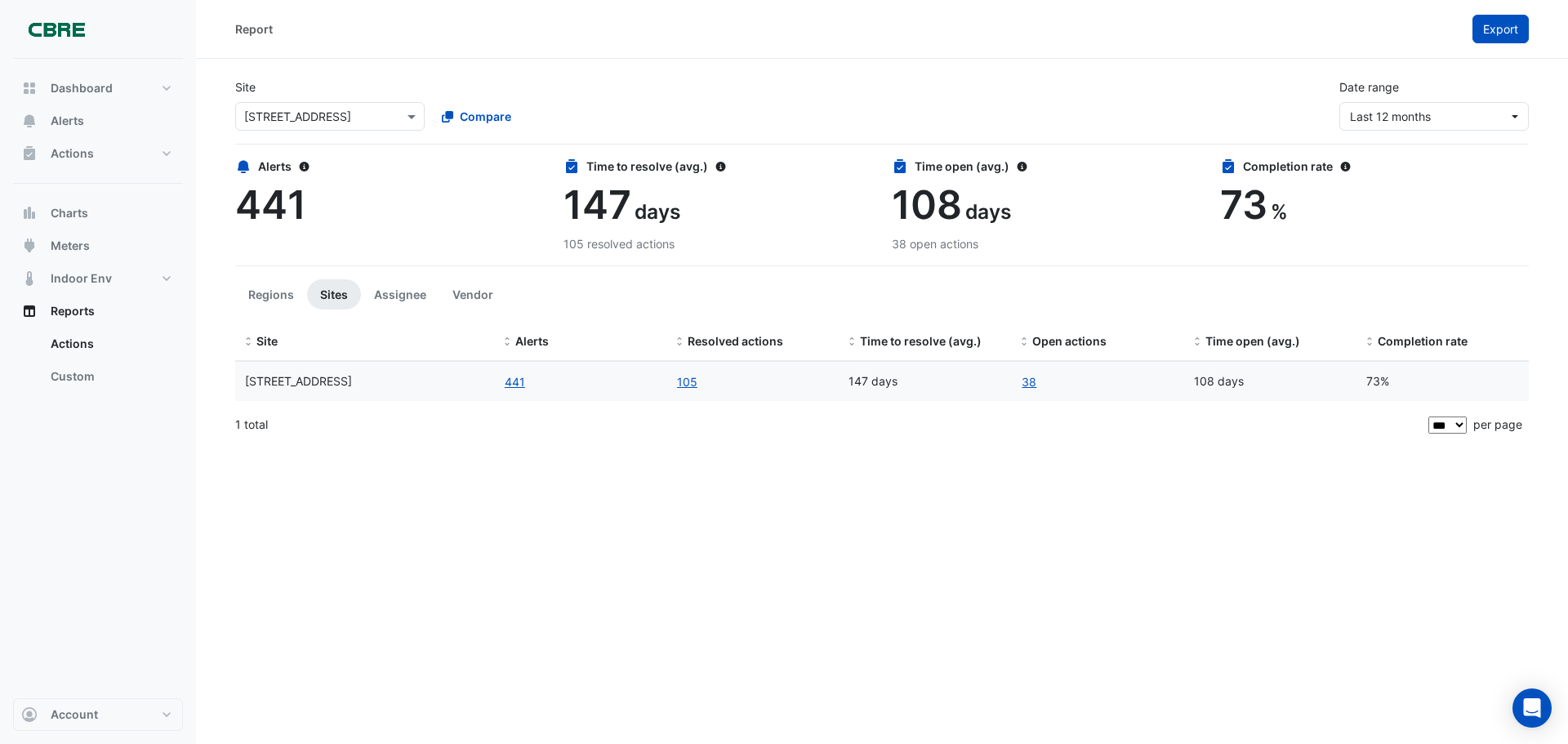
click at [1511, 24] on span "Export" at bounding box center [1501, 29] width 35 height 14
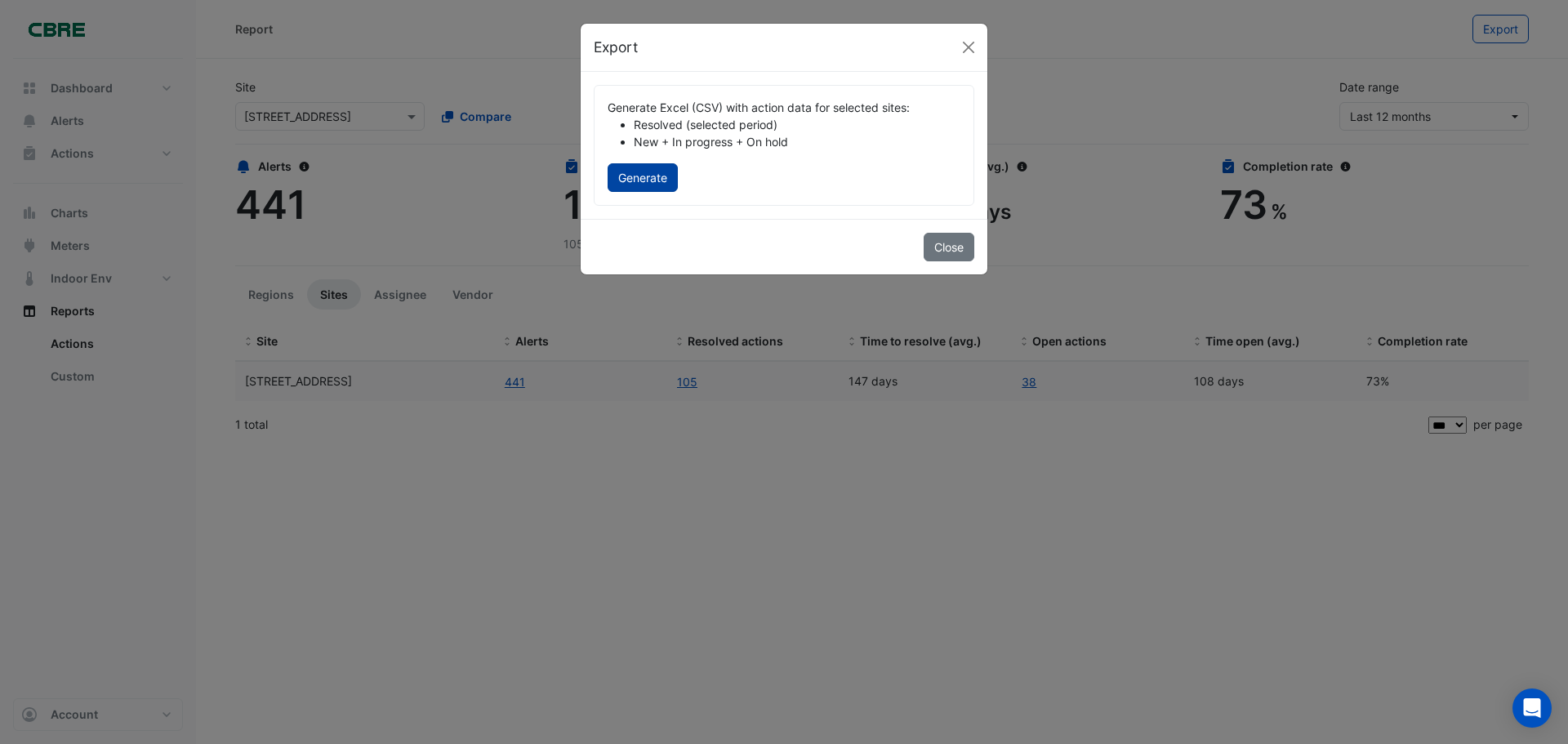
click at [653, 170] on button "Generate" at bounding box center [642, 178] width 71 height 28
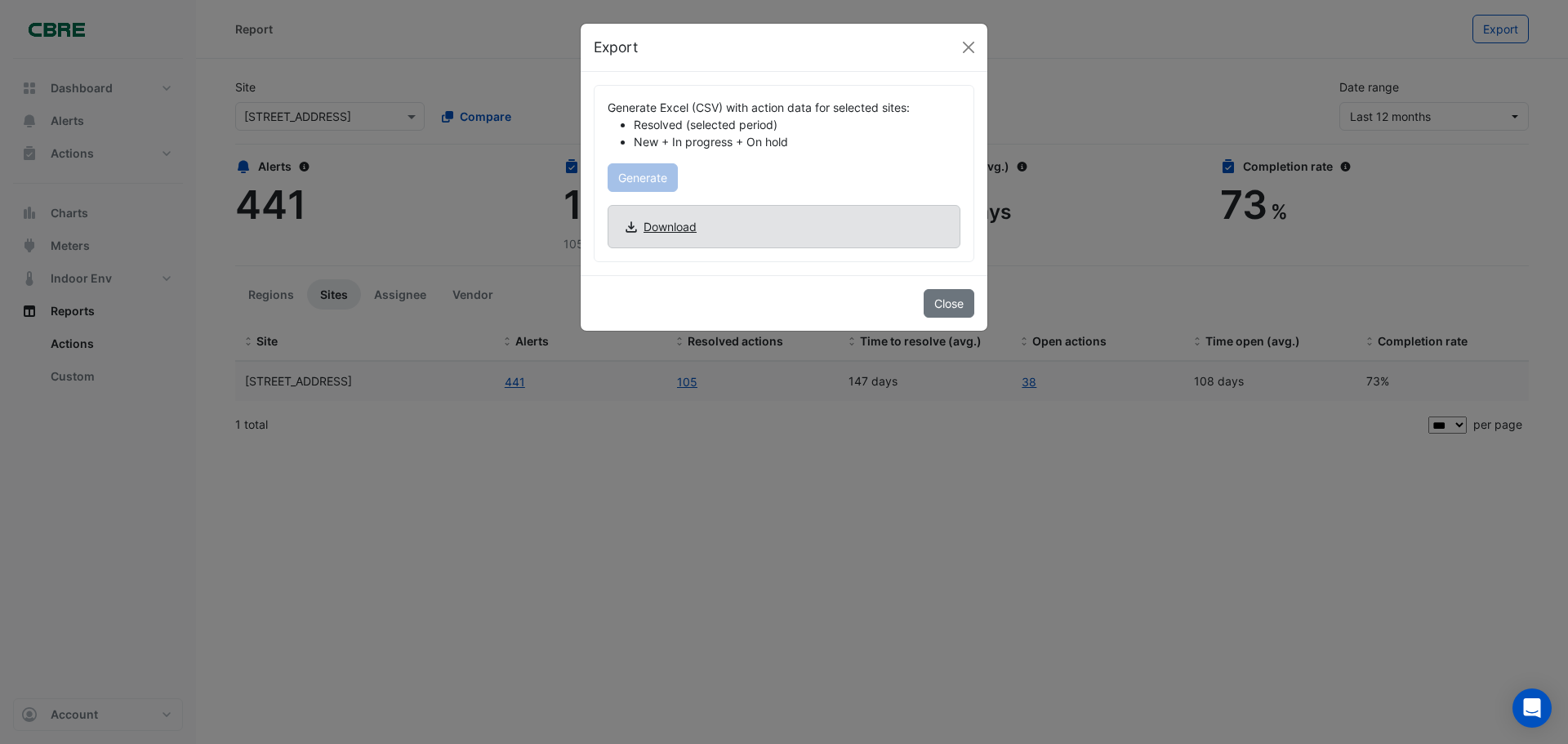
click at [667, 231] on span "Download" at bounding box center [671, 226] width 53 height 17
click at [965, 45] on button "Close" at bounding box center [968, 47] width 24 height 24
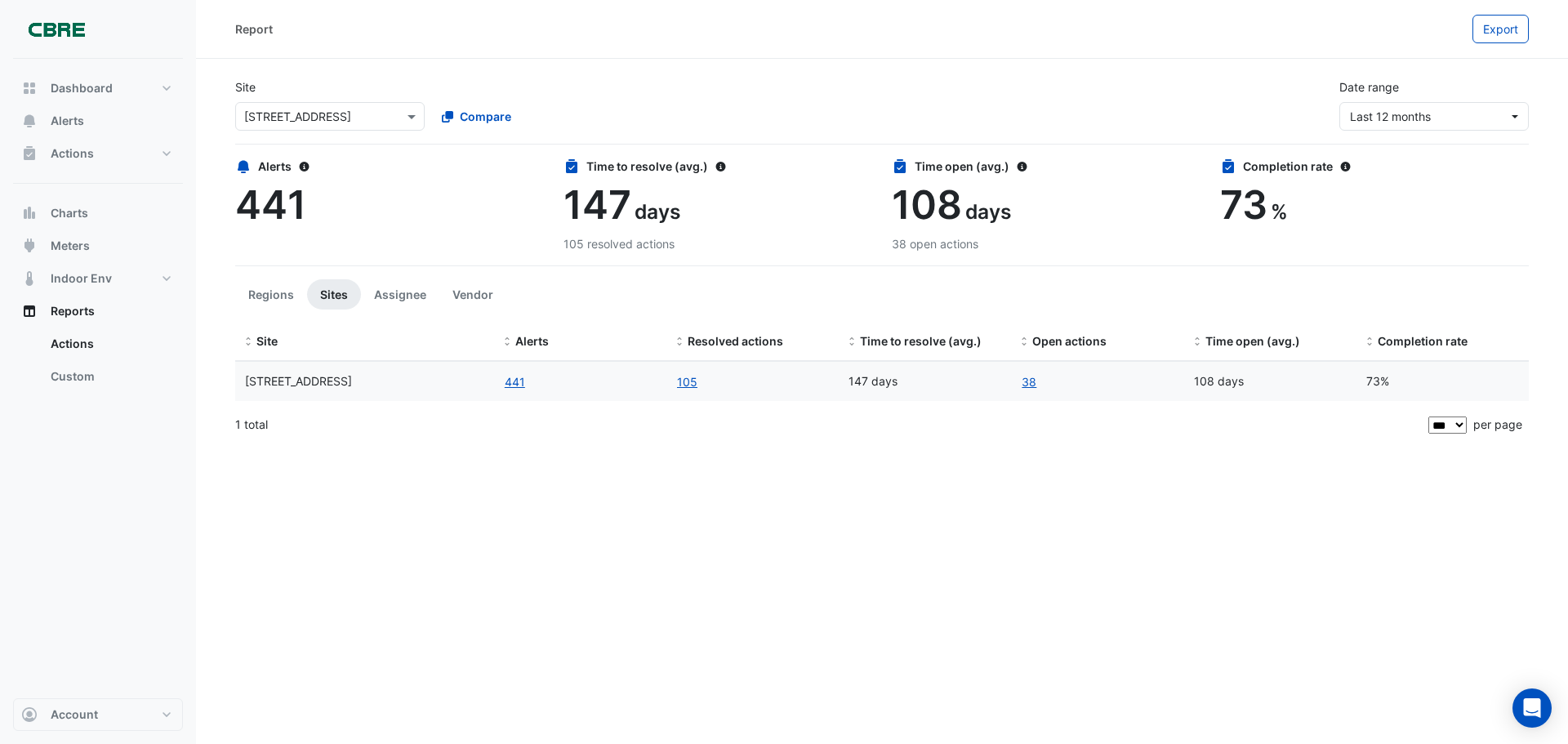
click at [644, 623] on div "Report Export Site Select a Site × [STREET_ADDRESS] Compare Date range Last 12 …" at bounding box center [882, 372] width 1372 height 744
click at [520, 380] on button "441" at bounding box center [515, 382] width 22 height 19
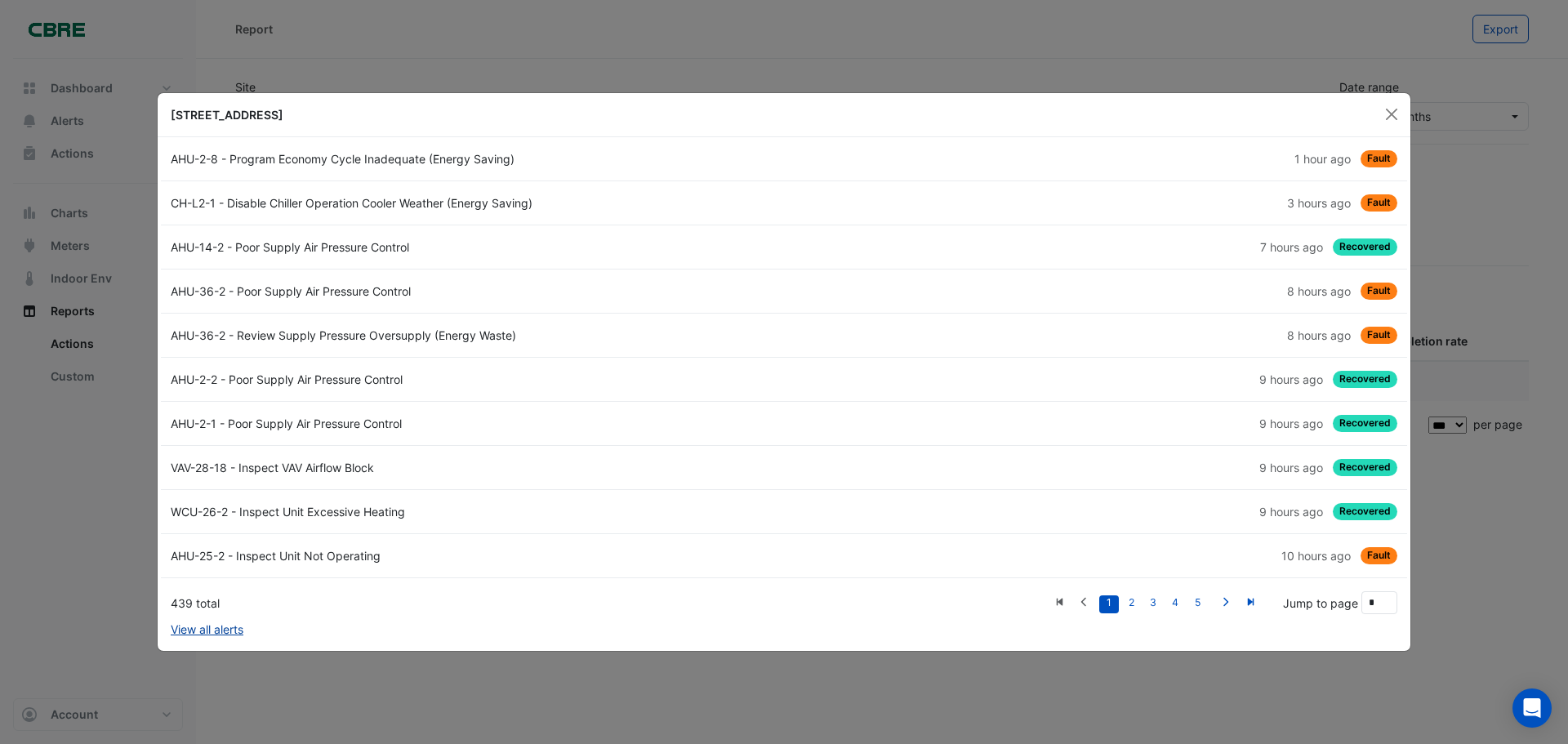
click at [219, 624] on link "View all alerts" at bounding box center [206, 629] width 72 height 17
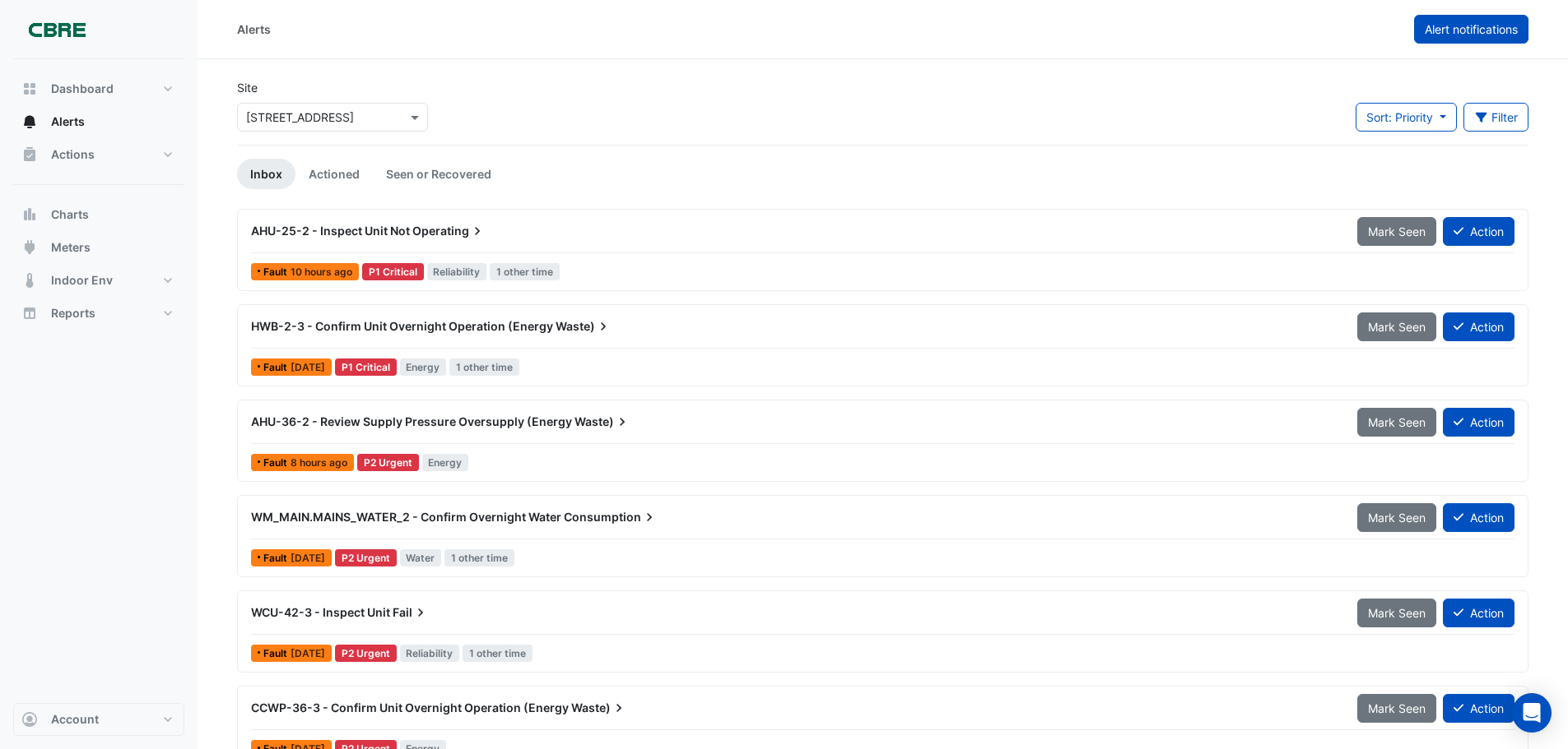
click at [1504, 42] on div "Alerts Alert notifications" at bounding box center [882, 29] width 1370 height 59
click at [1484, 33] on span "Alert notifications" at bounding box center [1471, 29] width 93 height 14
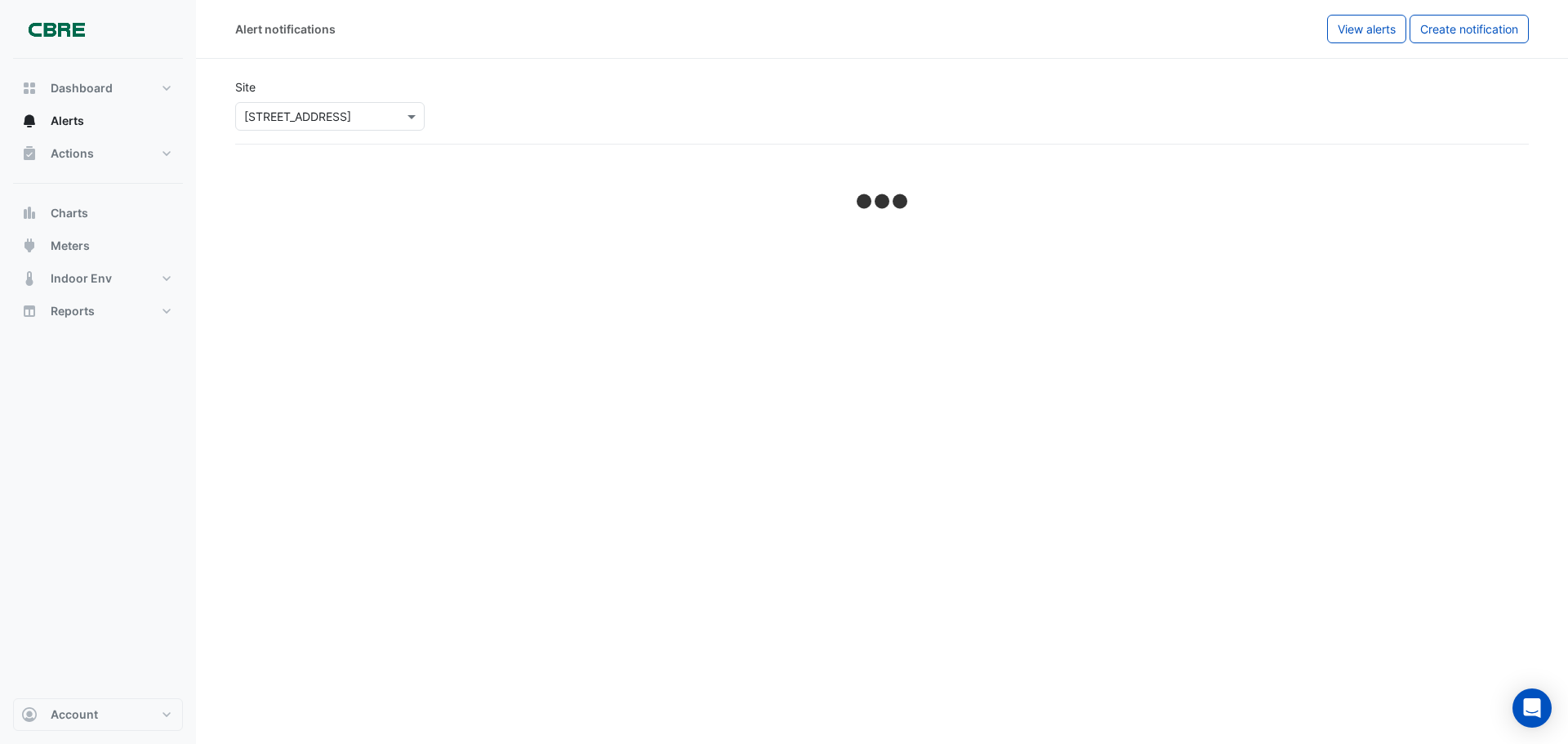
select select "******"
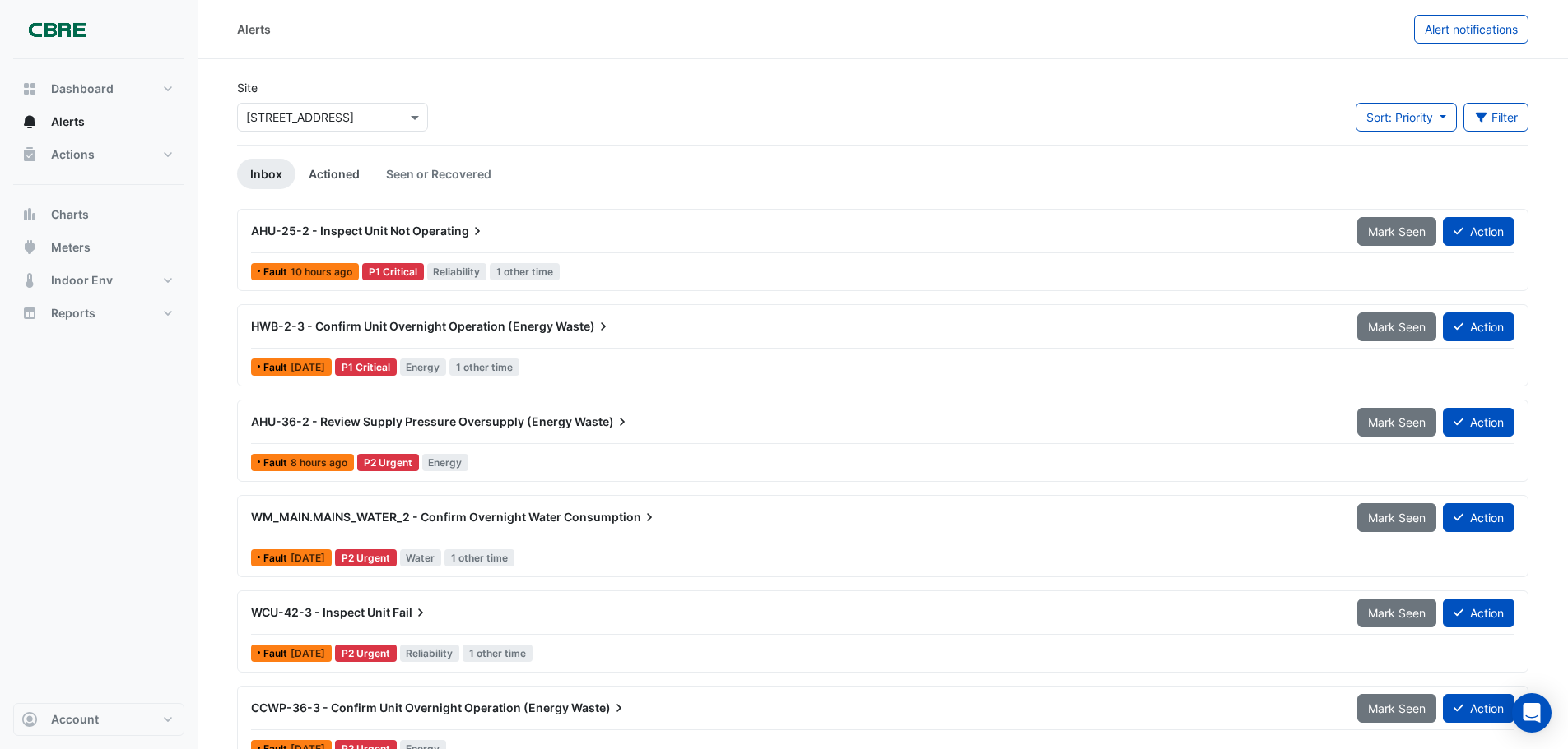
click at [337, 172] on link "Actioned" at bounding box center [334, 174] width 77 height 30
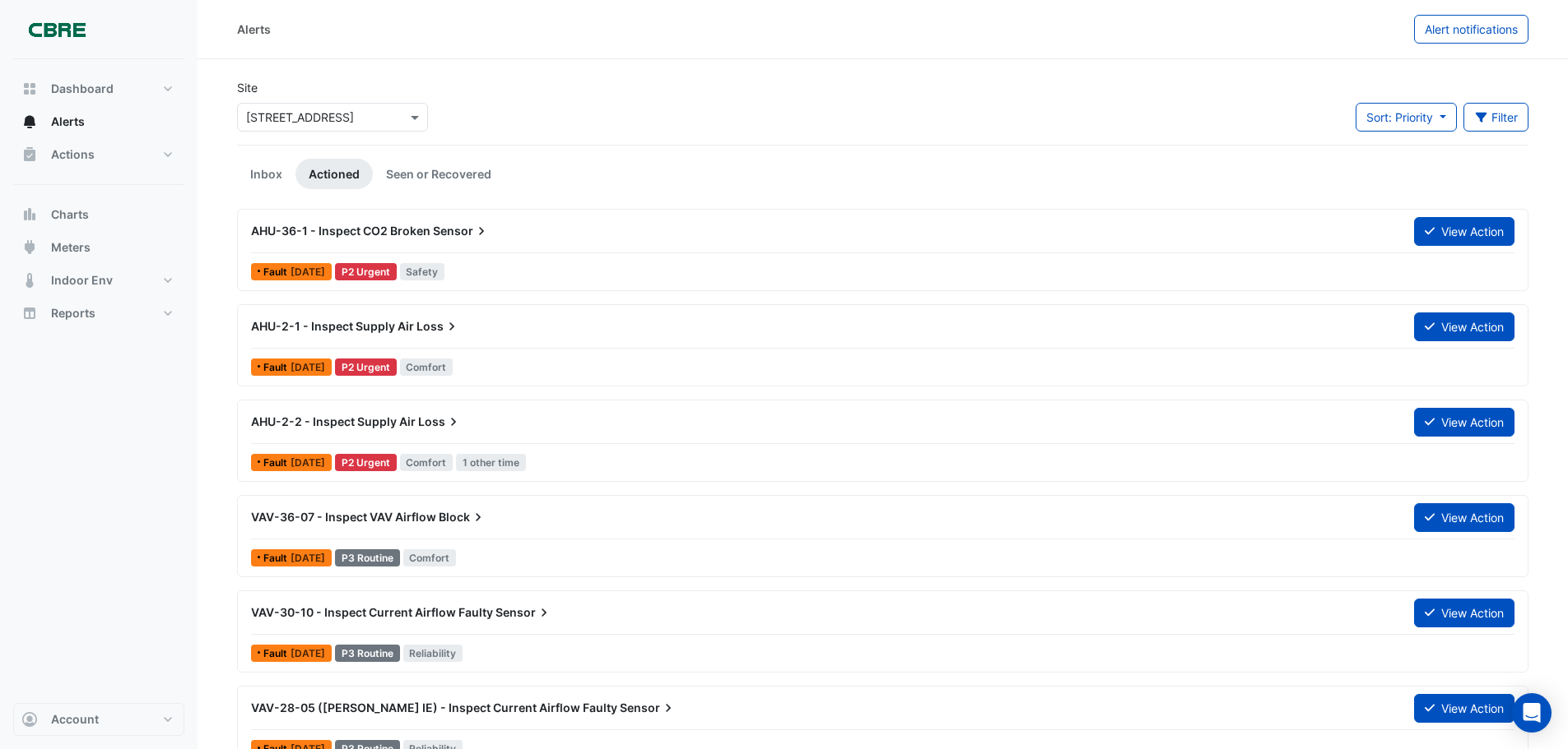
click at [463, 166] on link "Seen or Recovered" at bounding box center [438, 174] width 131 height 30
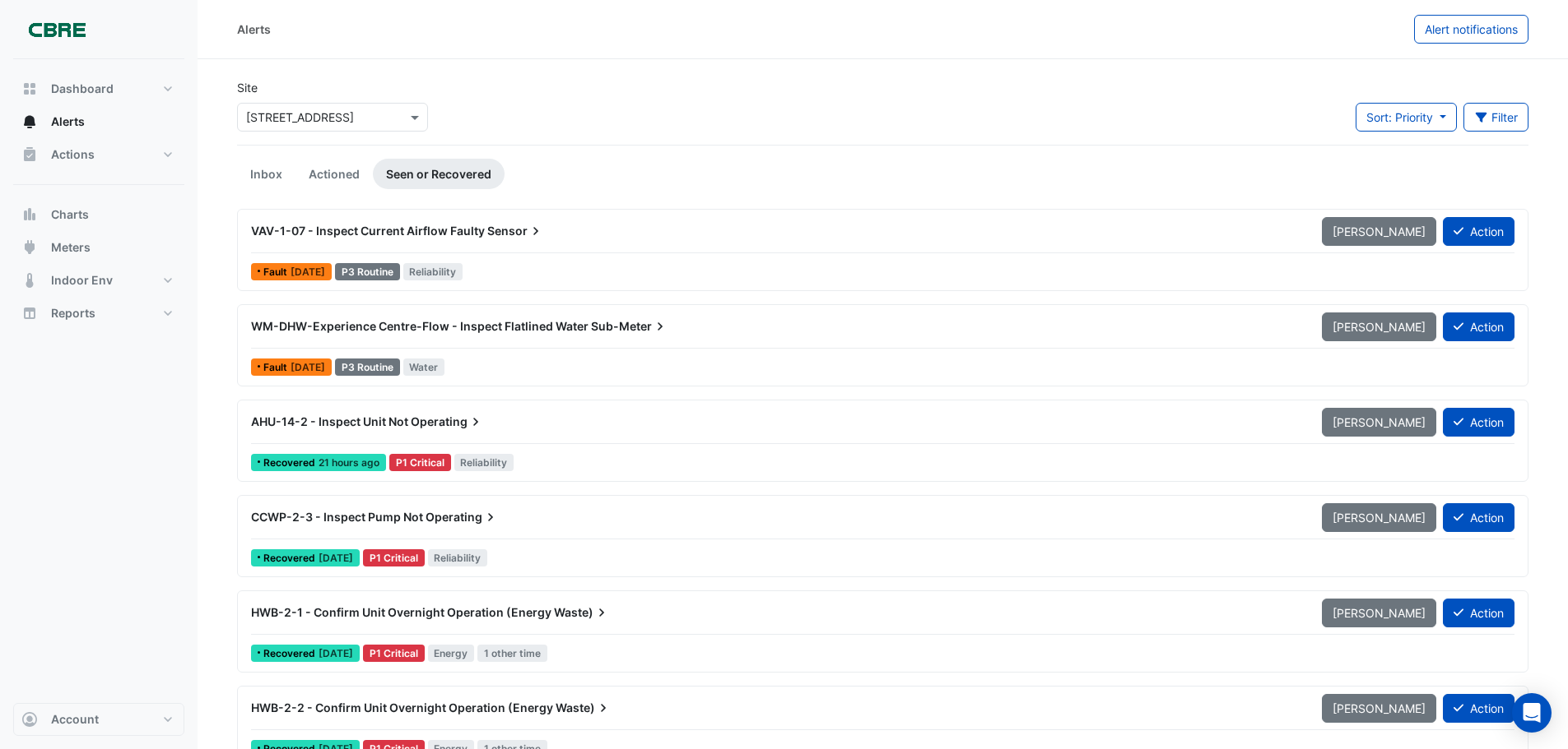
click at [518, 233] on span "Sensor" at bounding box center [516, 231] width 57 height 17
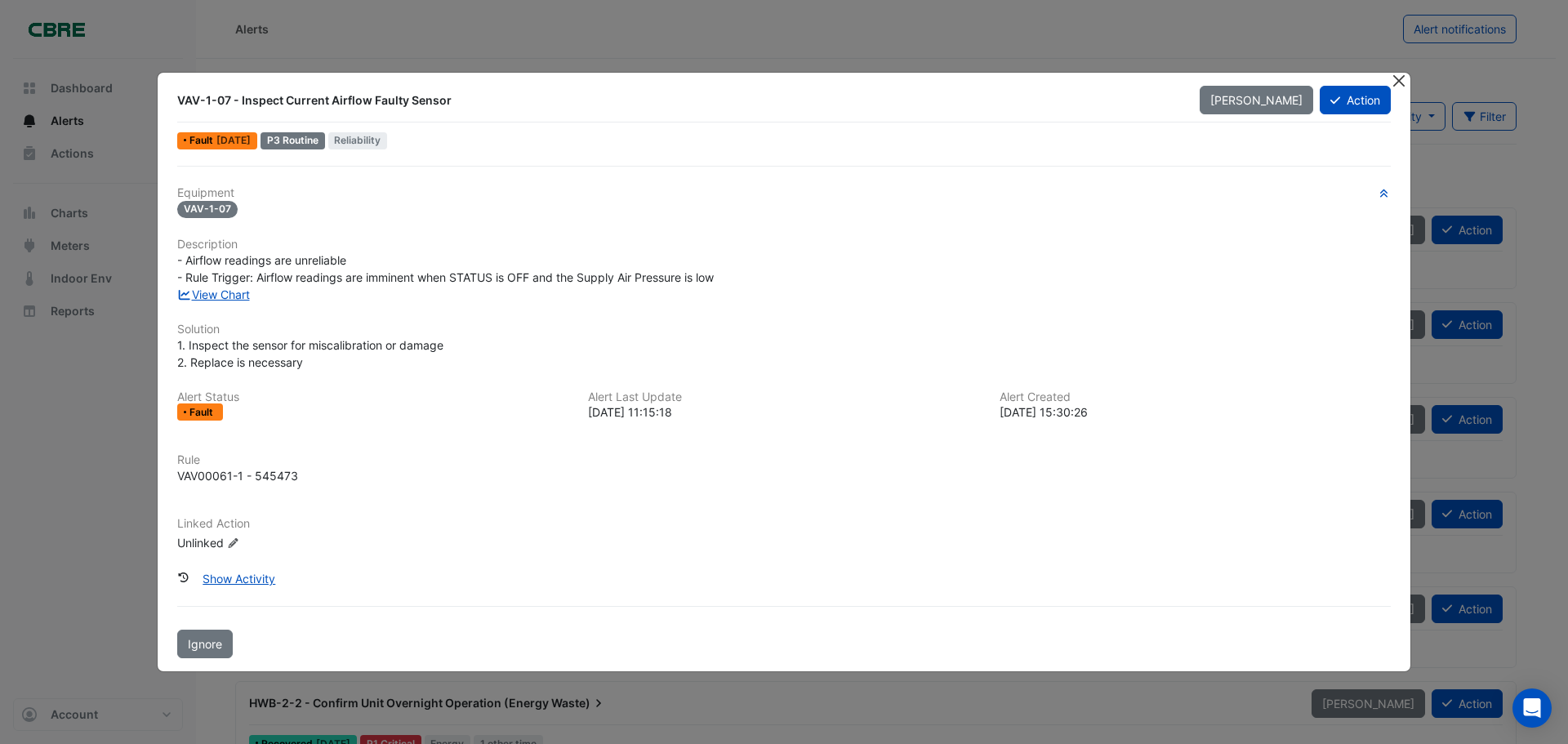
click at [1403, 76] on button "Close" at bounding box center [1398, 81] width 17 height 17
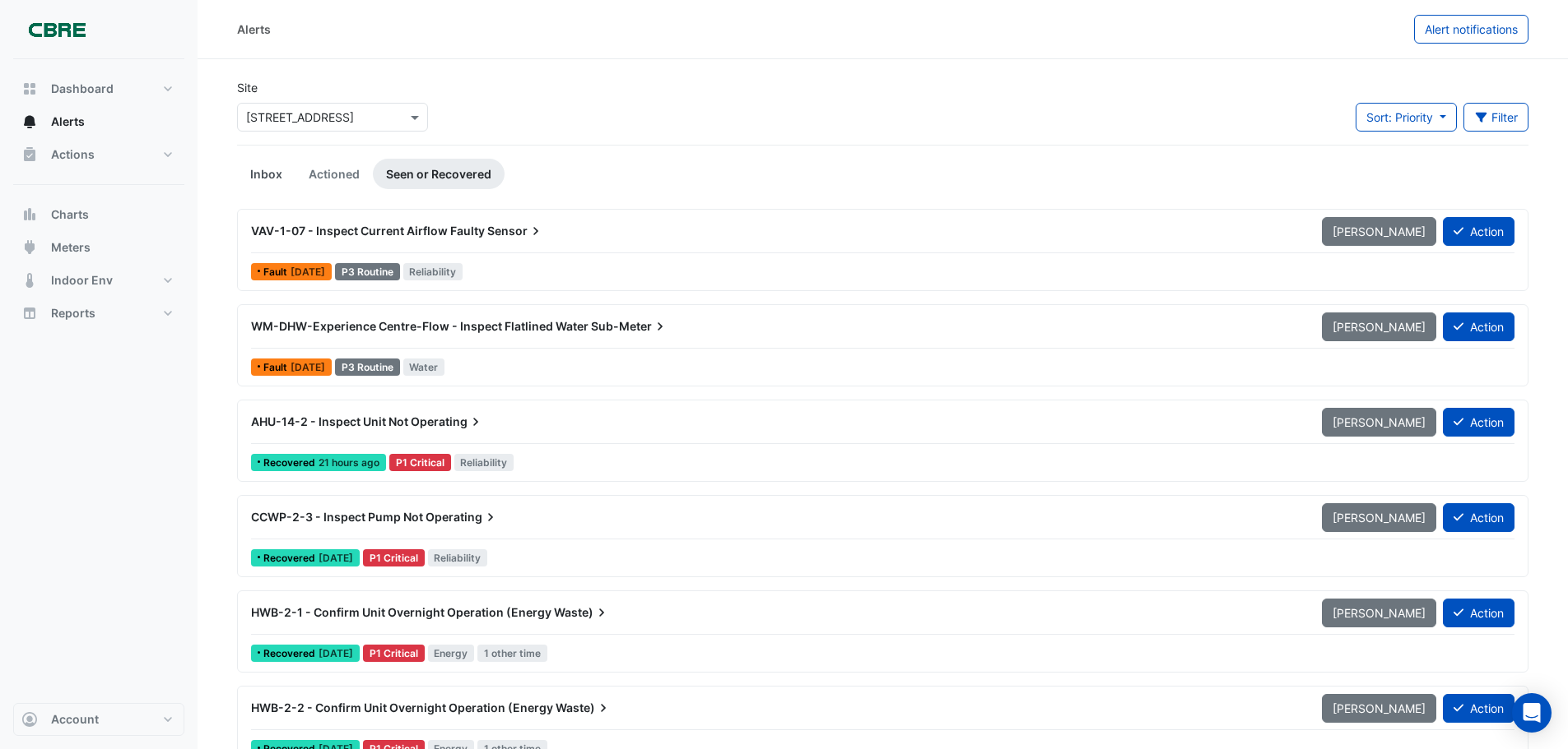
click at [268, 173] on link "Inbox" at bounding box center [266, 174] width 59 height 30
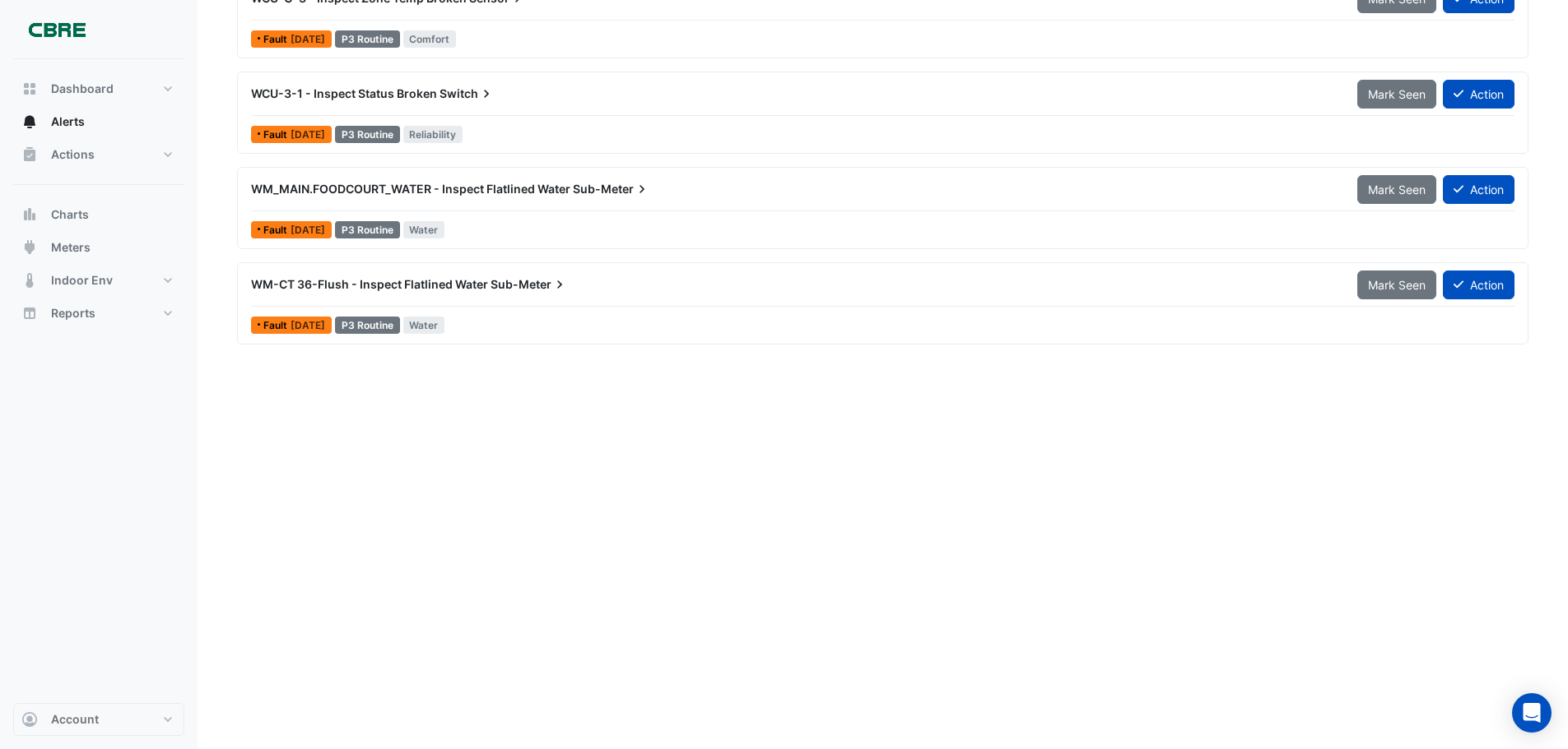
scroll to position [11517, 0]
